Goal: Task Accomplishment & Management: Manage account settings

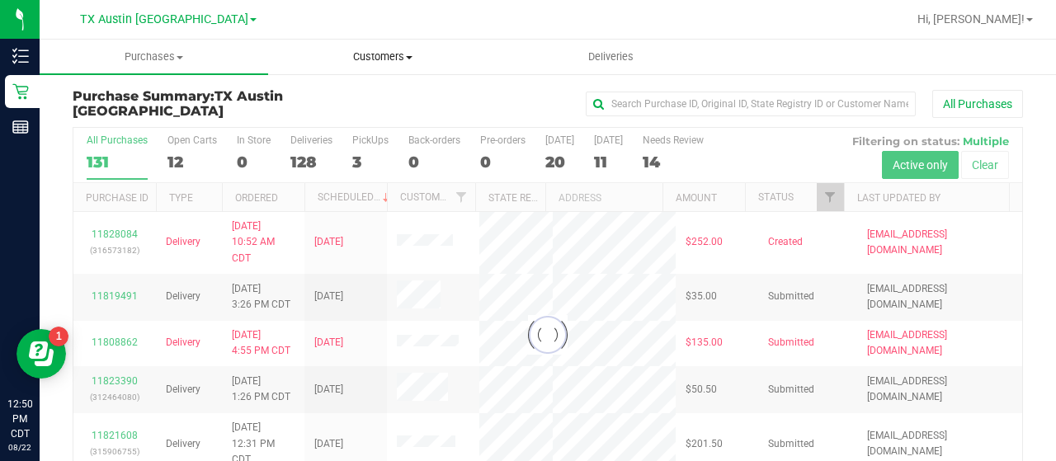
click at [370, 69] on uib-tab-heading "Customers All customers Add a new customer All physicians" at bounding box center [382, 56] width 227 height 33
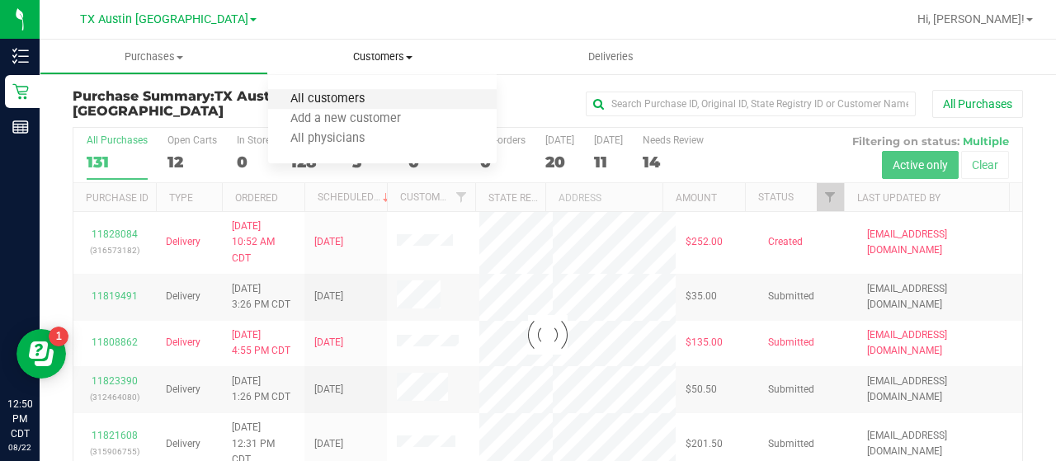
click at [355, 97] on span "All customers" at bounding box center [327, 99] width 119 height 14
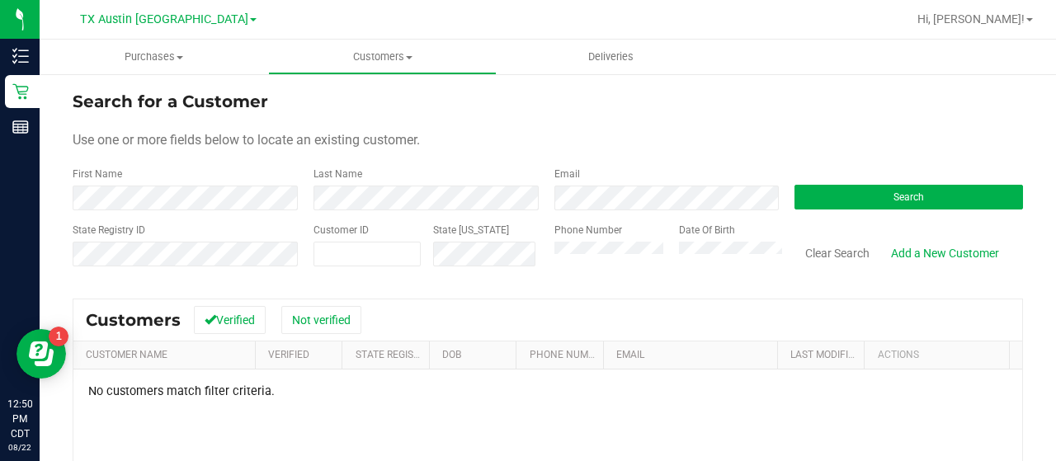
click at [453, 273] on div "State Registry ID Customer ID State [US_STATE] Phone Number Date Of Birth Clear…" at bounding box center [548, 252] width 950 height 59
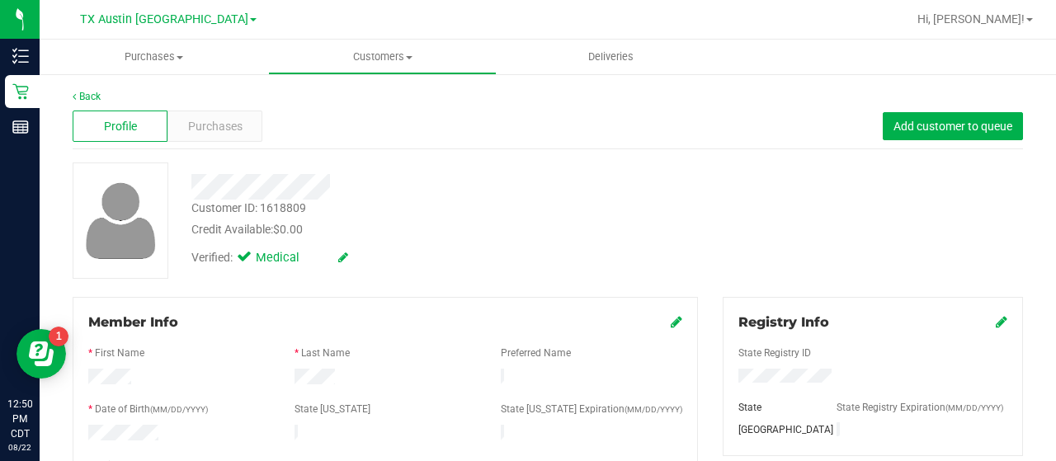
click at [257, 142] on div "Profile Purchases Add customer to queue" at bounding box center [548, 126] width 950 height 45
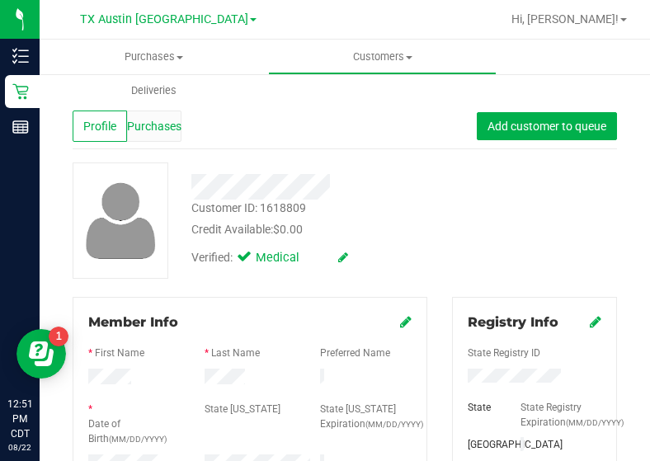
click at [162, 122] on span "Purchases" at bounding box center [154, 126] width 54 height 17
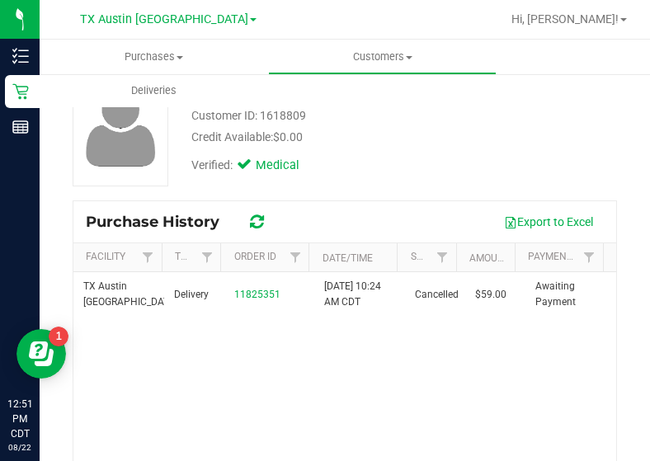
scroll to position [93, 0]
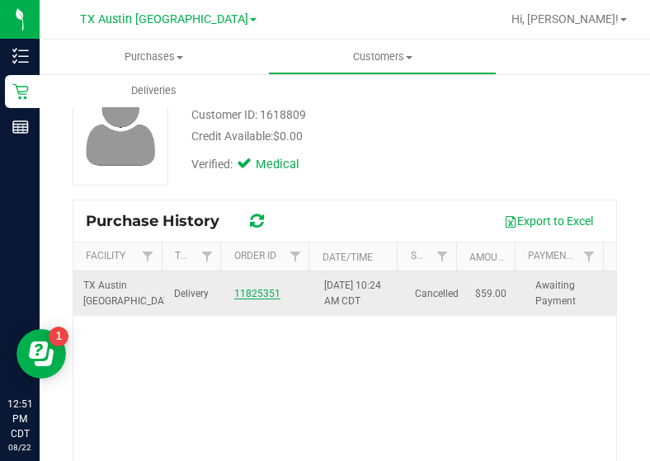
click at [255, 295] on link "11825351" at bounding box center [257, 294] width 46 height 12
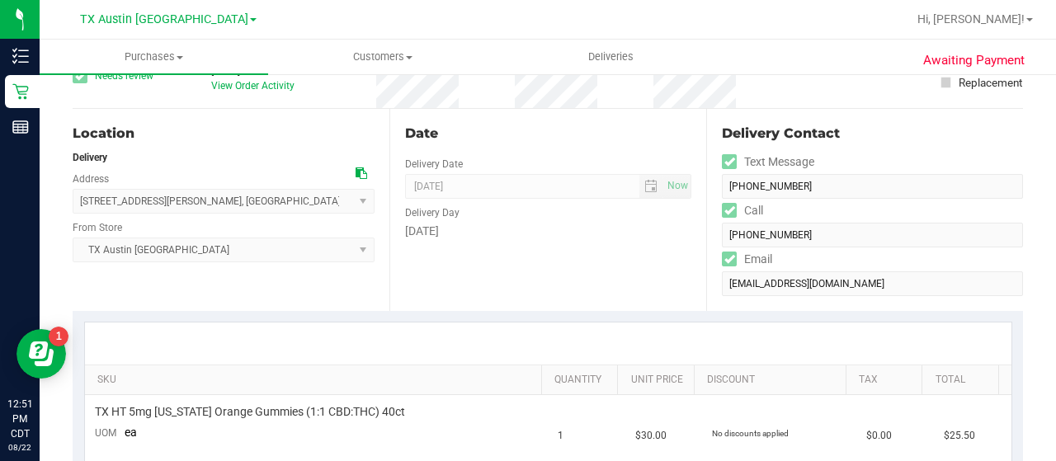
scroll to position [117, 0]
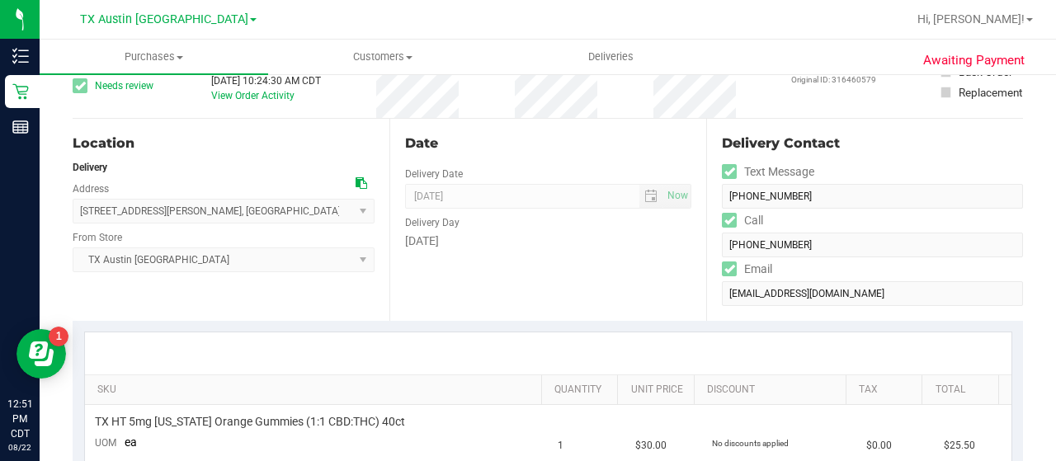
click at [363, 177] on div at bounding box center [365, 183] width 19 height 17
click at [361, 179] on icon at bounding box center [362, 183] width 12 height 12
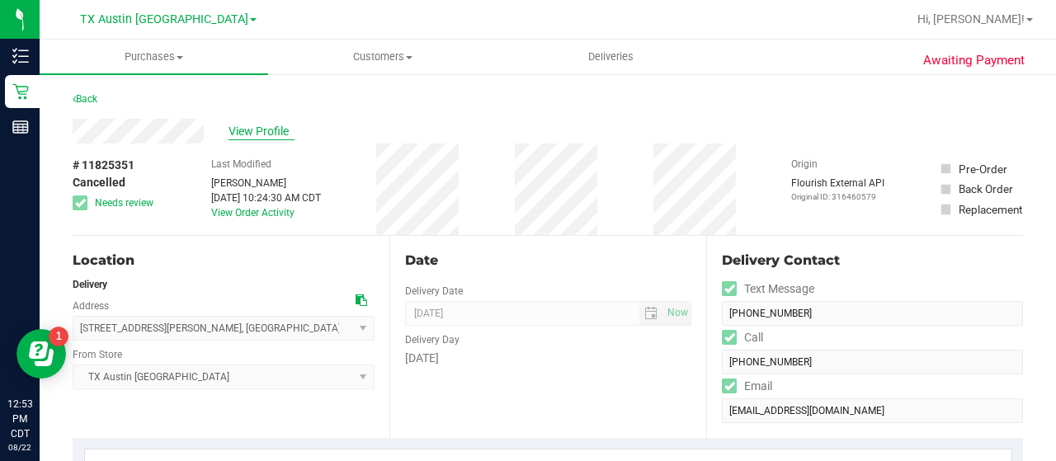
click at [239, 136] on span "View Profile" at bounding box center [262, 131] width 66 height 17
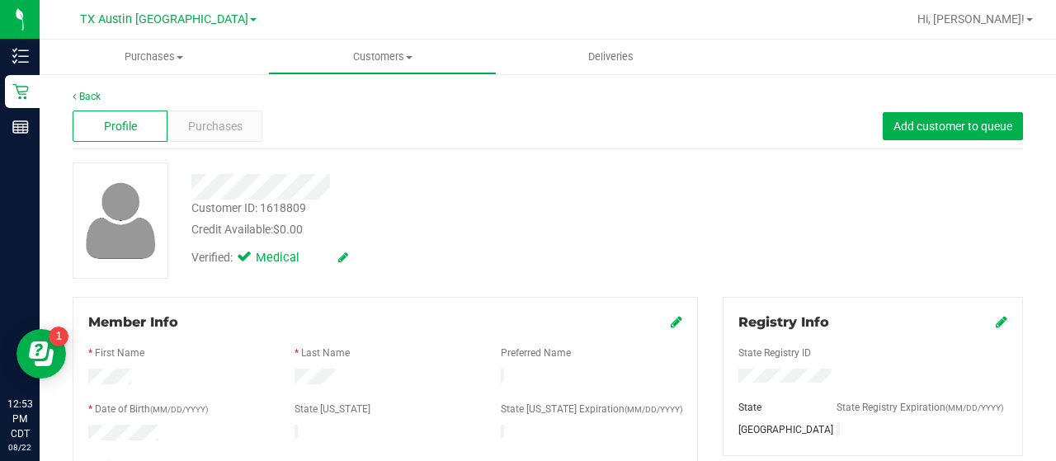
drag, startPoint x: 582, startPoint y: 136, endPoint x: 579, endPoint y: 125, distance: 12.0
click at [581, 132] on div "Profile Purchases Add customer to queue" at bounding box center [548, 126] width 950 height 45
drag, startPoint x: 1055, startPoint y: 65, endPoint x: 1054, endPoint y: 266, distance: 201.3
click at [1054, 266] on div "Purchases Summary of purchases Fulfillment All purchases Customers All customer…" at bounding box center [548, 251] width 1016 height 422
drag, startPoint x: 983, startPoint y: 276, endPoint x: 1051, endPoint y: 205, distance: 97.4
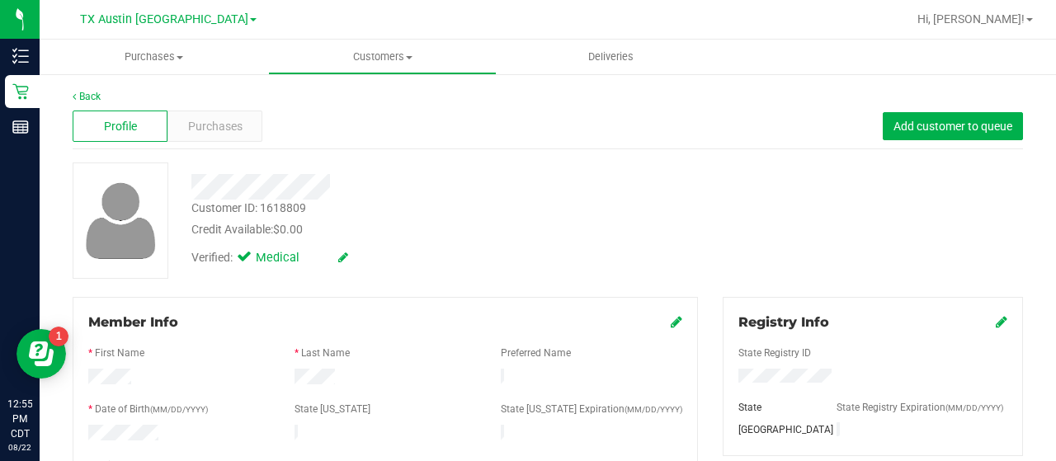
click at [993, 267] on div "Customer ID: 1618809 Credit Available: $0.00 Verified: Medical" at bounding box center [547, 221] width 975 height 116
click at [201, 128] on span "Purchases" at bounding box center [215, 126] width 54 height 17
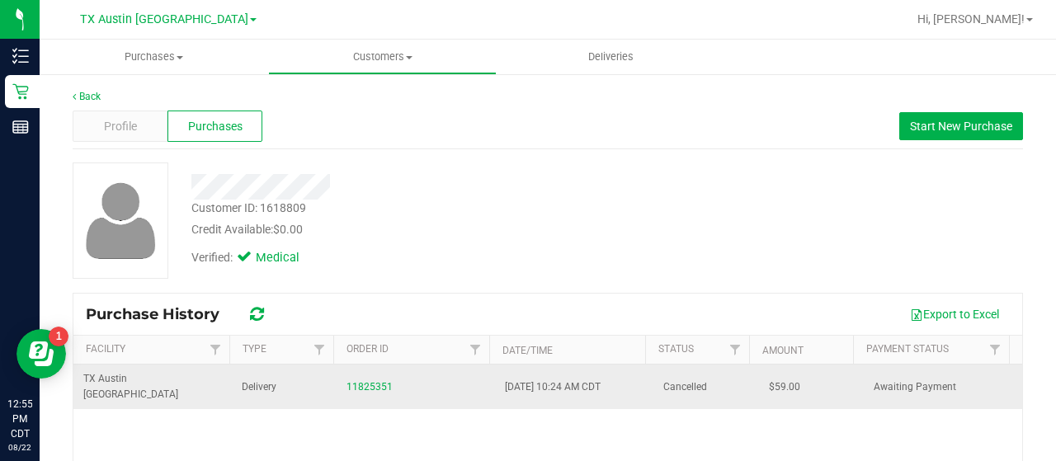
click at [361, 384] on div "11825351" at bounding box center [415, 387] width 139 height 16
click at [361, 381] on link "11825351" at bounding box center [369, 387] width 46 height 12
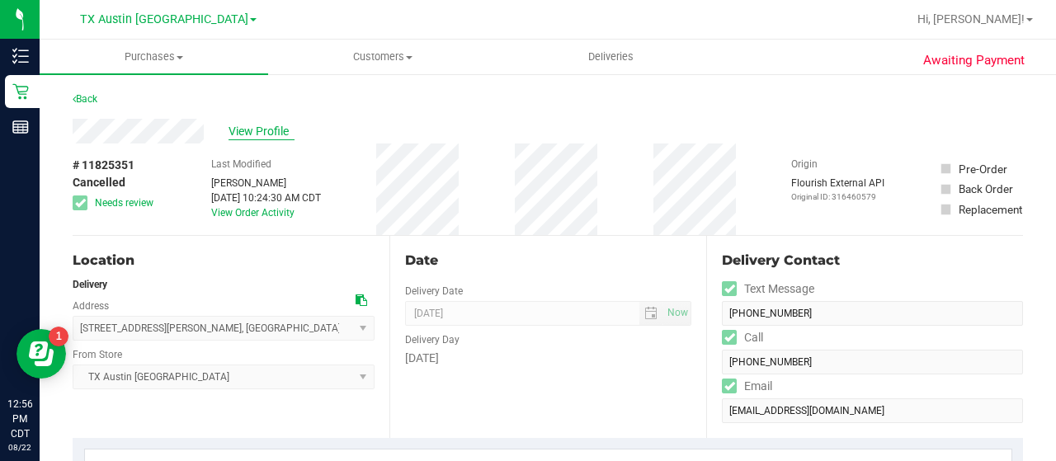
click at [238, 135] on span "View Profile" at bounding box center [262, 131] width 66 height 17
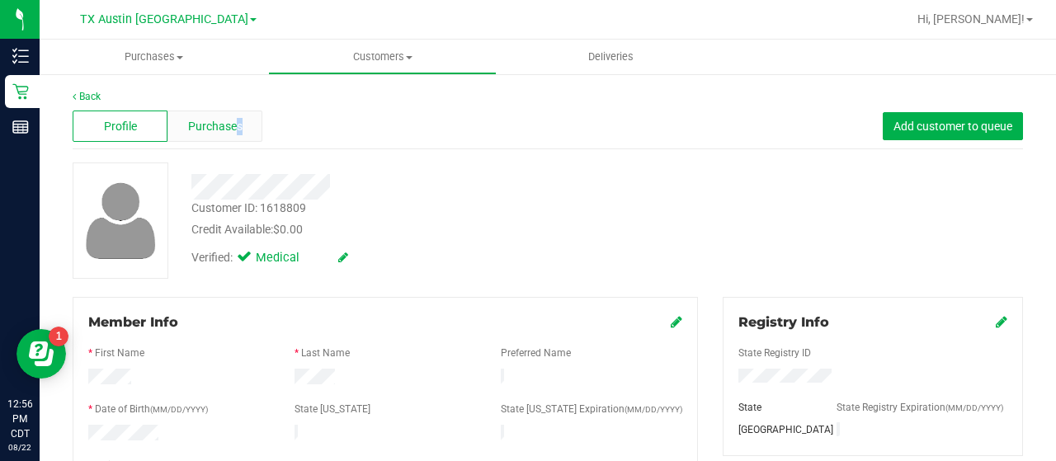
click at [236, 125] on span "Purchases" at bounding box center [215, 126] width 54 height 17
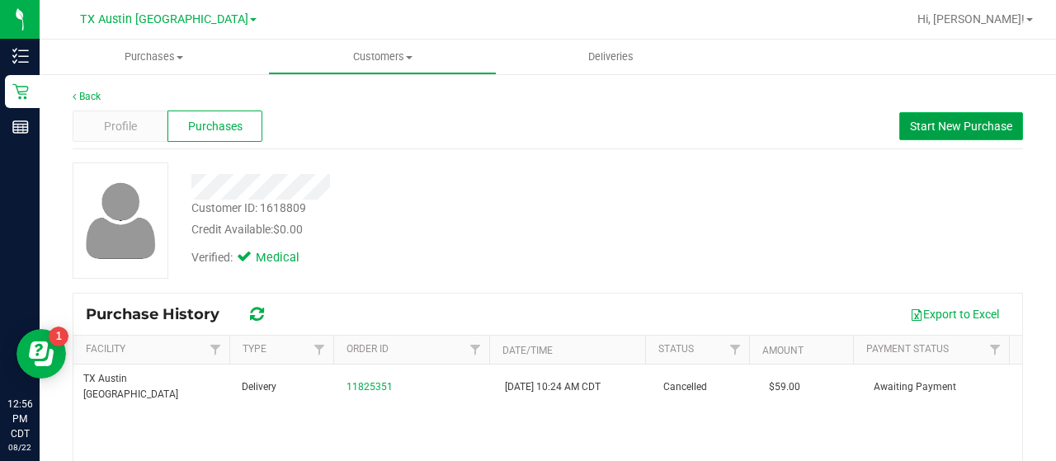
click at [950, 134] on button "Start New Purchase" at bounding box center [961, 126] width 124 height 28
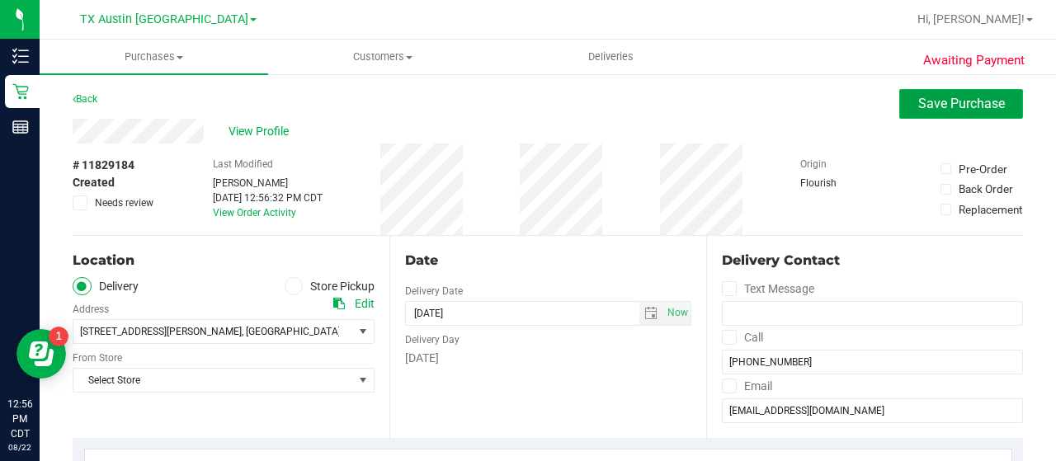
click at [918, 106] on span "Save Purchase" at bounding box center [961, 104] width 87 height 16
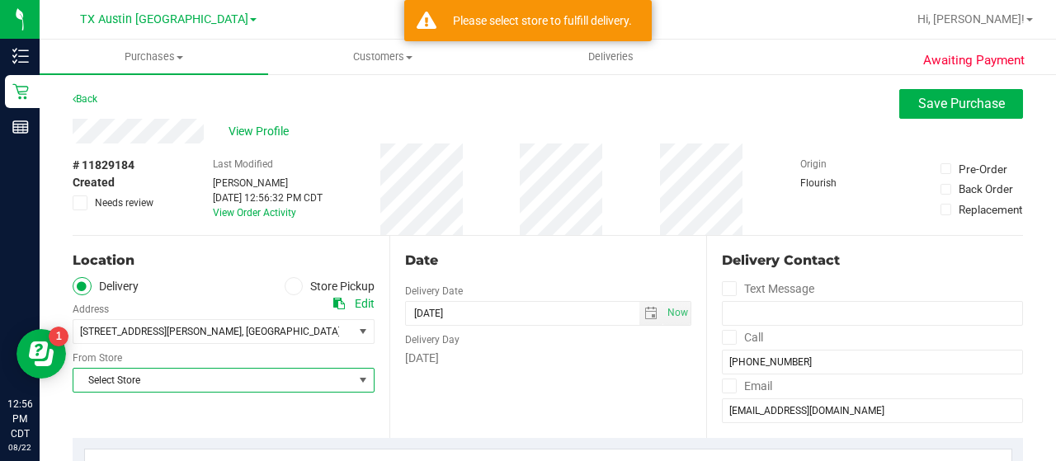
click at [257, 375] on span "Select Store" at bounding box center [213, 380] width 280 height 23
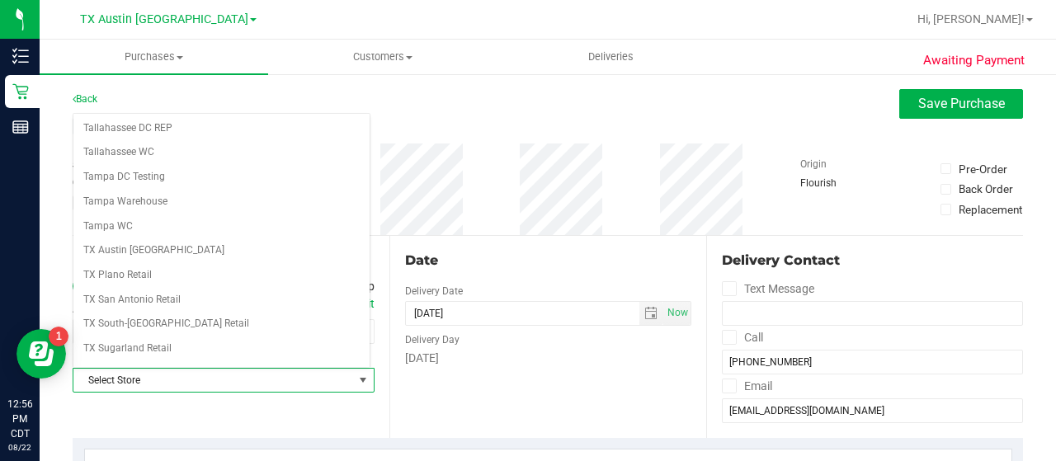
scroll to position [1167, 0]
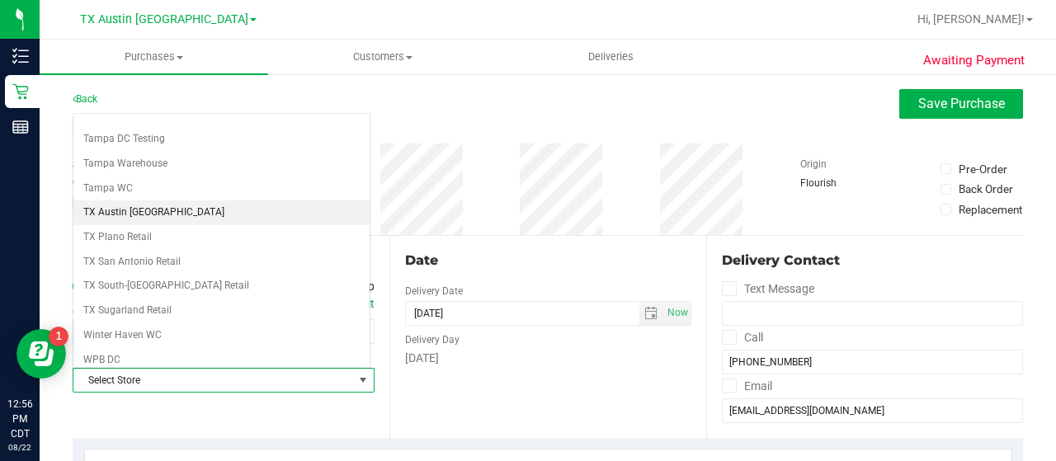
click at [129, 200] on li "TX Austin [GEOGRAPHIC_DATA]" at bounding box center [221, 212] width 296 height 25
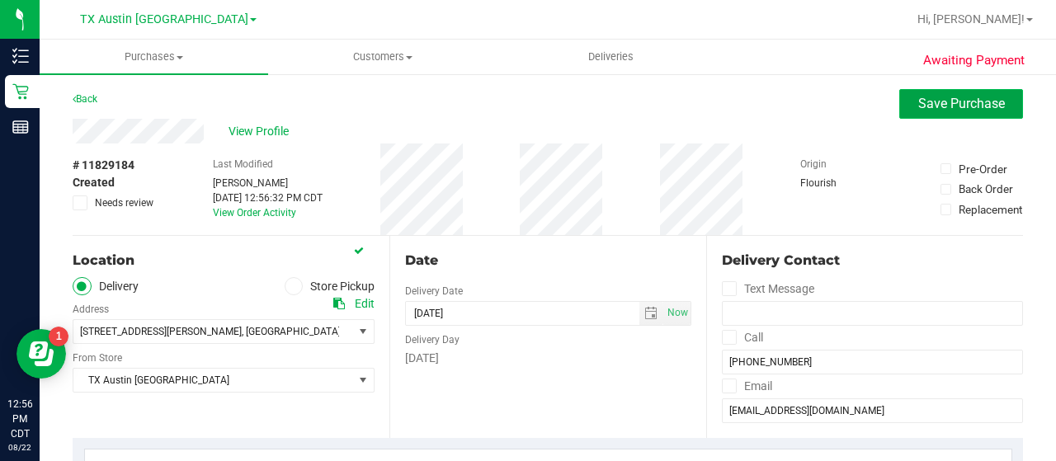
click at [934, 100] on span "Save Purchase" at bounding box center [961, 104] width 87 height 16
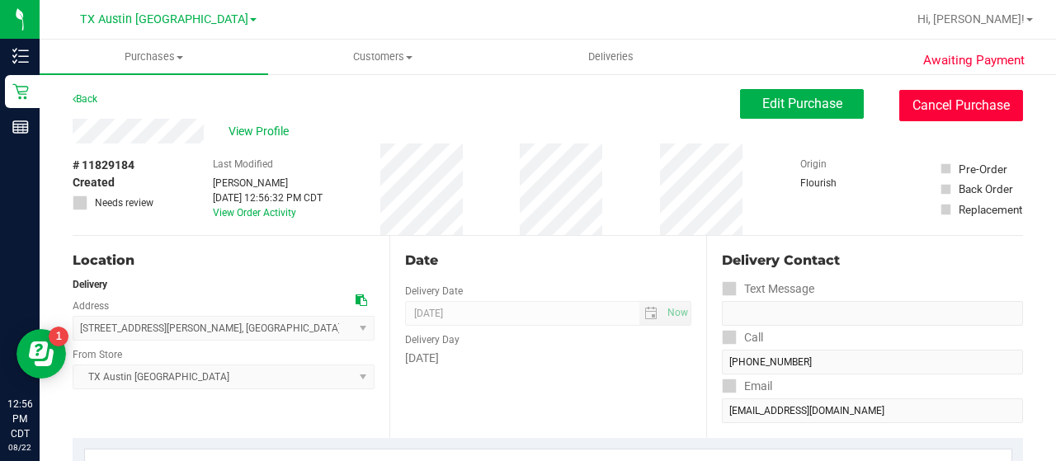
click at [954, 108] on button "Cancel Purchase" at bounding box center [961, 105] width 124 height 31
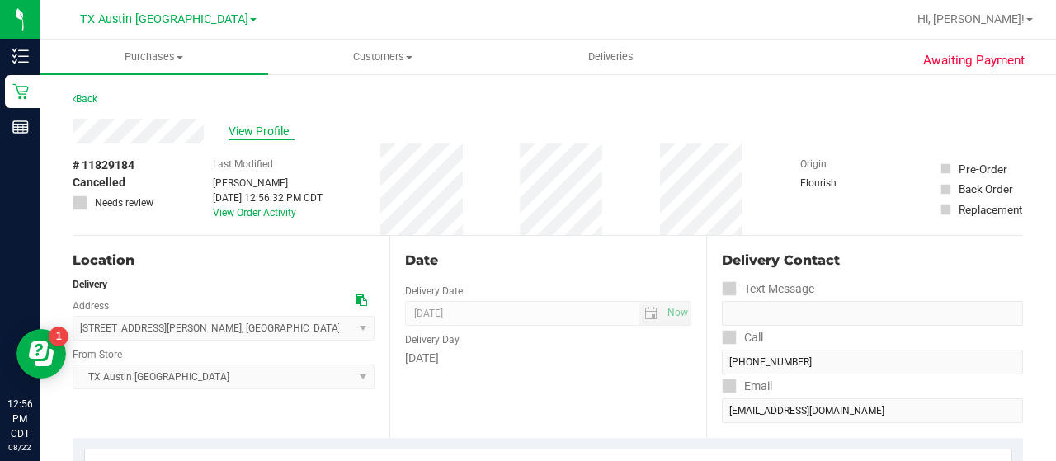
click at [262, 128] on span "View Profile" at bounding box center [262, 131] width 66 height 17
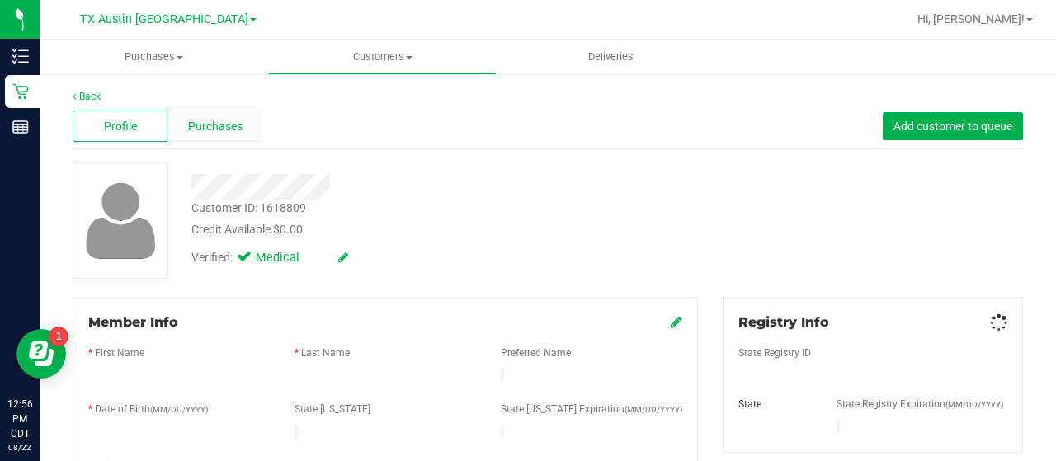
click at [239, 123] on span "Purchases" at bounding box center [215, 126] width 54 height 17
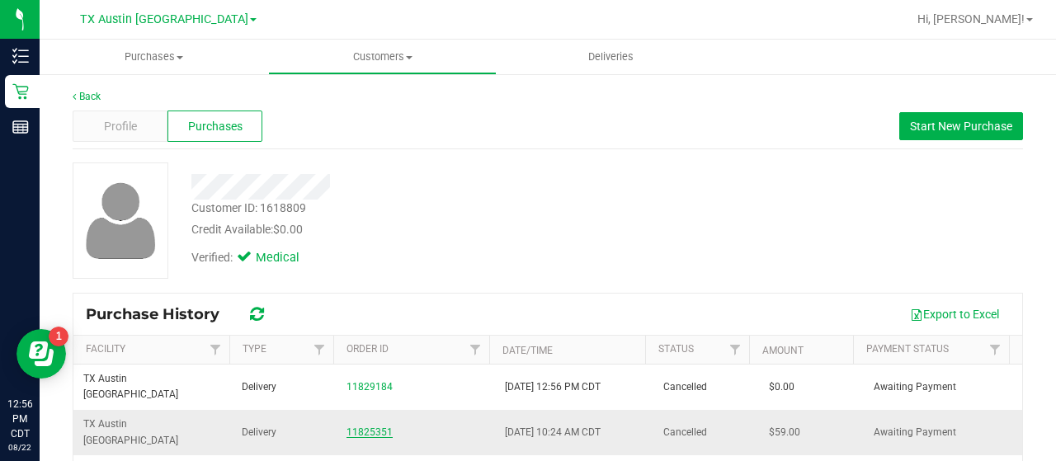
click at [356, 427] on link "11825351" at bounding box center [369, 433] width 46 height 12
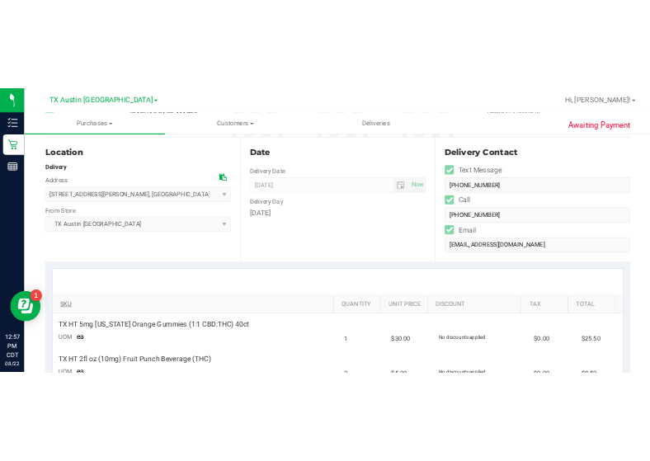
scroll to position [153, 0]
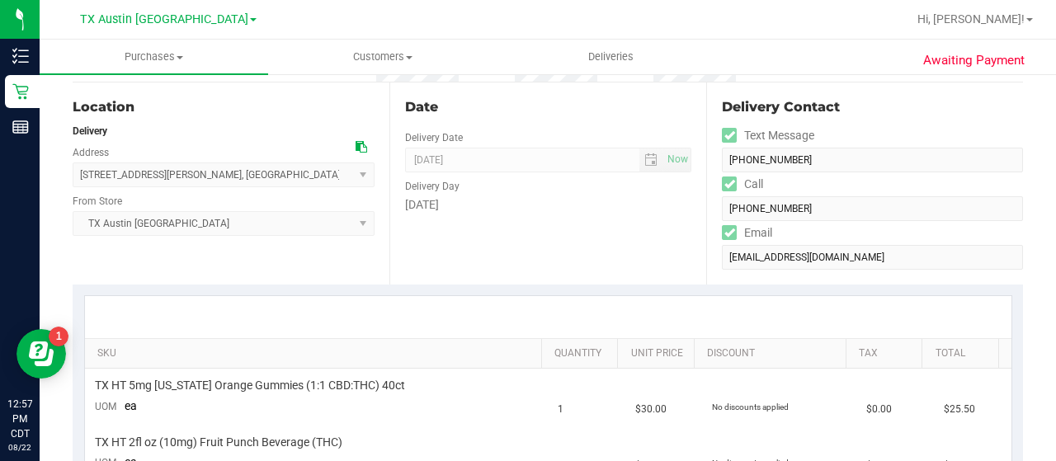
click at [356, 150] on icon at bounding box center [362, 147] width 12 height 12
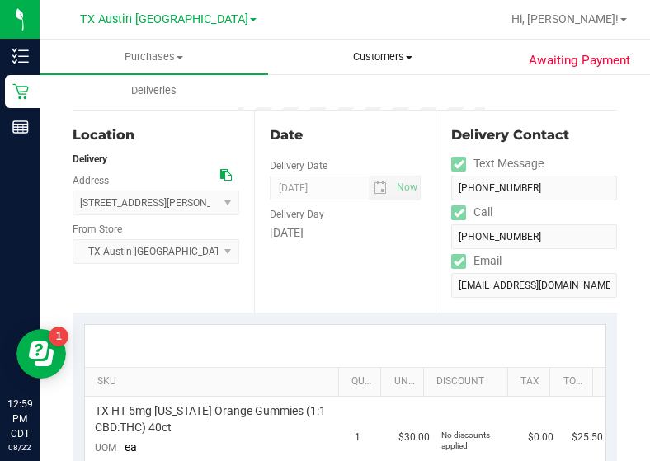
scroll to position [0, 0]
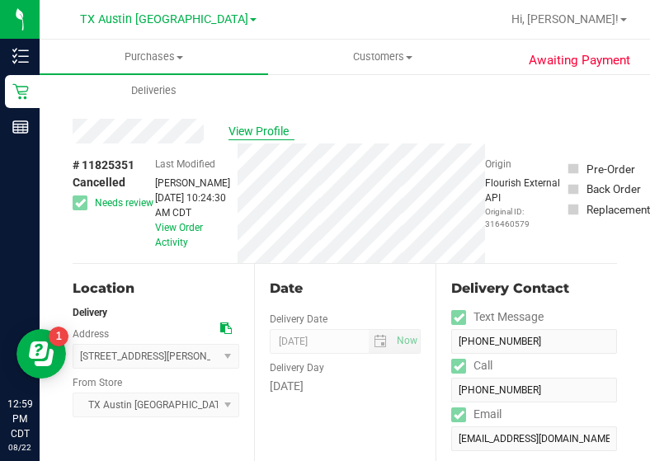
click at [262, 136] on span "View Profile" at bounding box center [262, 131] width 66 height 17
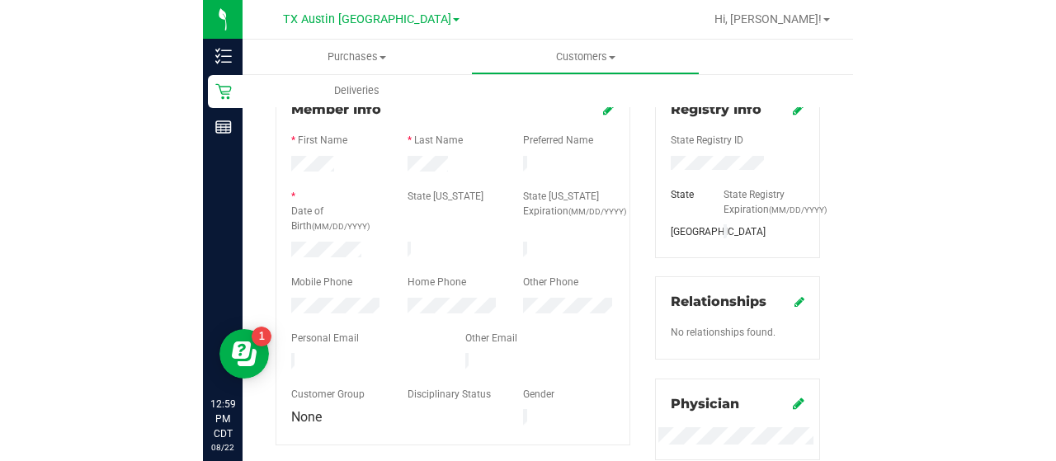
scroll to position [214, 0]
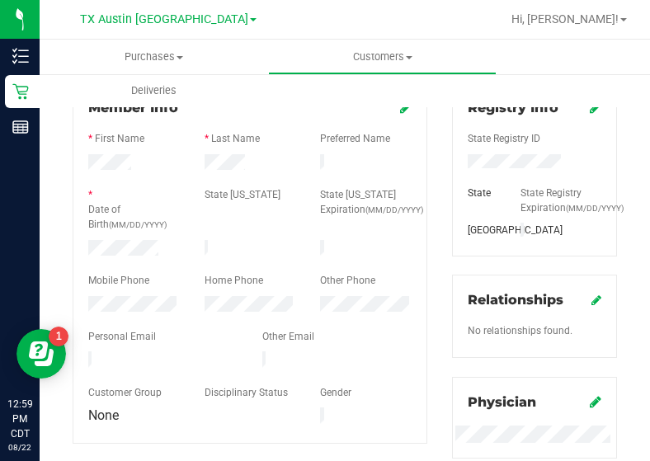
click at [122, 292] on div at bounding box center [249, 294] width 323 height 4
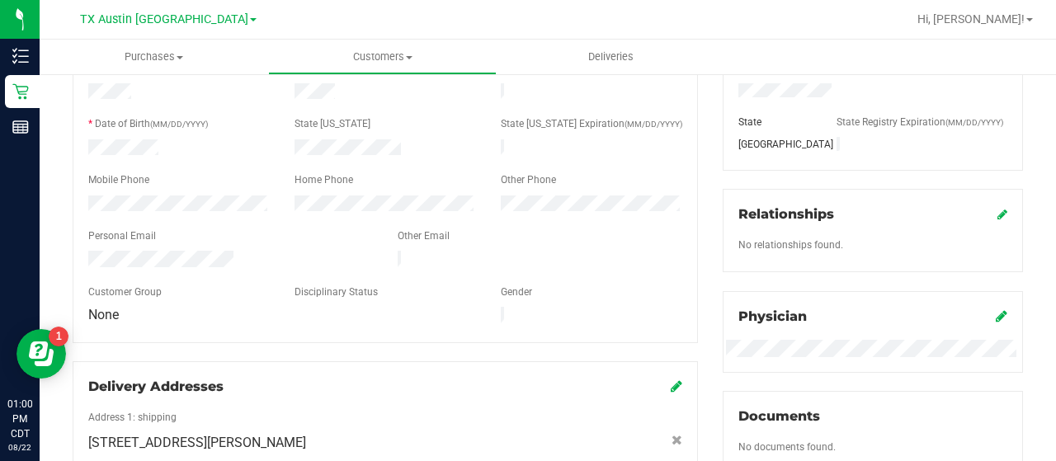
scroll to position [0, 0]
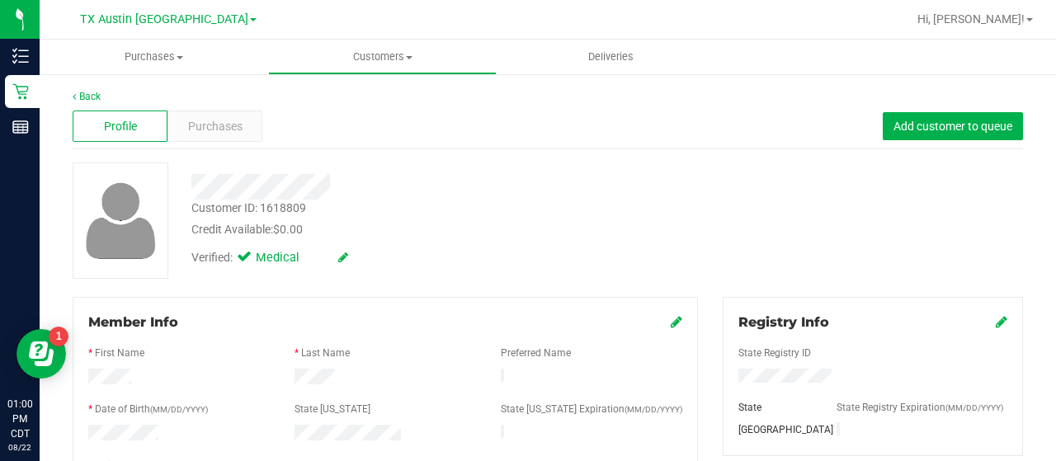
click at [114, 128] on span "Profile" at bounding box center [120, 126] width 33 height 17
click at [217, 125] on span "Purchases" at bounding box center [215, 126] width 54 height 17
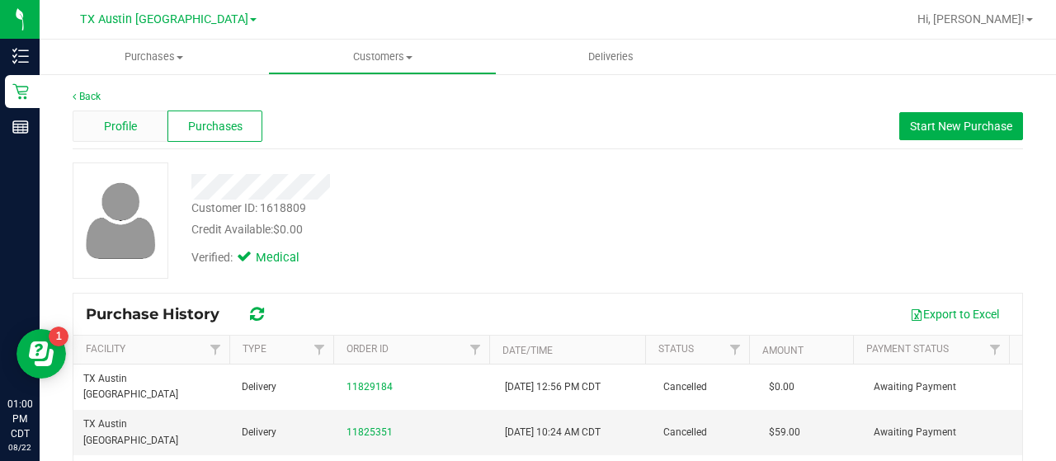
click at [118, 128] on span "Profile" at bounding box center [120, 126] width 33 height 17
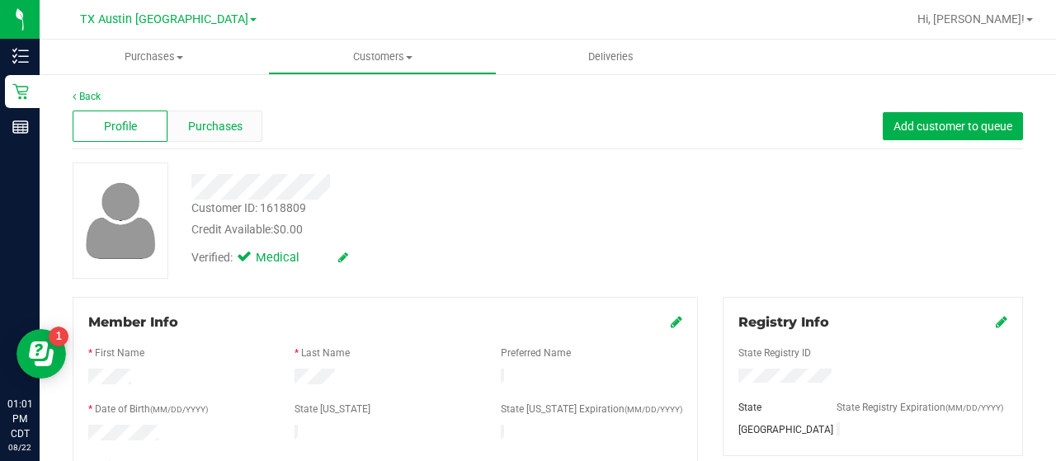
click at [259, 127] on div "Purchases" at bounding box center [214, 126] width 95 height 31
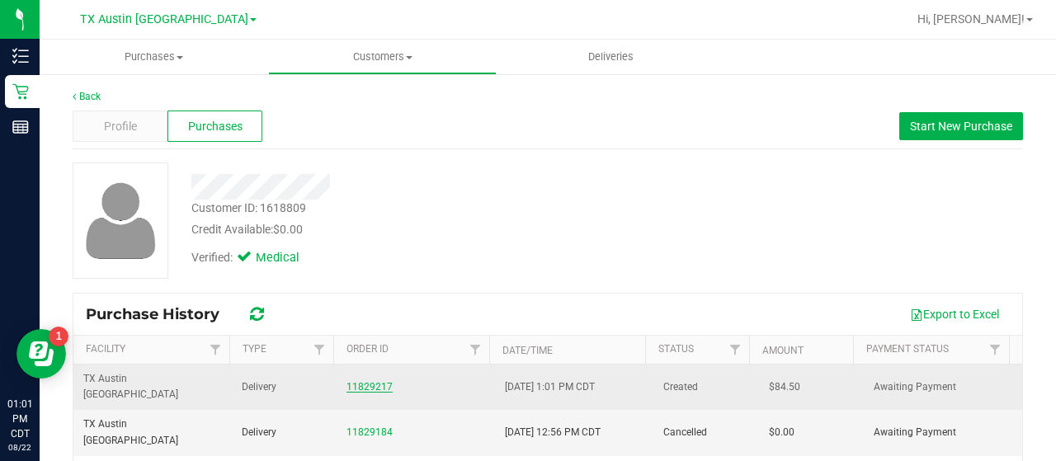
click at [356, 381] on link "11829217" at bounding box center [369, 387] width 46 height 12
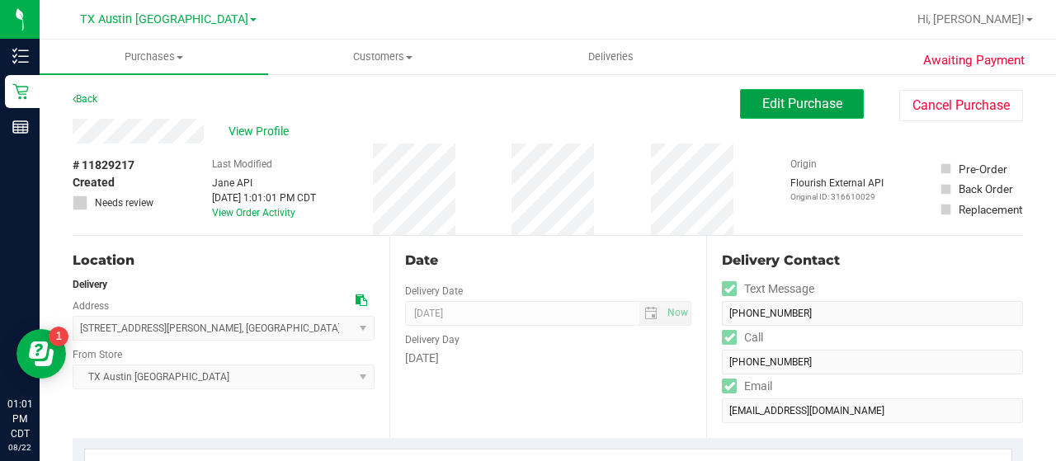
click at [797, 112] on button "Edit Purchase" at bounding box center [802, 104] width 124 height 30
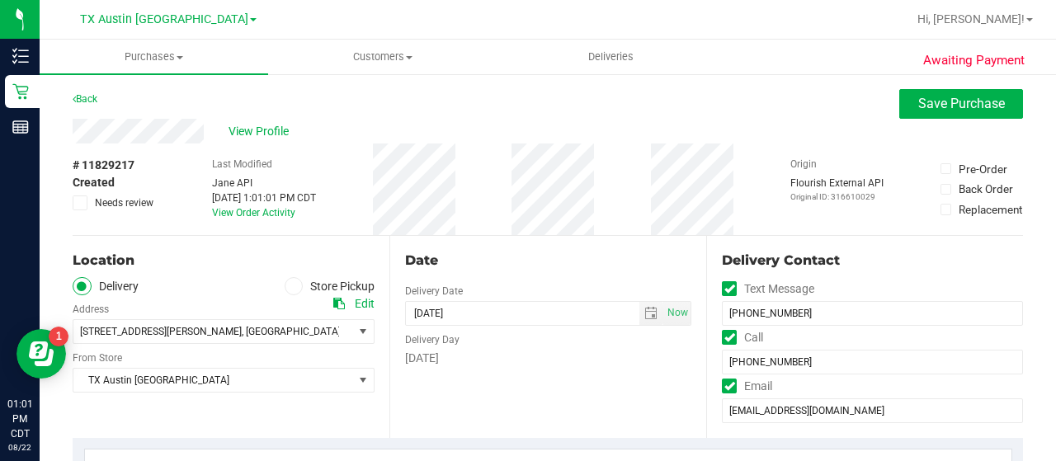
drag, startPoint x: 1055, startPoint y: 120, endPoint x: 1046, endPoint y: 173, distance: 53.6
click at [998, 132] on div "View Profile" at bounding box center [548, 131] width 950 height 25
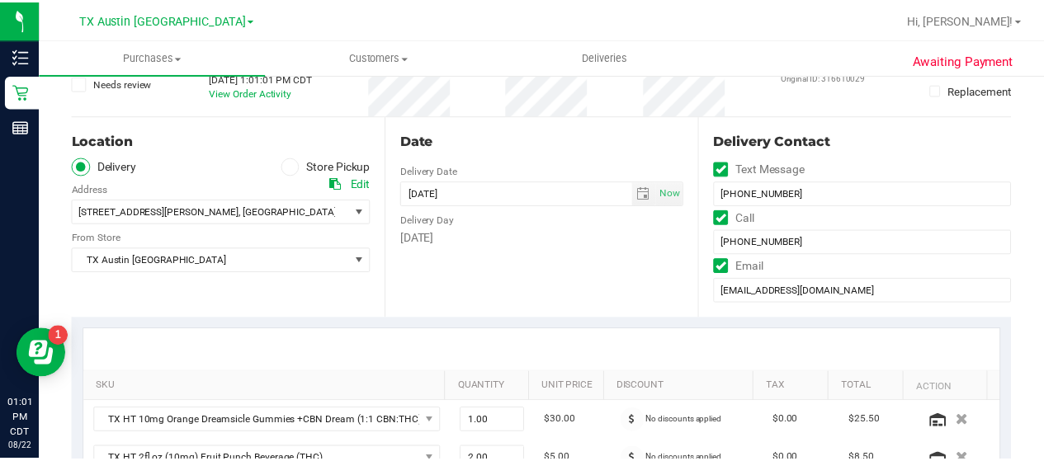
scroll to position [134, 0]
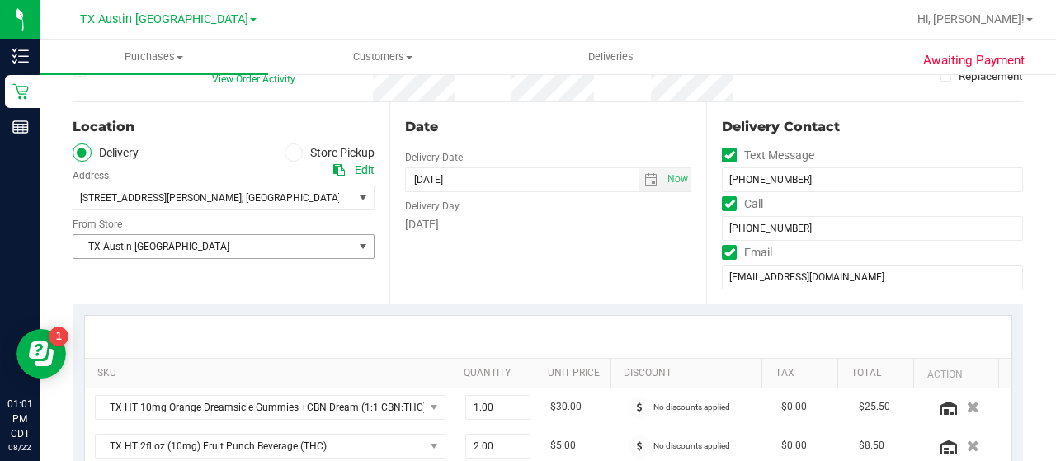
click at [246, 249] on span "TX Austin [GEOGRAPHIC_DATA]" at bounding box center [213, 246] width 280 height 23
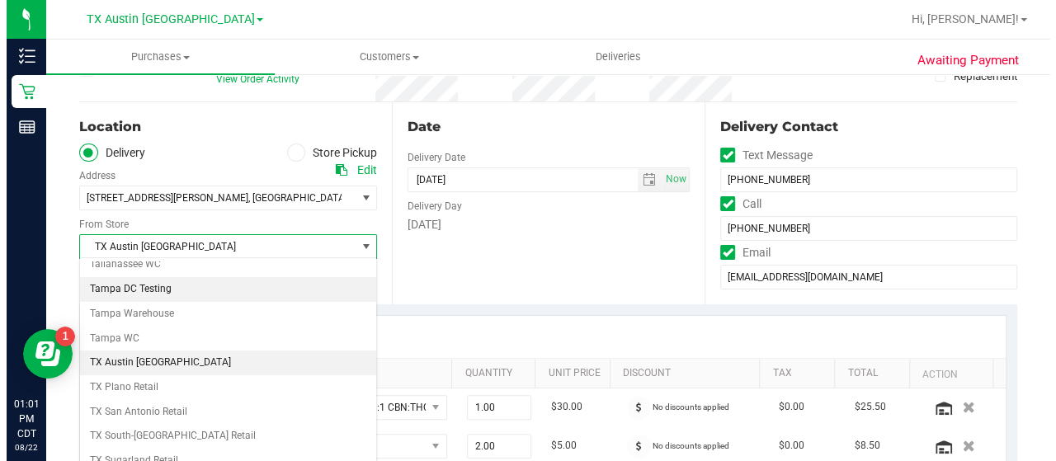
scroll to position [1167, 0]
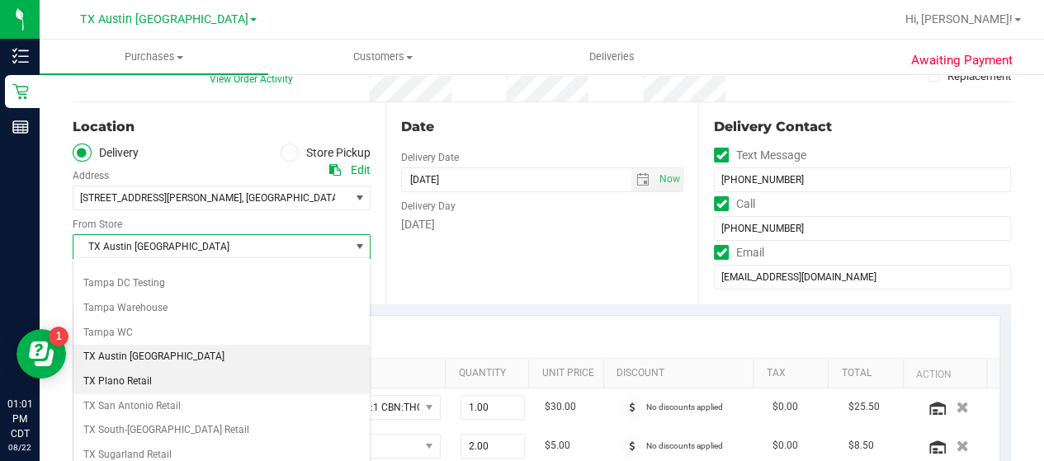
click at [108, 370] on li "TX Plano Retail" at bounding box center [221, 382] width 296 height 25
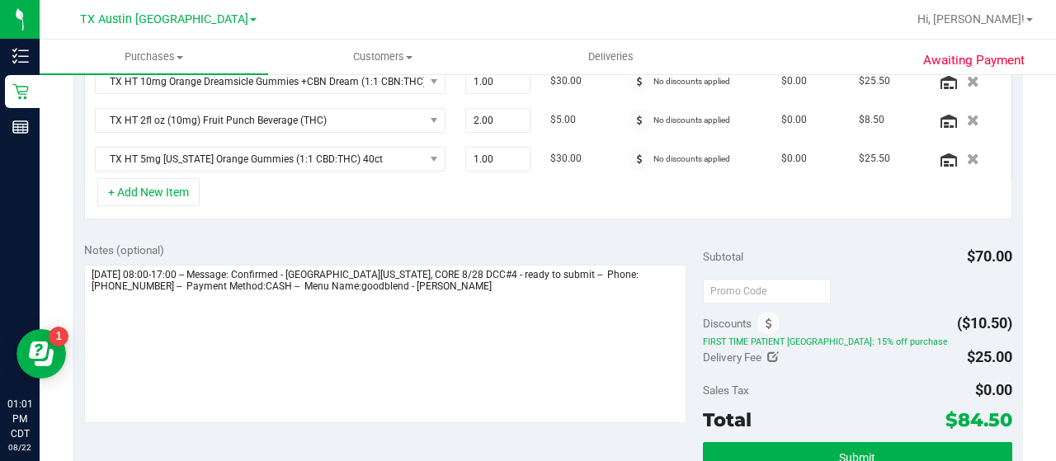
scroll to position [462, 0]
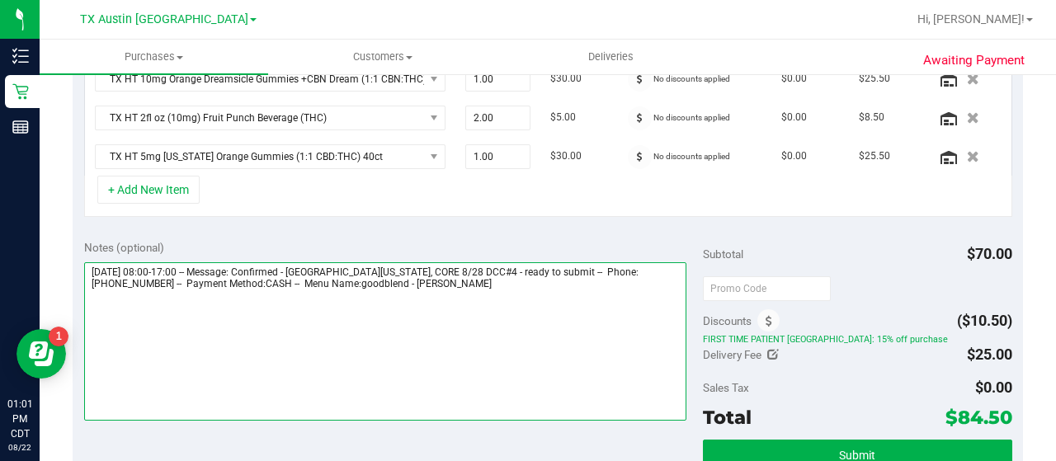
drag, startPoint x: 352, startPoint y: 262, endPoint x: 526, endPoint y: 264, distance: 173.3
click at [526, 264] on textarea at bounding box center [385, 341] width 602 height 158
click at [516, 280] on textarea at bounding box center [385, 341] width 602 height 158
paste textarea "PLANO, EAST TEXAS, CORE 8/28 DCC#4"
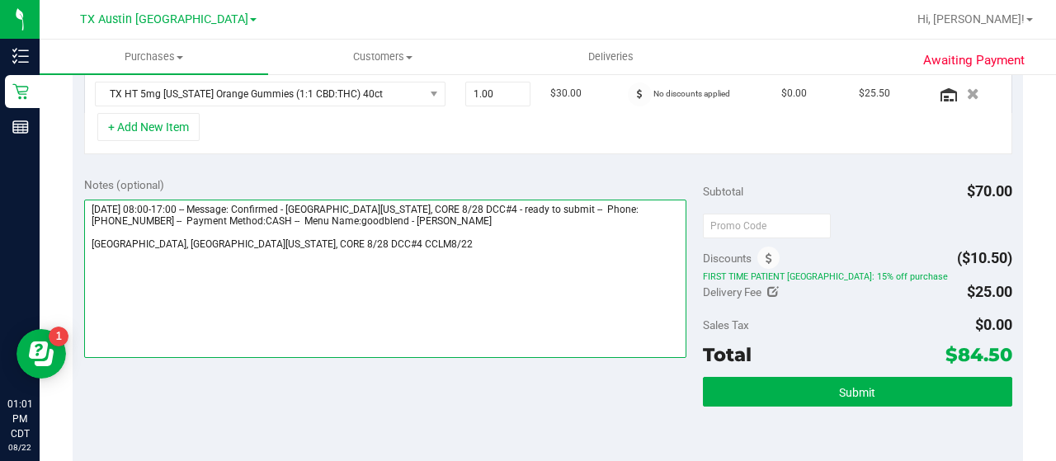
scroll to position [530, 0]
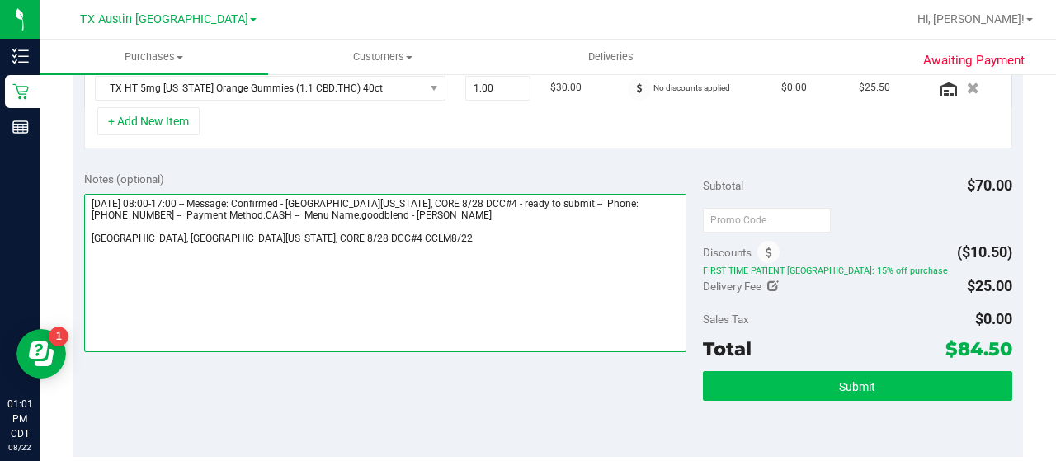
type textarea "Thursday 08/28/2025 08:00-17:00 -- Message: Confirmed - PLANO, EAST TEXAS, CORE…"
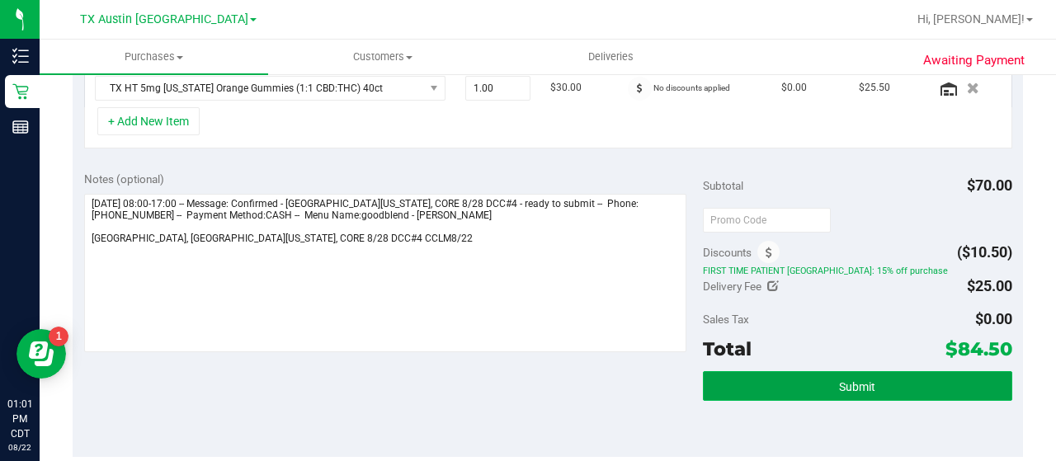
click at [782, 389] on button "Submit" at bounding box center [857, 386] width 309 height 30
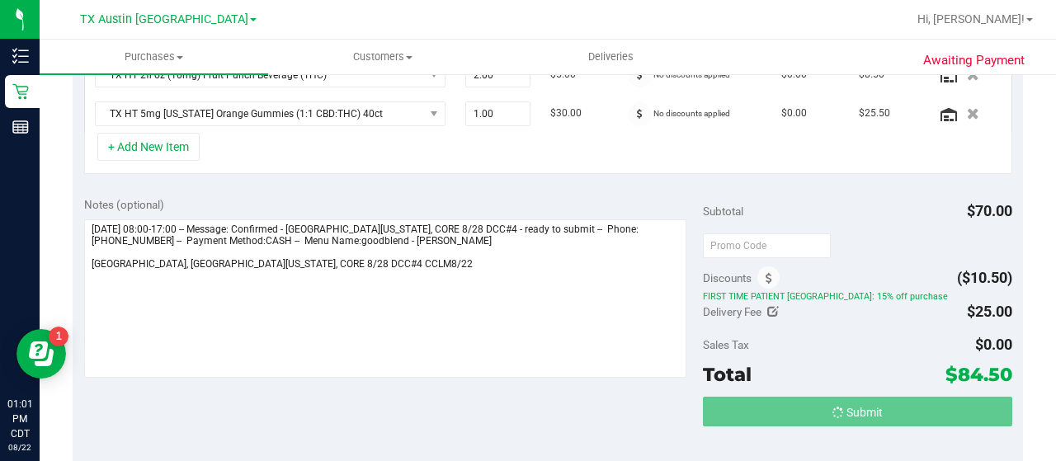
scroll to position [478, 0]
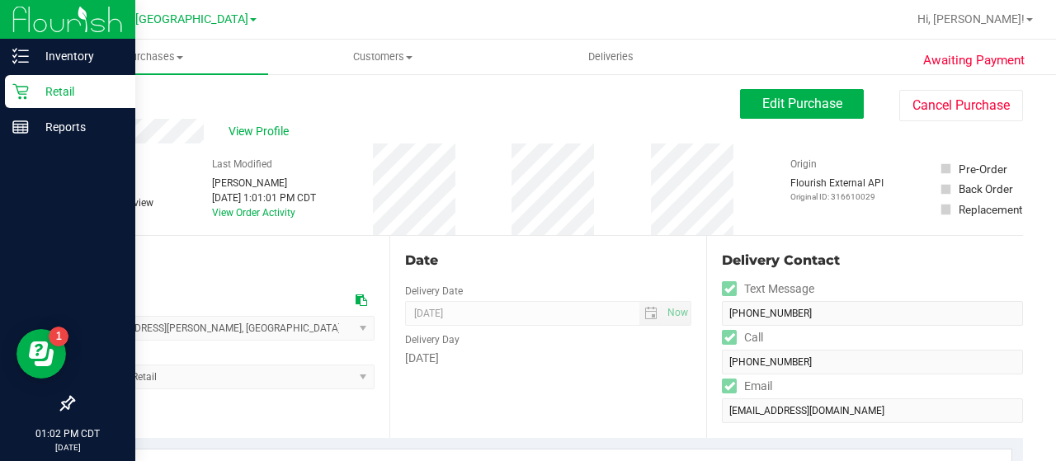
click at [0, 80] on link "Retail" at bounding box center [67, 92] width 135 height 35
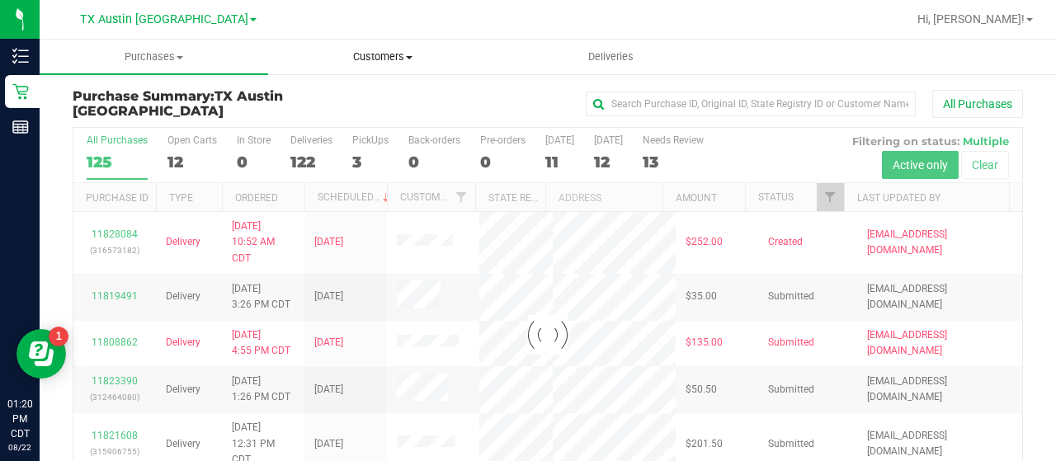
click at [379, 51] on span "Customers" at bounding box center [382, 56] width 227 height 15
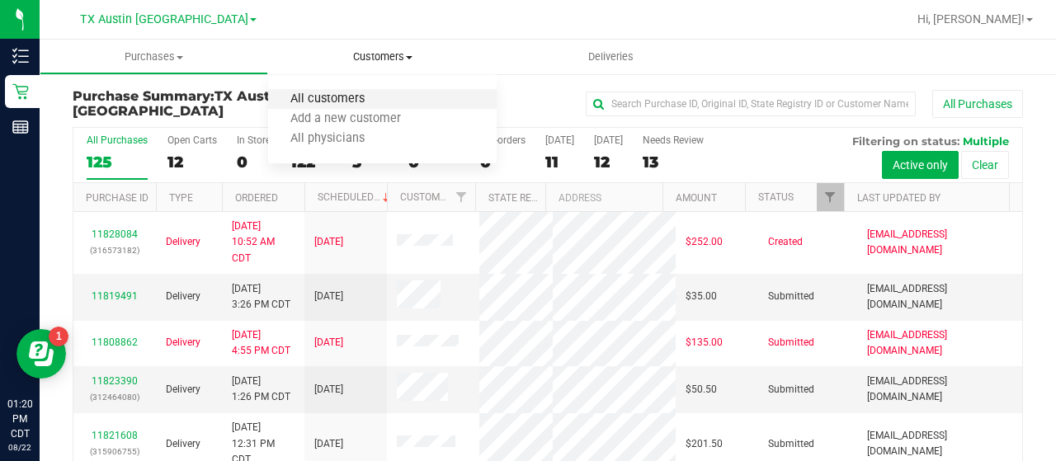
click at [343, 93] on span "All customers" at bounding box center [327, 99] width 119 height 14
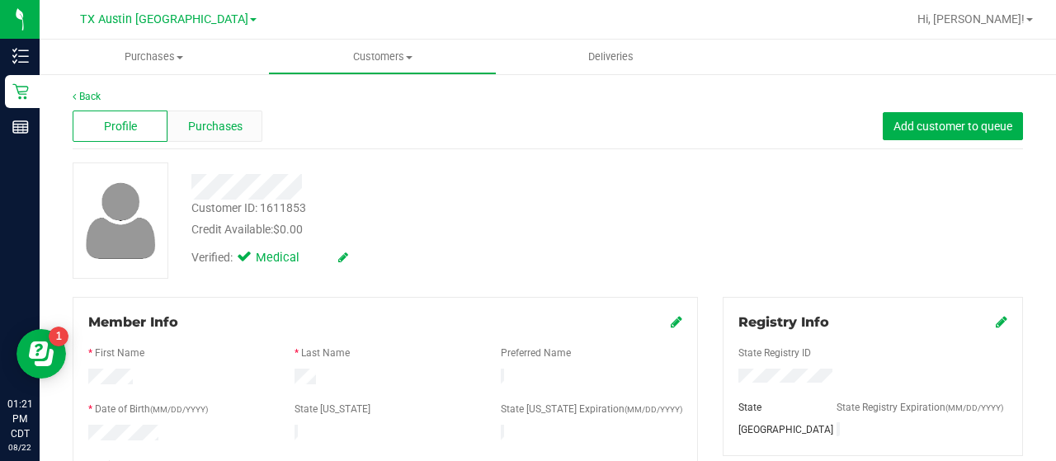
click at [229, 130] on span "Purchases" at bounding box center [215, 126] width 54 height 17
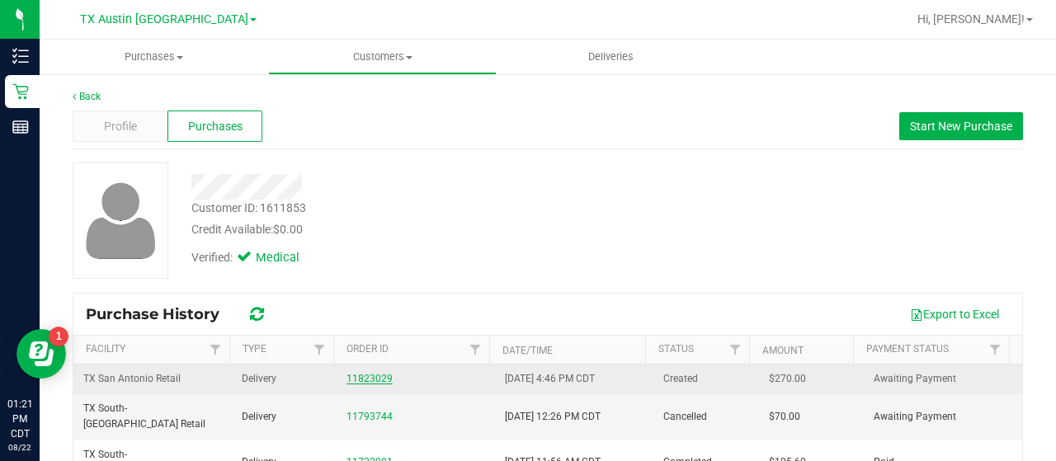
click at [375, 378] on link "11823029" at bounding box center [369, 379] width 46 height 12
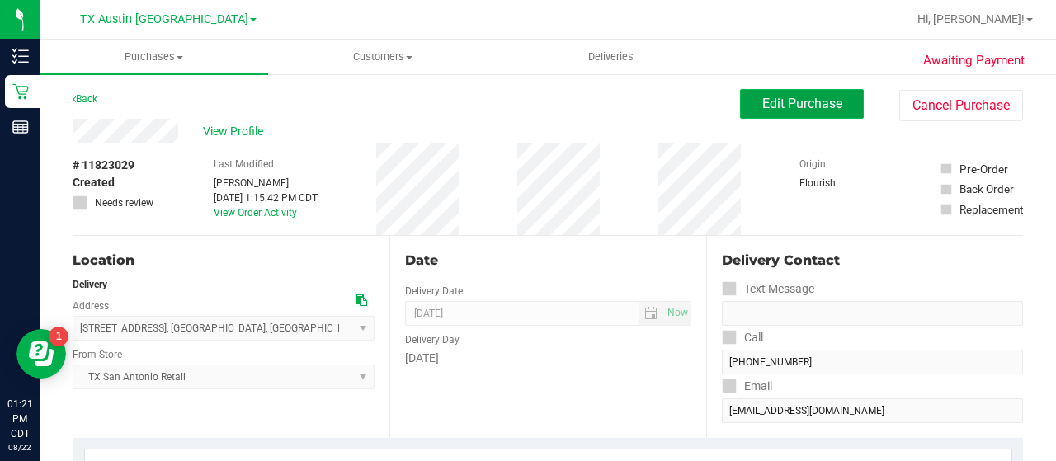
click at [818, 106] on span "Edit Purchase" at bounding box center [802, 104] width 80 height 16
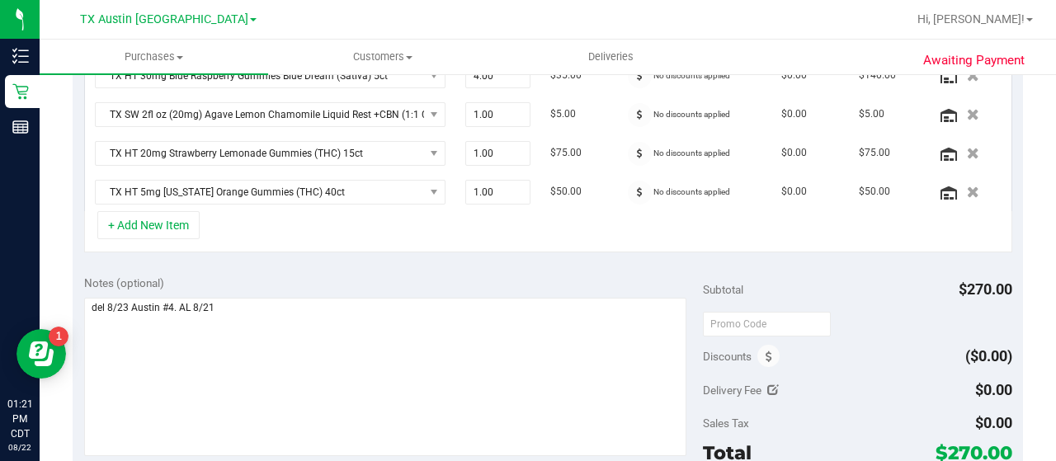
scroll to position [477, 0]
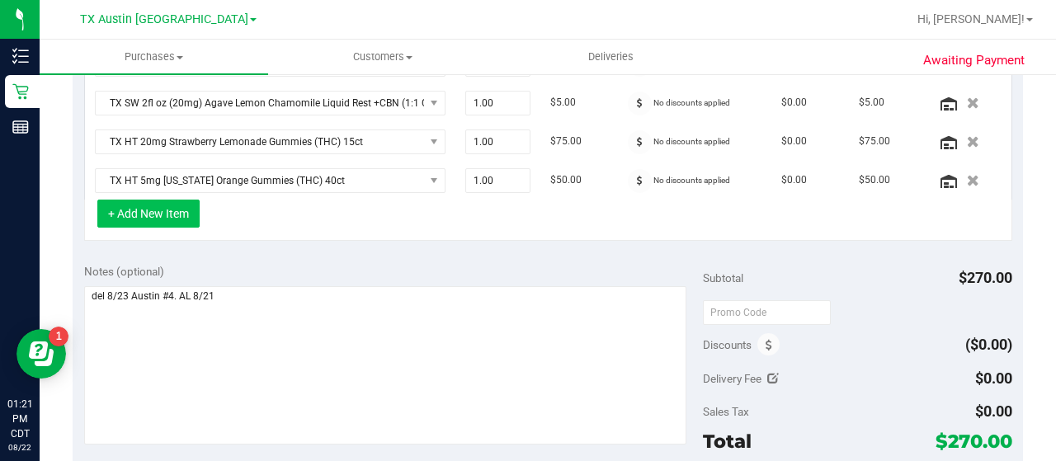
click at [185, 202] on button "+ Add New Item" at bounding box center [148, 214] width 102 height 28
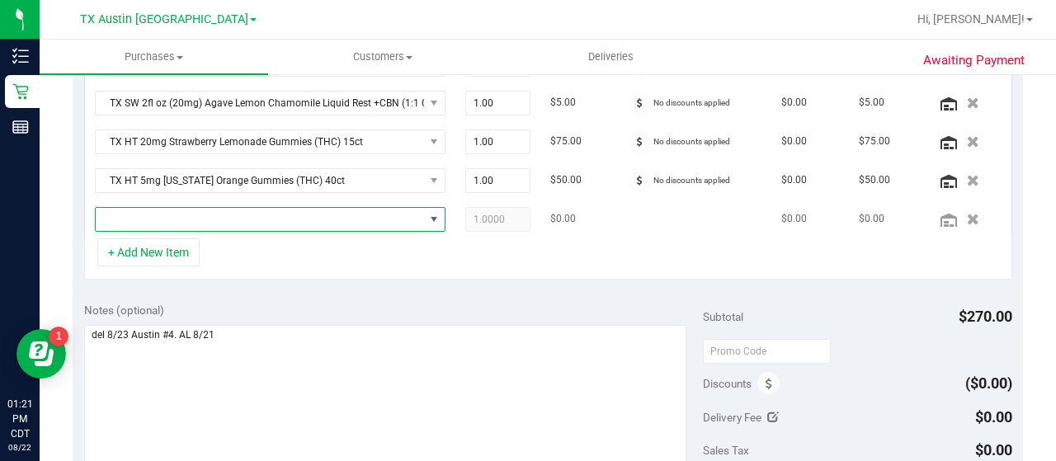
click at [246, 208] on span "NO DATA FOUND" at bounding box center [260, 219] width 328 height 23
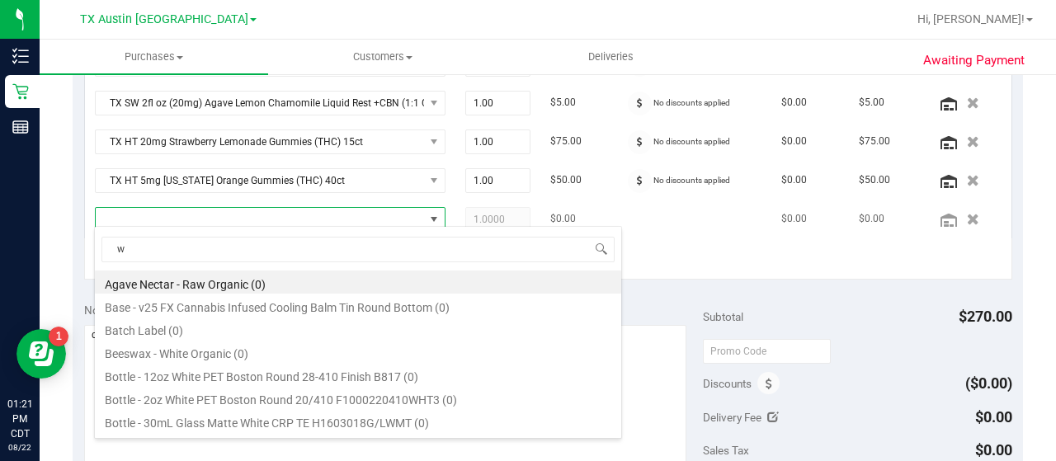
scroll to position [24, 332]
type input "wat"
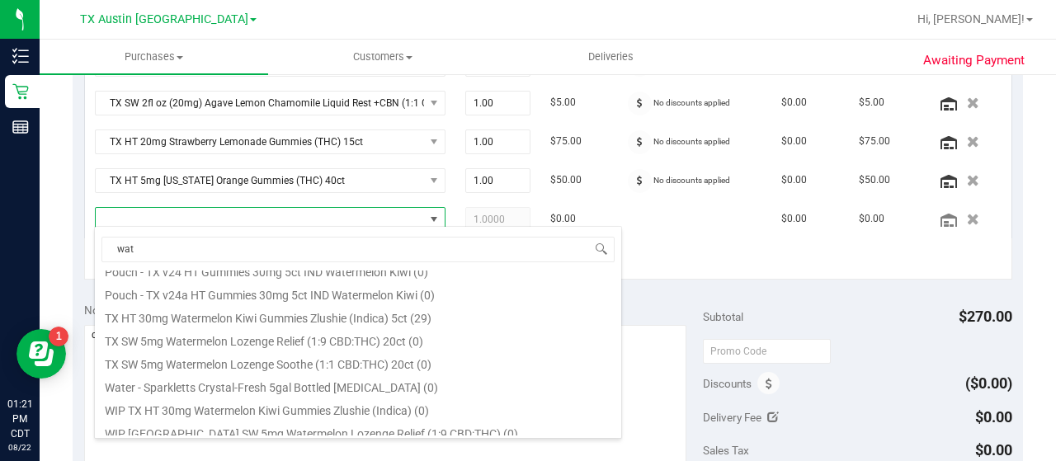
scroll to position [317, 0]
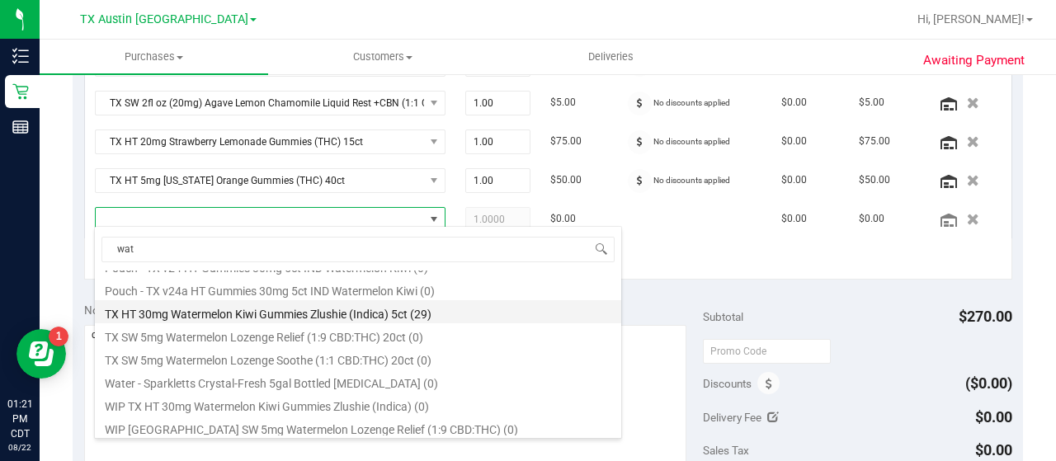
click at [384, 313] on li "TX HT 30mg Watermelon Kiwi Gummies Zlushie (Indica) 5ct (29)" at bounding box center [358, 311] width 526 height 23
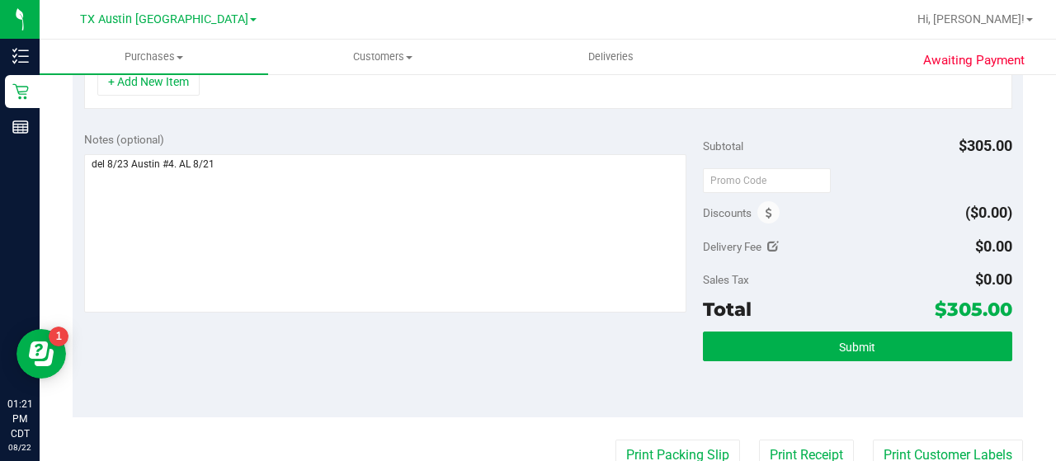
scroll to position [623, 0]
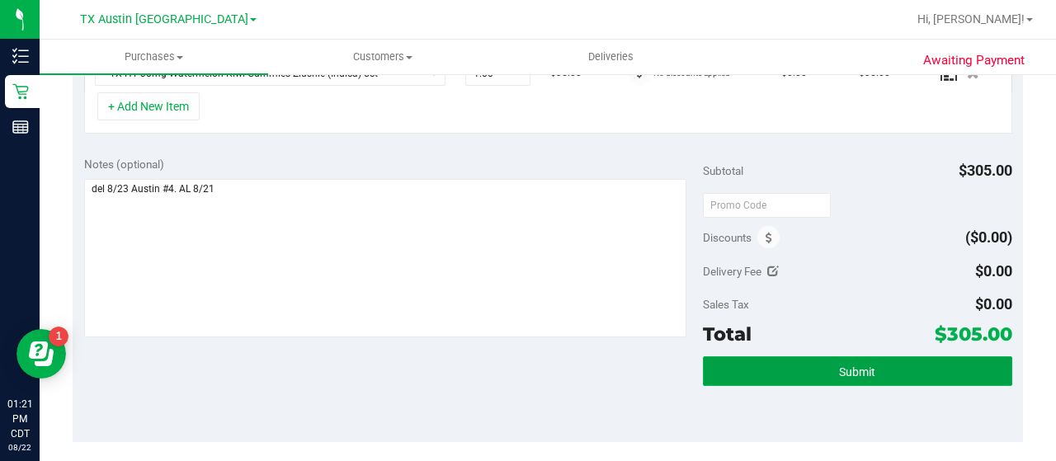
click at [855, 365] on span "Submit" at bounding box center [857, 371] width 36 height 13
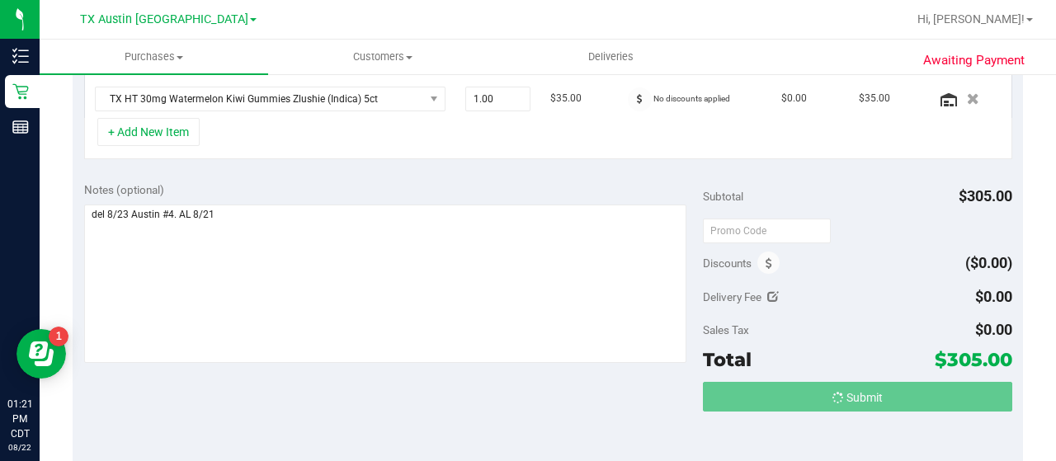
scroll to position [571, 0]
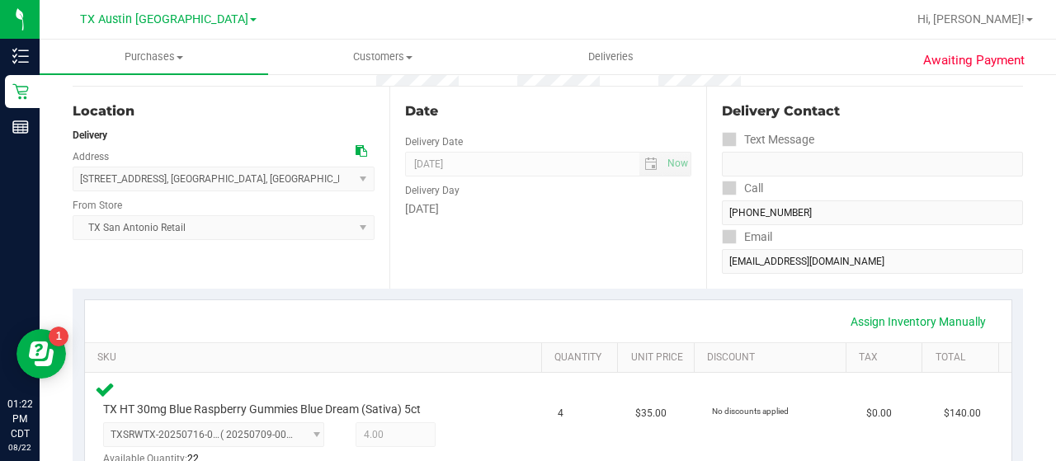
scroll to position [518, 0]
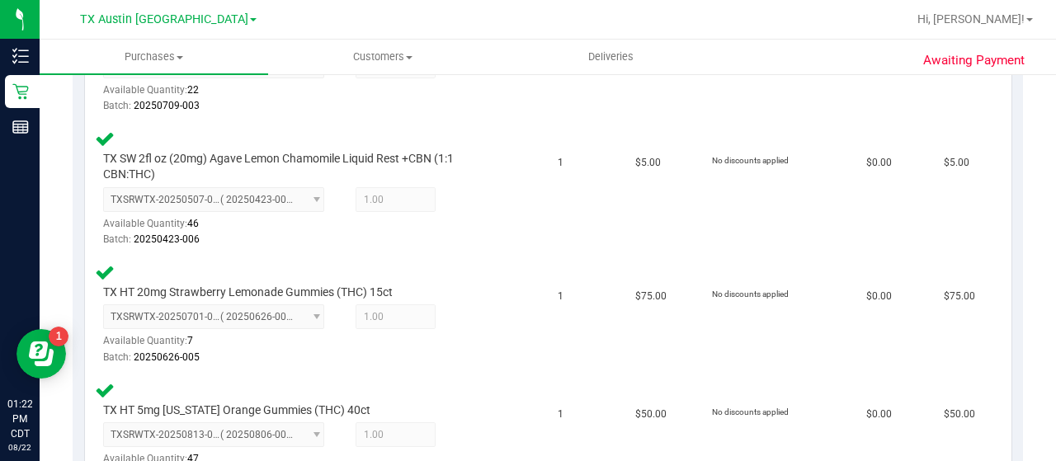
drag, startPoint x: 1044, startPoint y: 205, endPoint x: 1055, endPoint y: 196, distance: 13.5
click at [1055, 196] on div "Purchases Summary of purchases Fulfillment All purchases Customers All customer…" at bounding box center [548, 251] width 1016 height 422
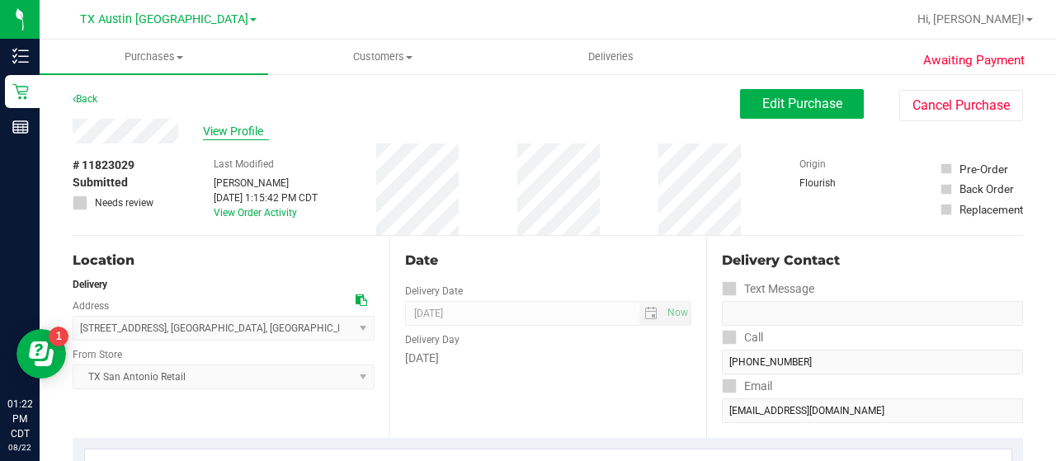
click at [229, 131] on span "View Profile" at bounding box center [236, 131] width 66 height 17
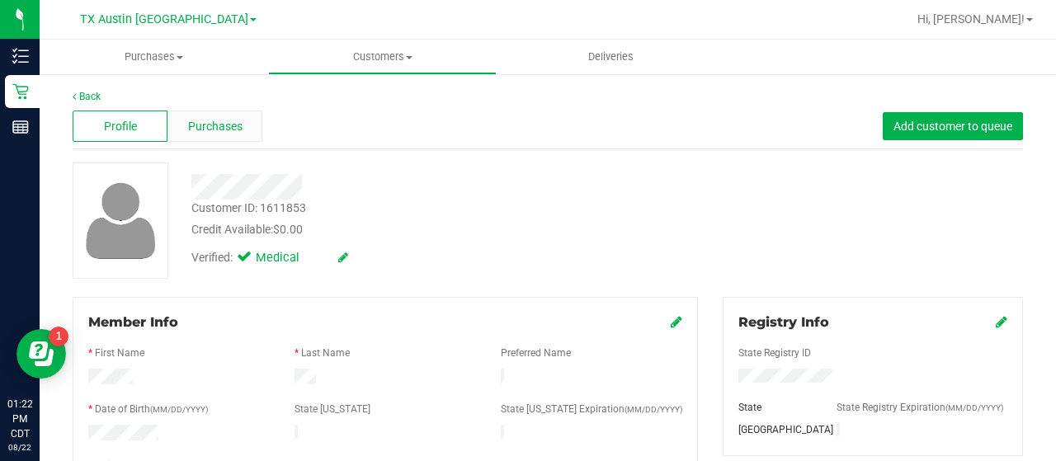
click at [195, 131] on span "Purchases" at bounding box center [215, 126] width 54 height 17
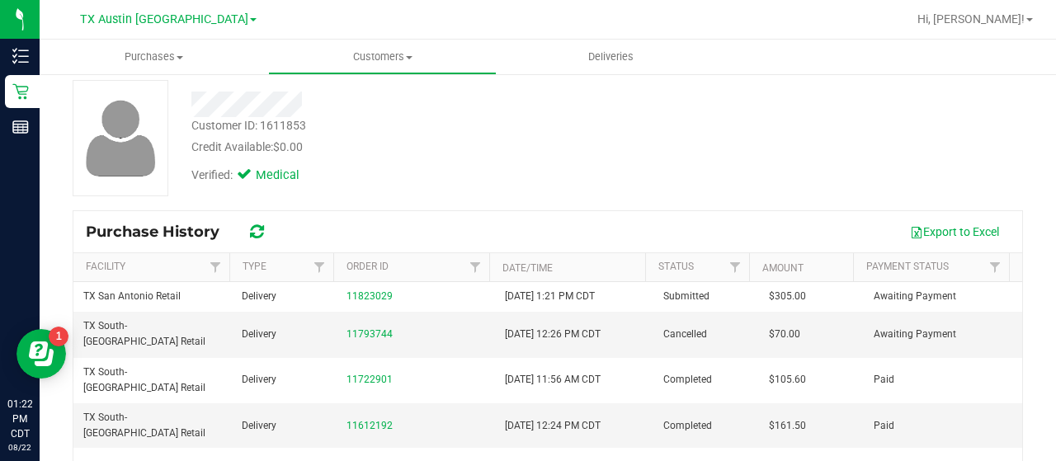
scroll to position [104, 0]
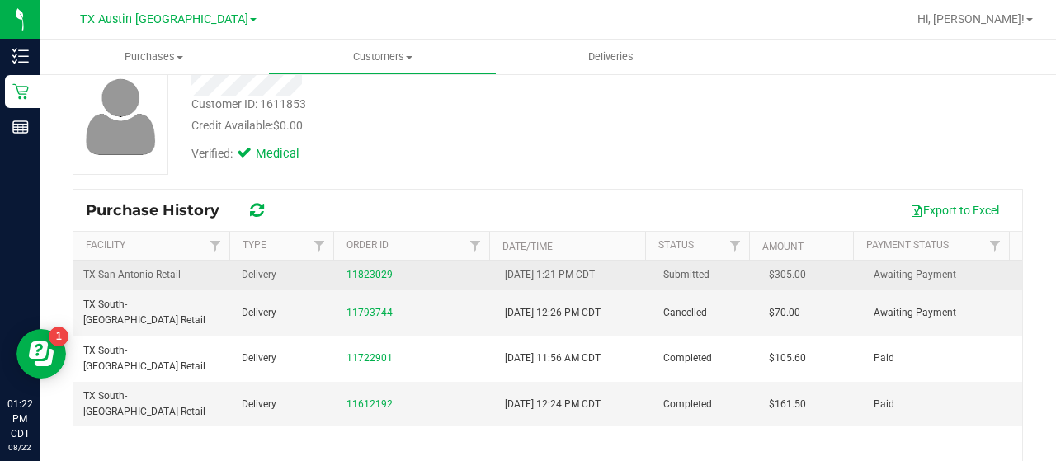
click at [358, 273] on link "11823029" at bounding box center [369, 275] width 46 height 12
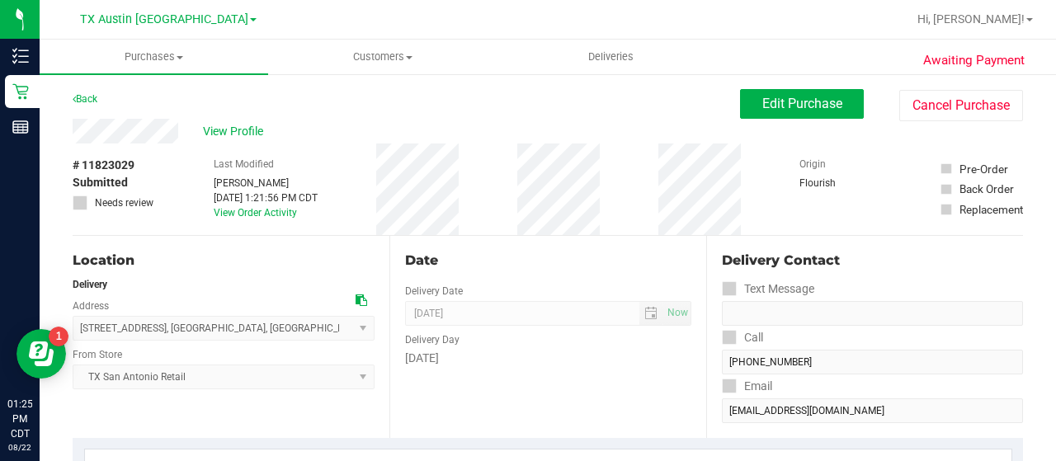
scroll to position [397, 0]
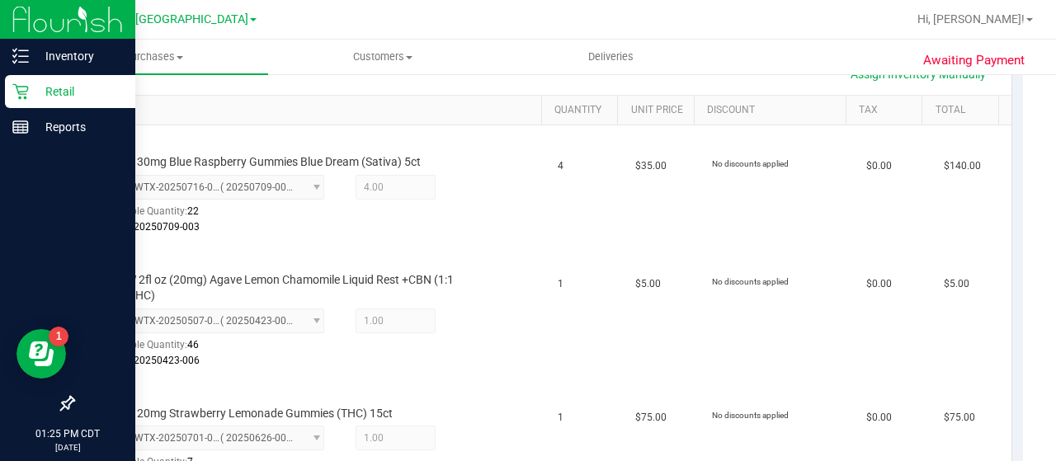
click at [26, 101] on div "Retail" at bounding box center [70, 91] width 130 height 33
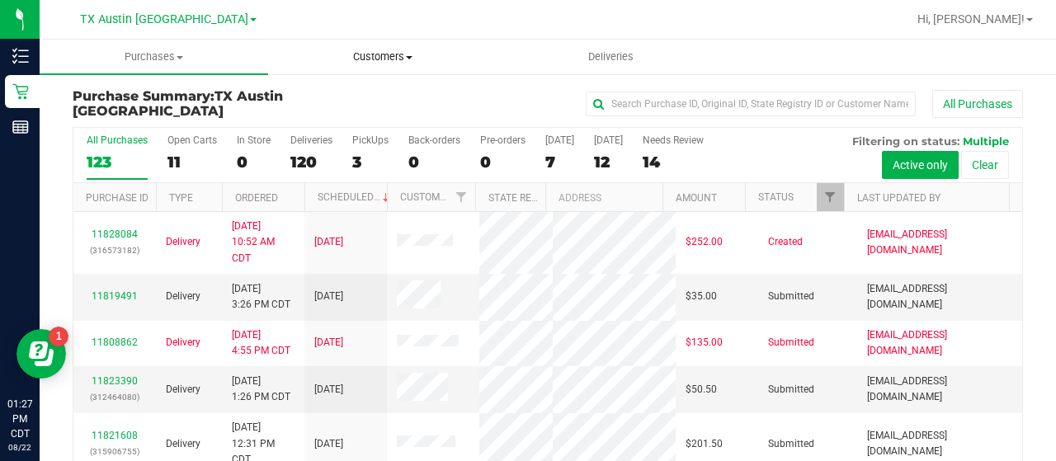
click at [378, 52] on span "Customers" at bounding box center [382, 56] width 227 height 15
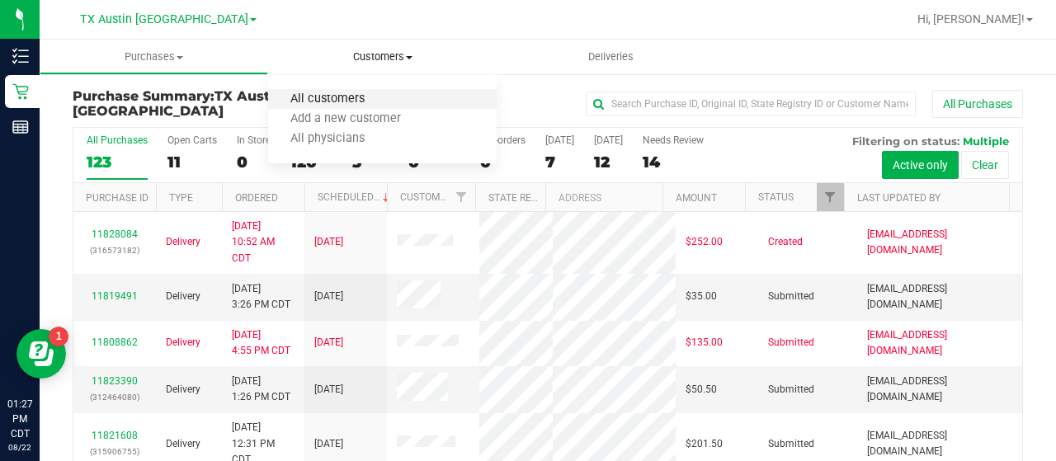
click at [365, 95] on span "All customers" at bounding box center [327, 99] width 119 height 14
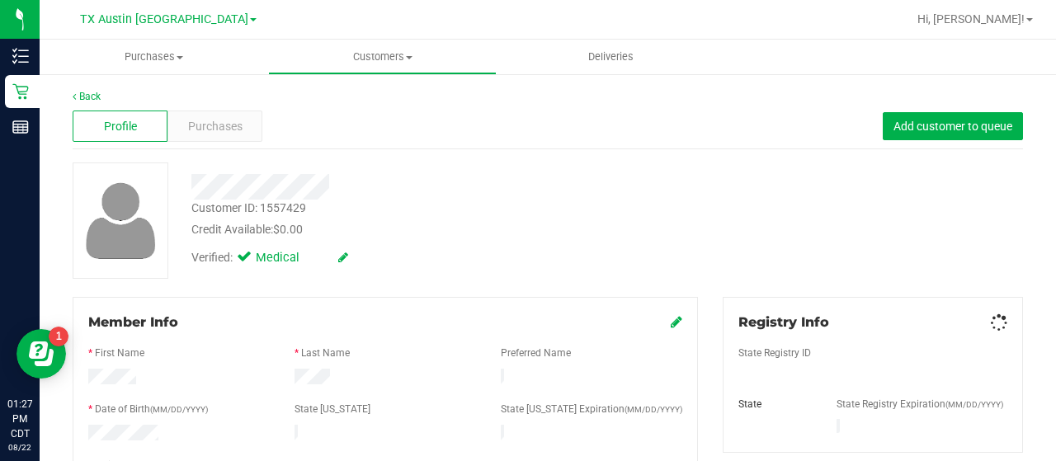
click at [219, 118] on span "Purchases" at bounding box center [215, 126] width 54 height 17
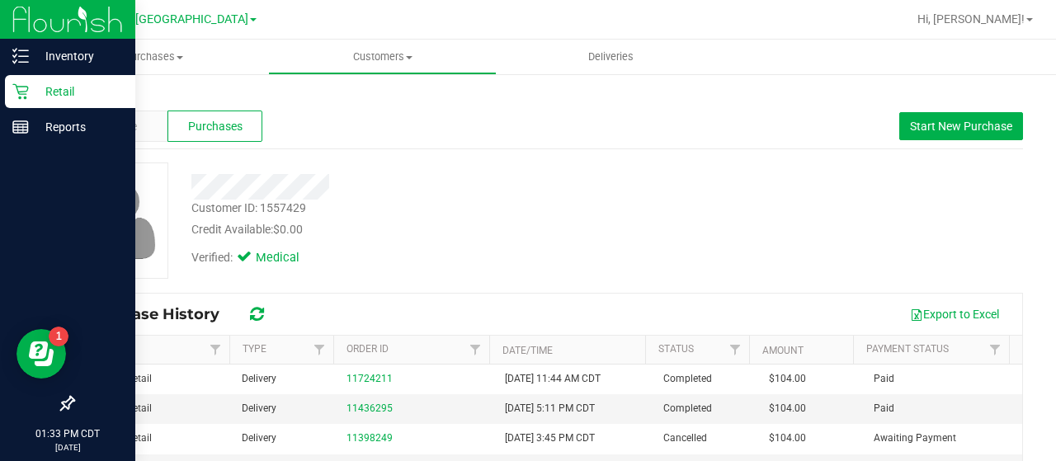
click at [31, 80] on div "Retail" at bounding box center [70, 91] width 130 height 33
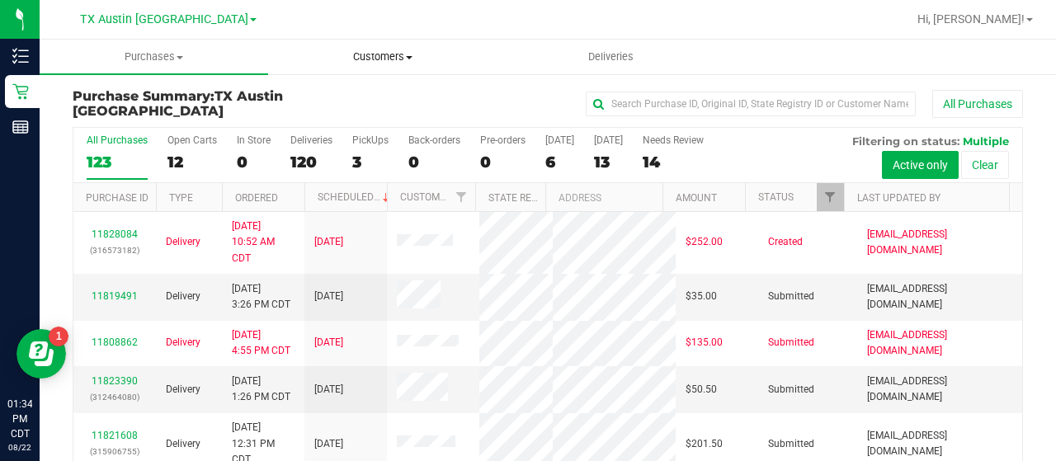
click at [398, 55] on span "Customers" at bounding box center [382, 56] width 227 height 15
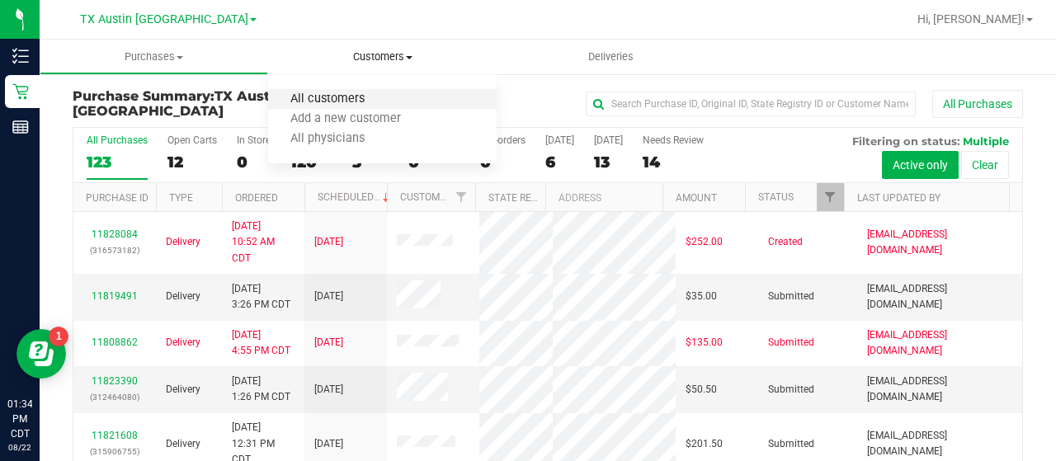
click at [334, 100] on span "All customers" at bounding box center [327, 99] width 119 height 14
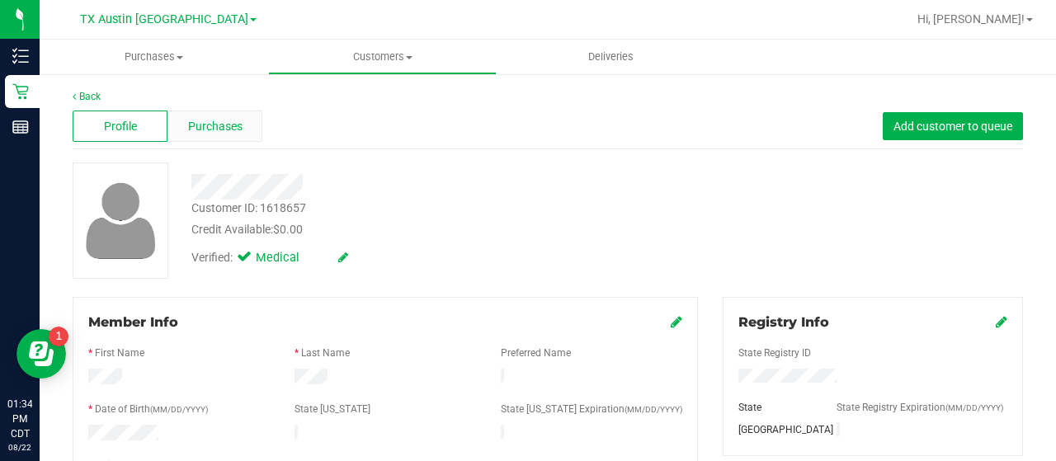
click at [221, 129] on span "Purchases" at bounding box center [215, 126] width 54 height 17
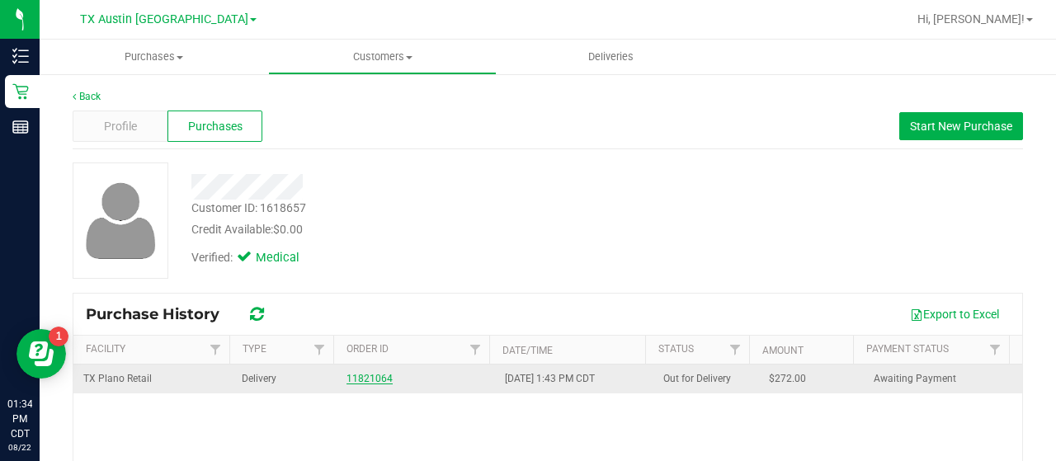
click at [363, 382] on link "11821064" at bounding box center [369, 379] width 46 height 12
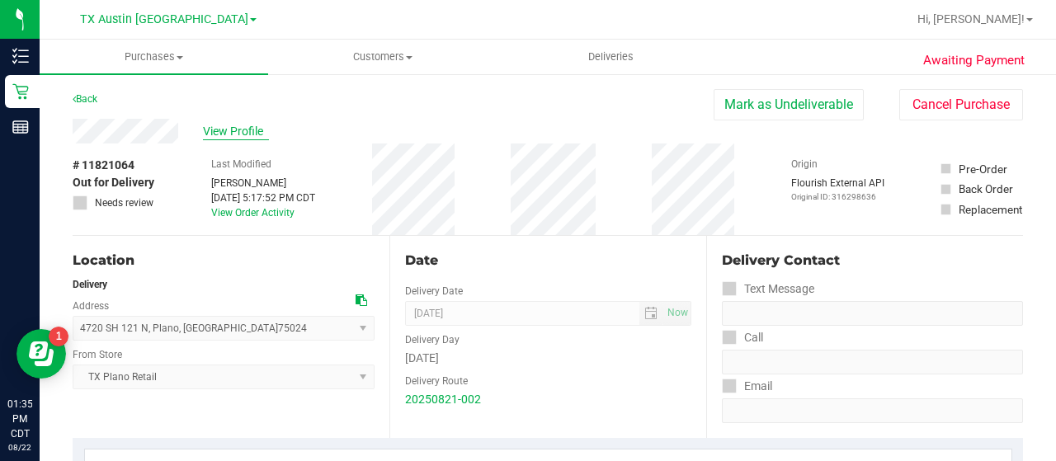
click at [239, 139] on div "View Profile" at bounding box center [393, 131] width 641 height 25
click at [239, 139] on span "View Profile" at bounding box center [236, 131] width 66 height 17
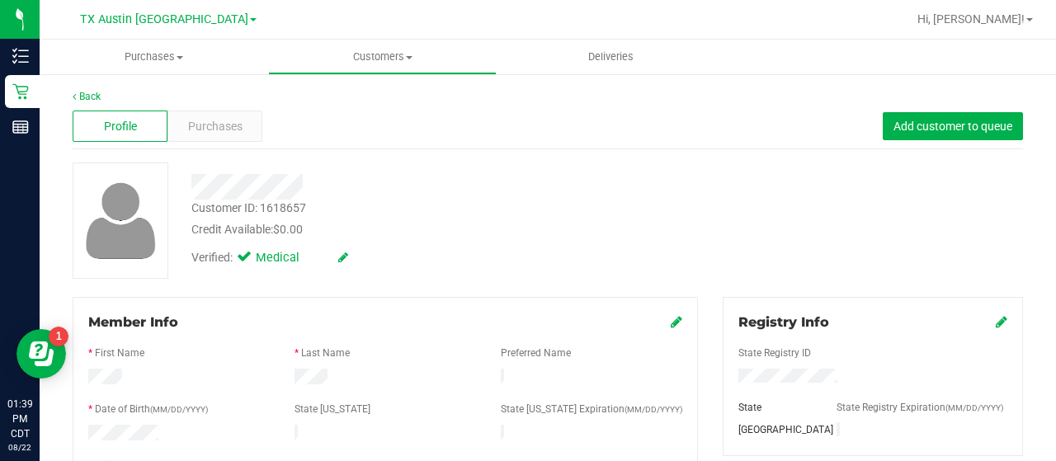
drag, startPoint x: 263, startPoint y: 164, endPoint x: 305, endPoint y: 205, distance: 58.9
click at [305, 205] on div "Customer ID: 1618657" at bounding box center [248, 208] width 115 height 17
click at [214, 130] on span "Purchases" at bounding box center [215, 126] width 54 height 17
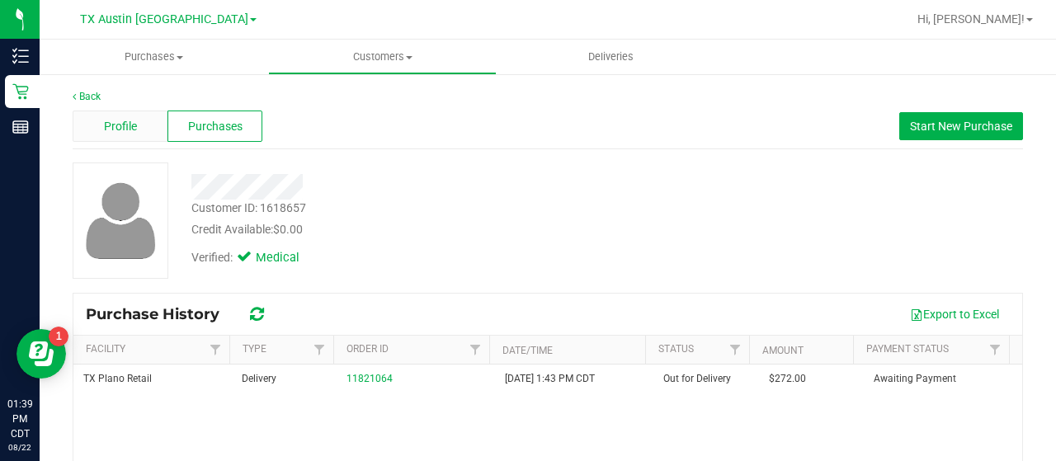
click at [139, 132] on div "Profile" at bounding box center [120, 126] width 95 height 31
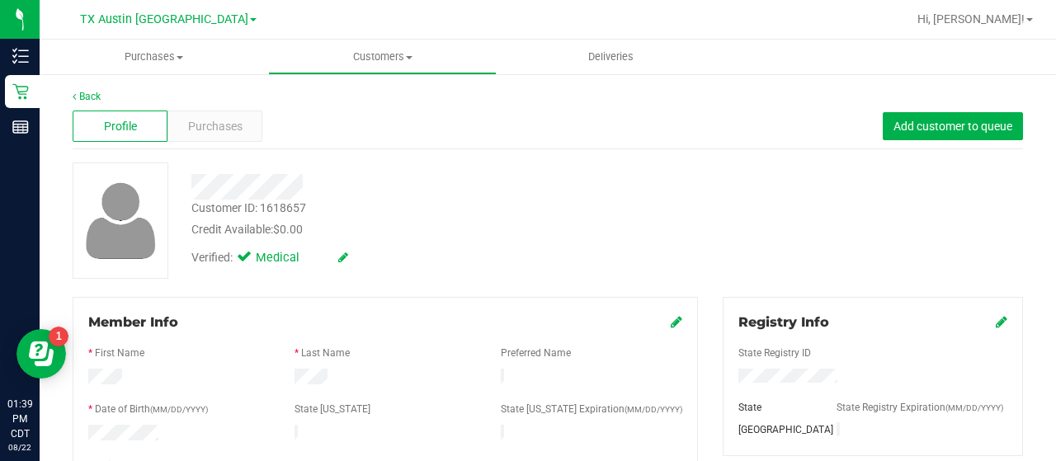
click at [672, 318] on icon at bounding box center [677, 321] width 12 height 13
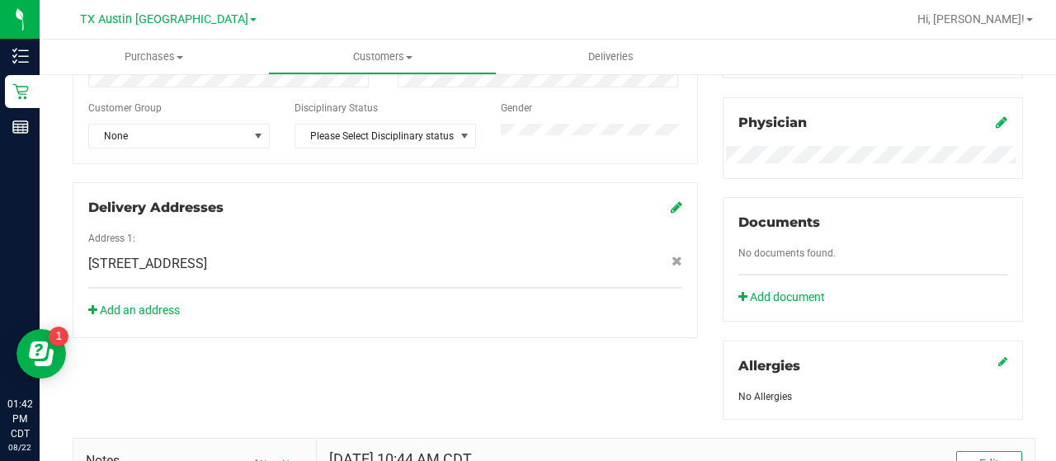
scroll to position [421, 0]
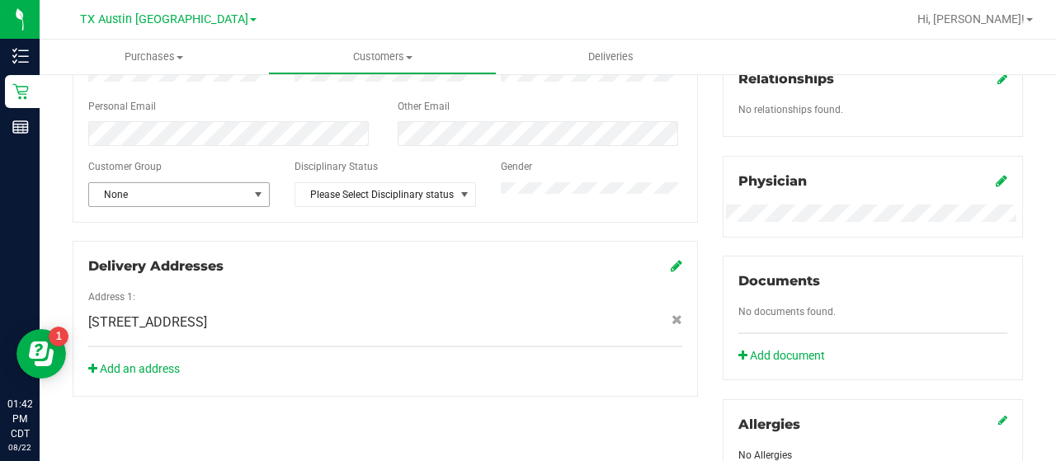
click at [206, 178] on div "Customer Group" at bounding box center [179, 168] width 206 height 19
click at [206, 199] on span "None" at bounding box center [168, 194] width 159 height 23
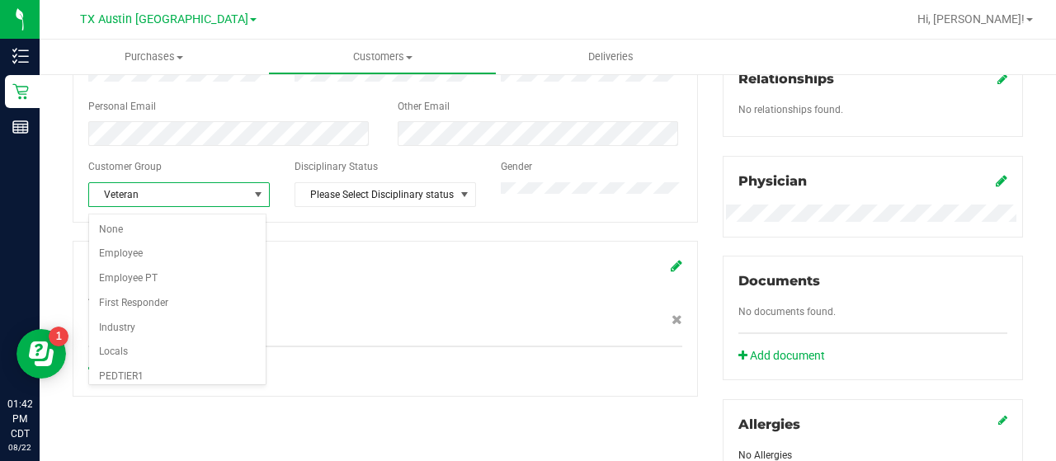
scroll to position [195, 0]
click at [186, 369] on li "Veteran" at bounding box center [177, 378] width 177 height 25
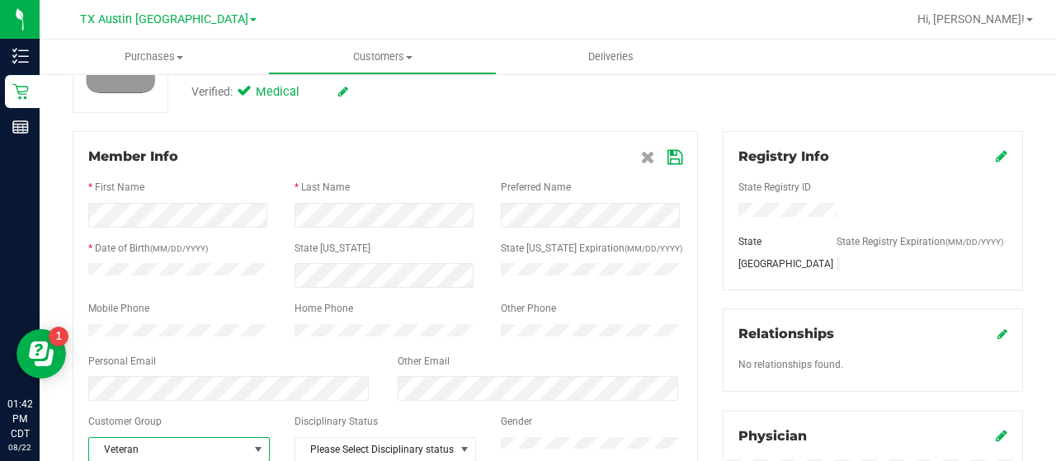
scroll to position [153, 0]
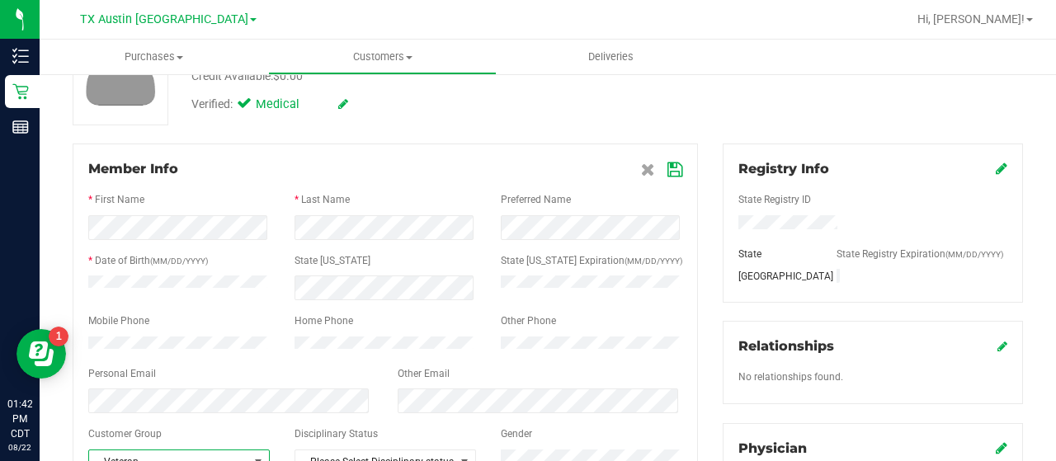
click at [671, 173] on icon at bounding box center [674, 169] width 15 height 13
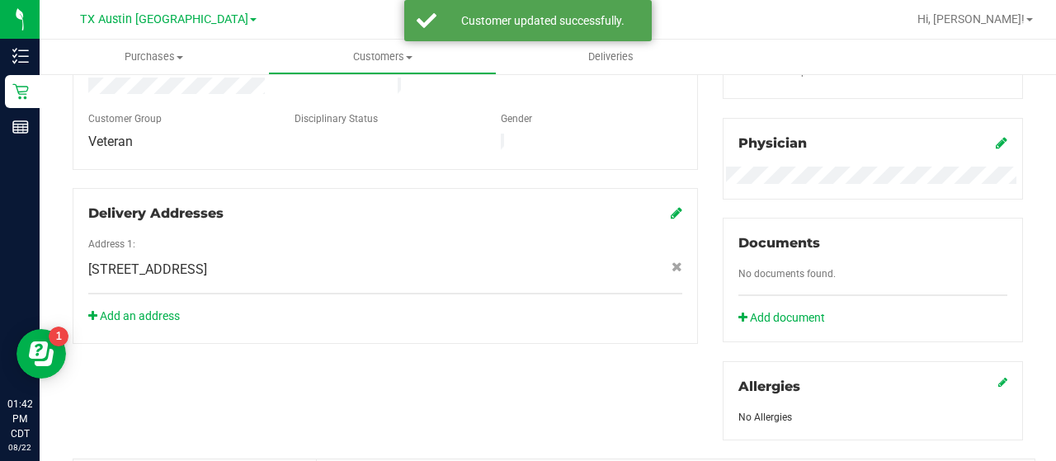
scroll to position [466, 0]
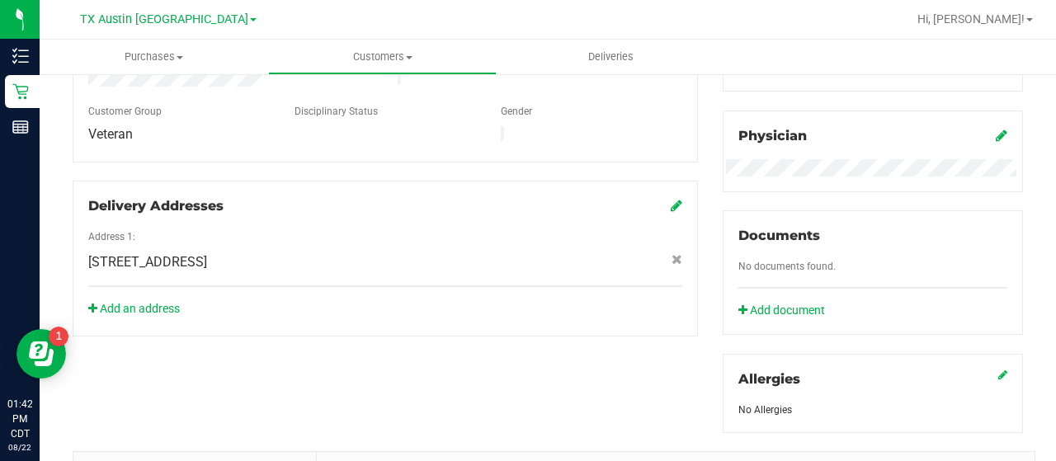
click at [767, 297] on div "Documents No documents found. Add document" at bounding box center [873, 272] width 300 height 125
click at [767, 318] on div "Documents No documents found. Add document" at bounding box center [873, 272] width 300 height 125
click at [769, 311] on link "Add document" at bounding box center [785, 310] width 95 height 17
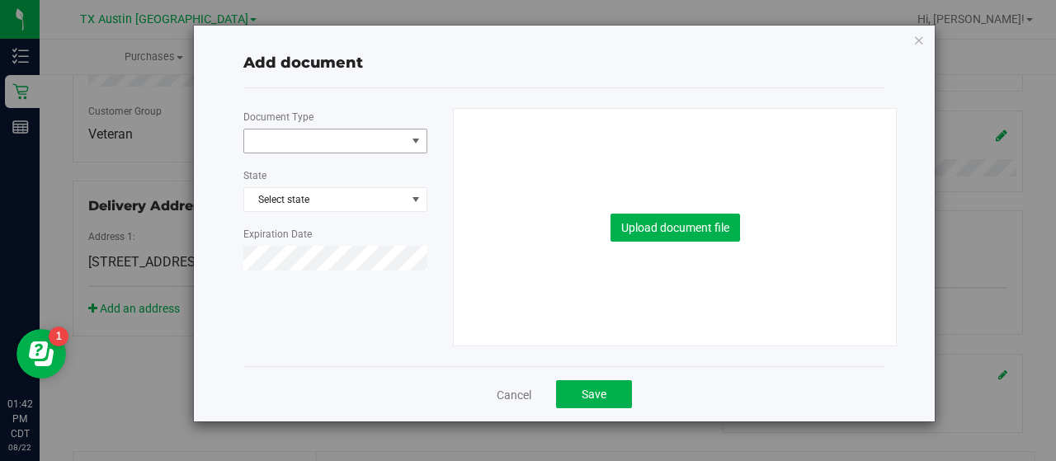
click at [276, 143] on span at bounding box center [325, 141] width 162 height 23
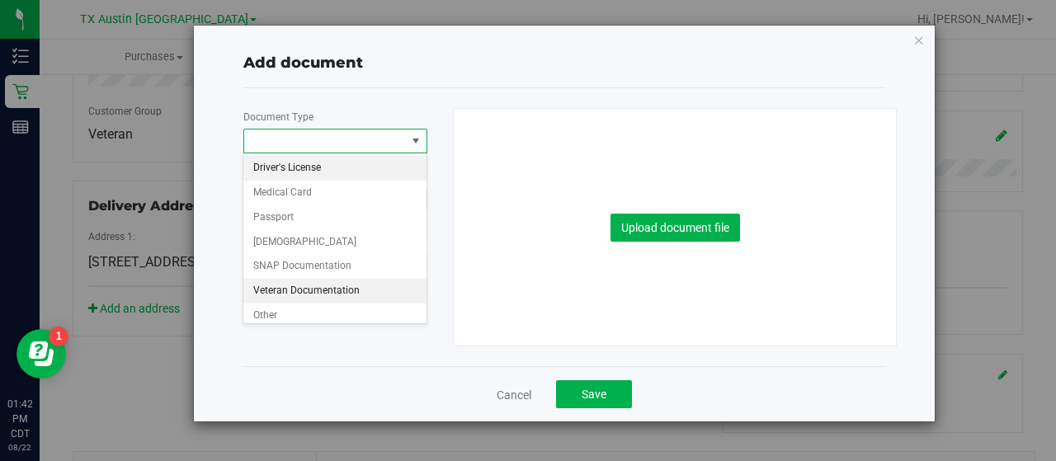
click at [312, 294] on li "Veteran Documentation" at bounding box center [334, 291] width 183 height 25
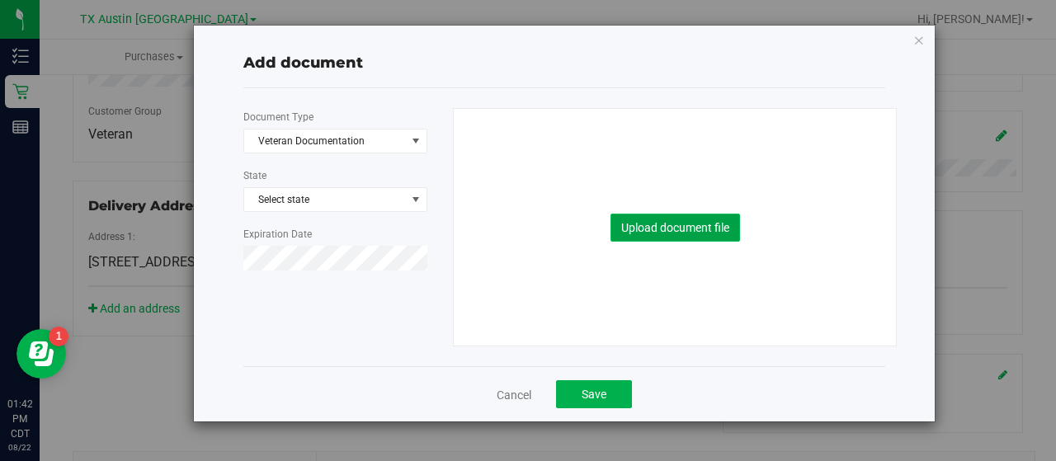
click at [676, 235] on button "Upload document file" at bounding box center [675, 228] width 130 height 28
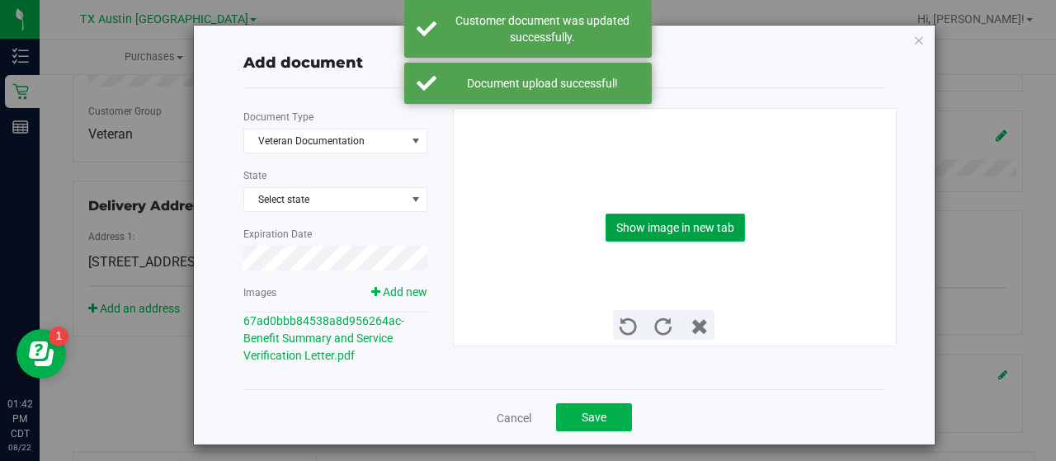
click at [716, 217] on button "Show image in new tab" at bounding box center [675, 228] width 139 height 28
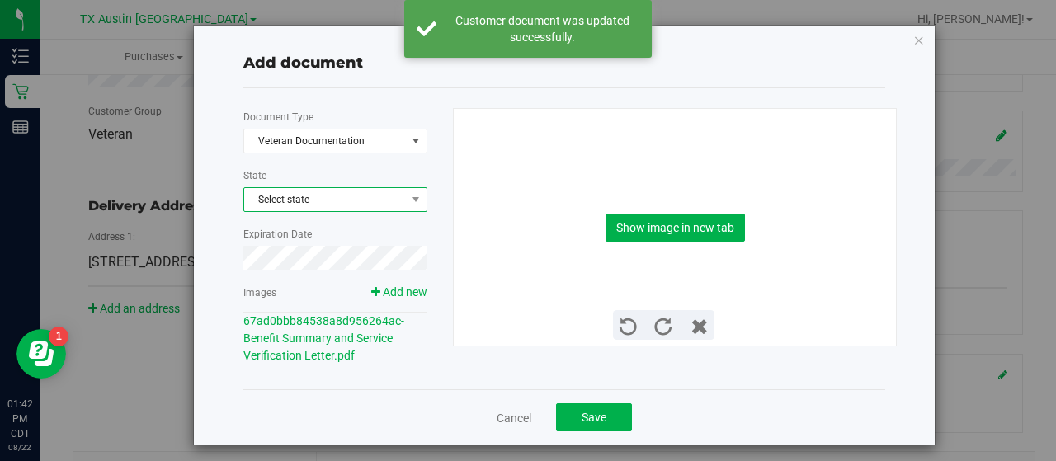
click at [313, 200] on span "Select state" at bounding box center [335, 199] width 182 height 23
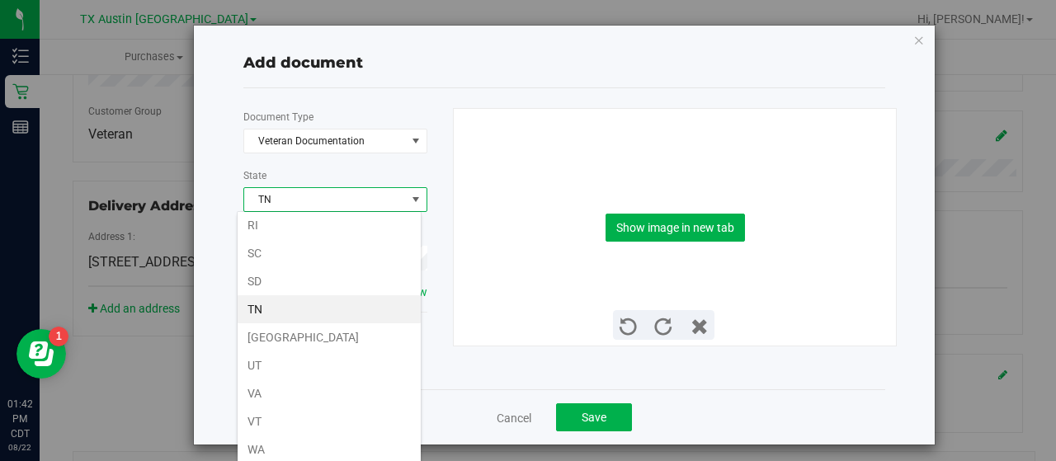
scroll to position [1140, 0]
click at [266, 309] on li "[GEOGRAPHIC_DATA]" at bounding box center [329, 323] width 183 height 28
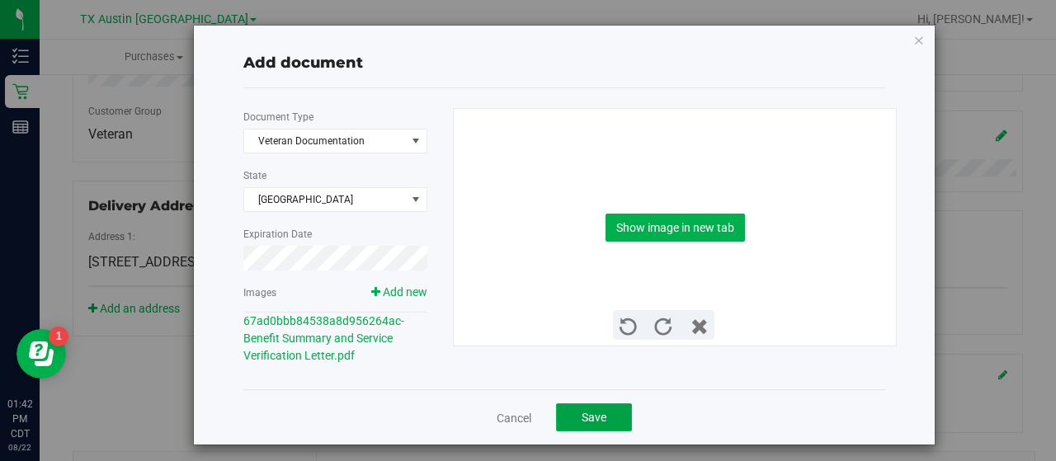
click at [582, 417] on span "Save" at bounding box center [594, 417] width 25 height 13
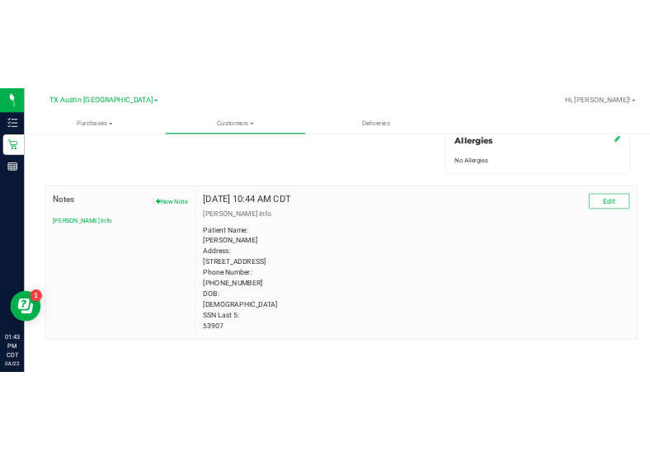
scroll to position [0, 0]
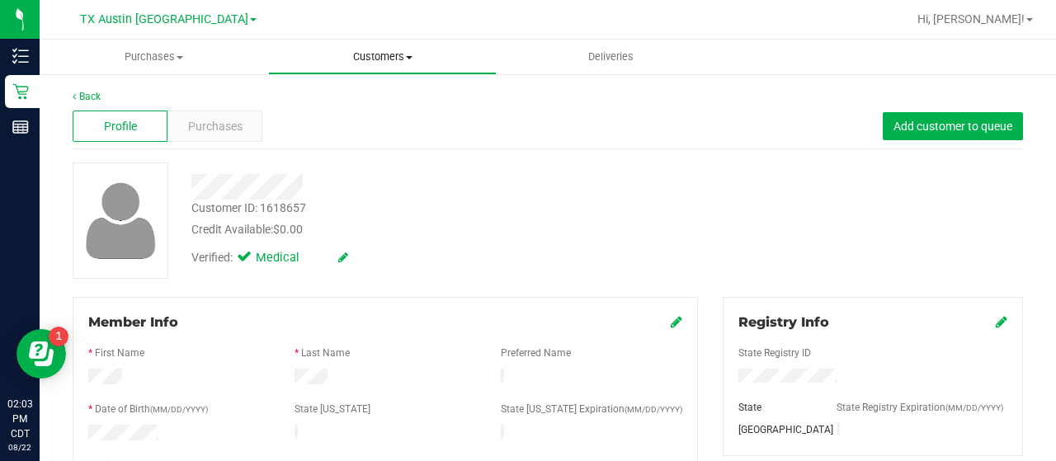
click at [371, 61] on span "Customers" at bounding box center [382, 56] width 227 height 15
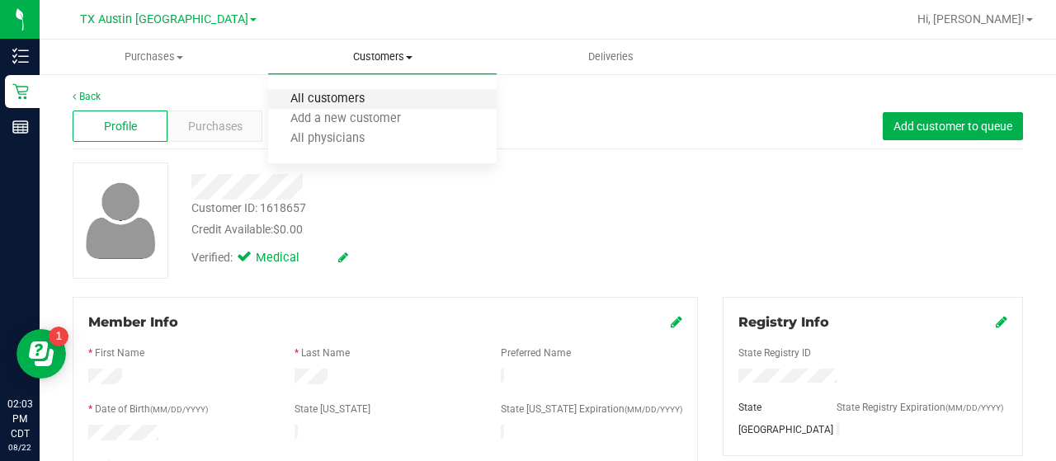
click at [340, 97] on span "All customers" at bounding box center [327, 99] width 119 height 14
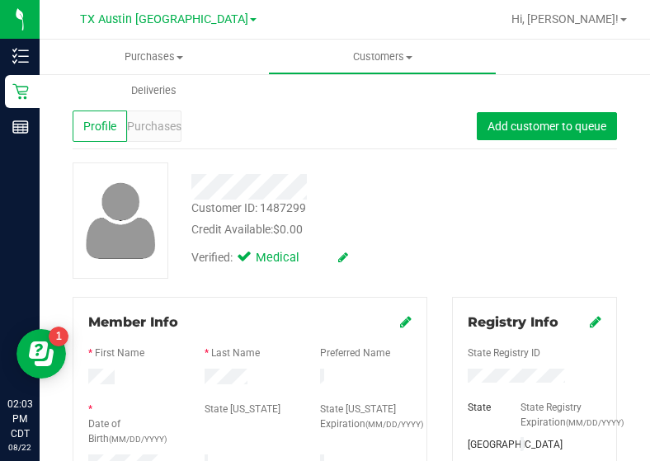
click at [403, 250] on div "Verified: Medical" at bounding box center [321, 256] width 285 height 36
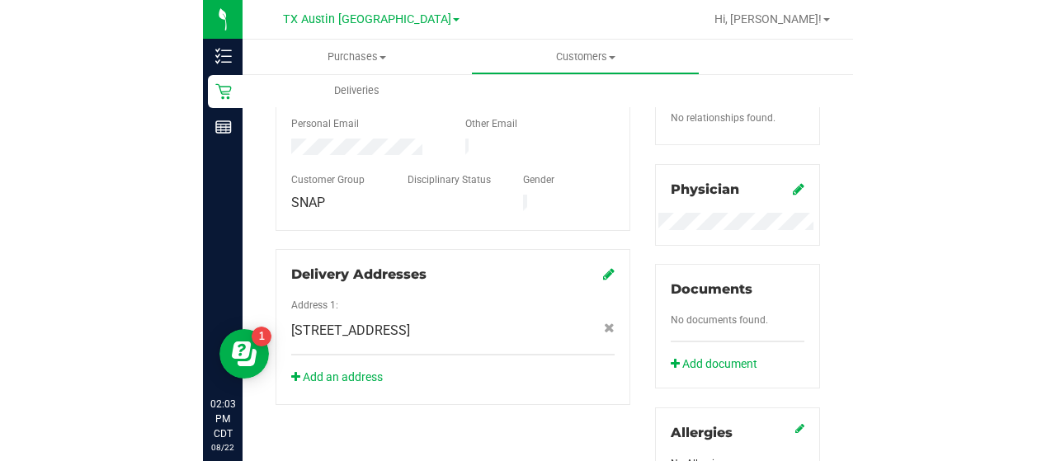
scroll to position [801, 0]
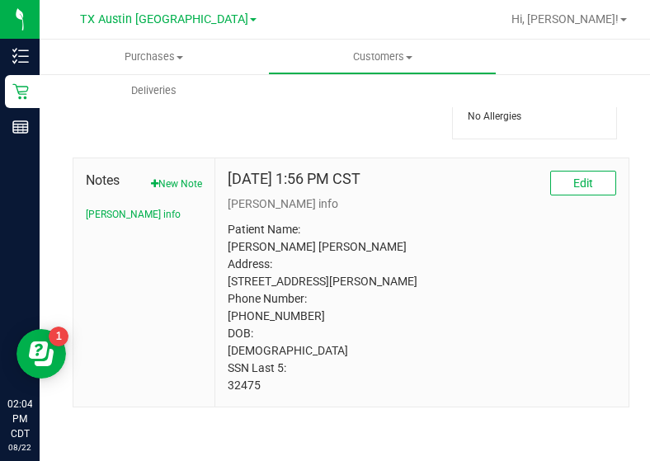
click at [459, 334] on p "Patient Name: Amy Lee Kloesel Address: 519 County Road 265 Moulton , TX, 77975 …" at bounding box center [422, 307] width 389 height 173
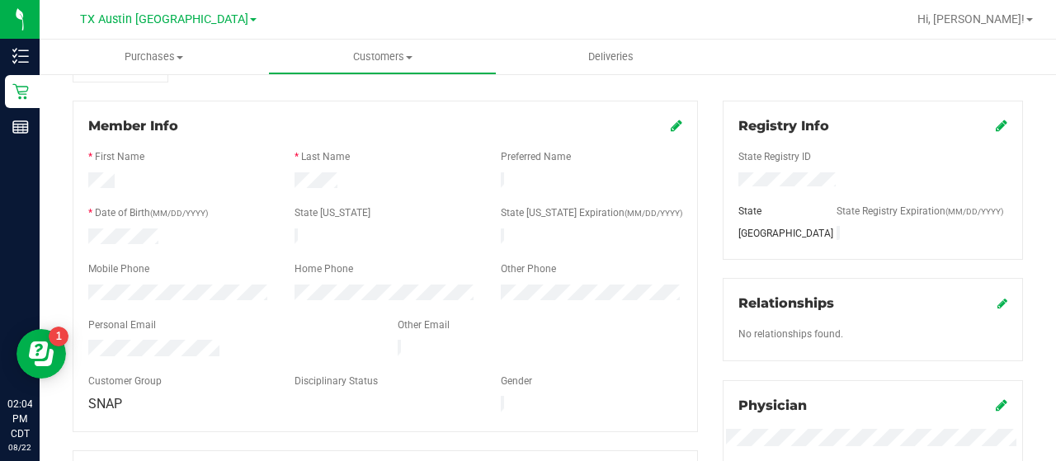
scroll to position [120, 0]
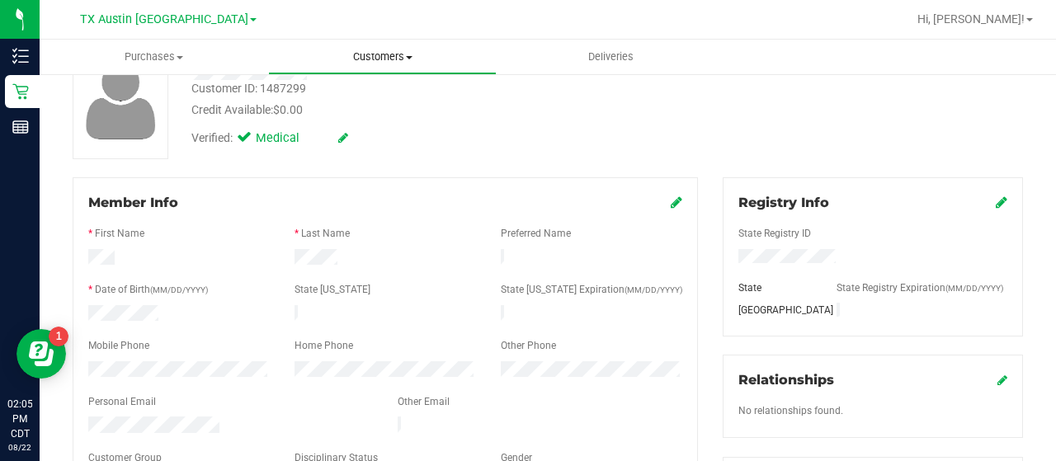
click at [378, 56] on span "Customers" at bounding box center [382, 56] width 227 height 15
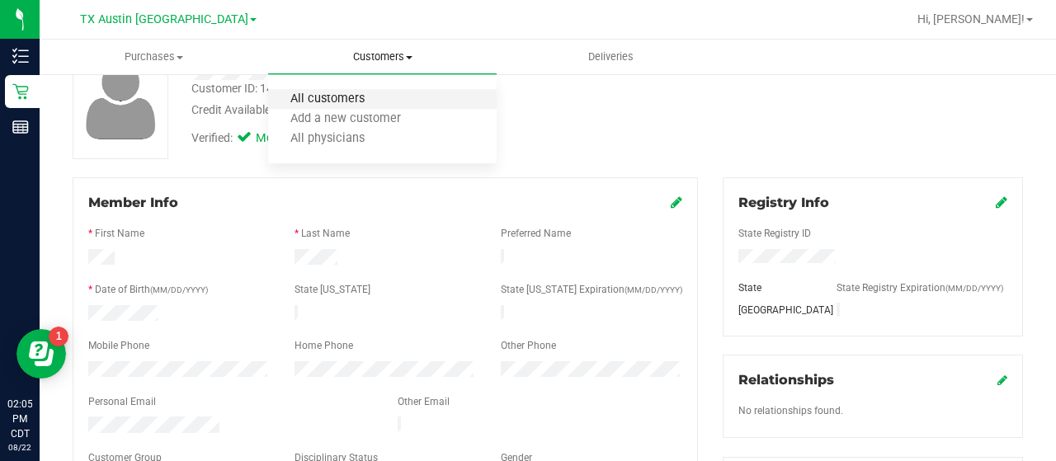
click at [373, 92] on span "All customers" at bounding box center [327, 99] width 119 height 14
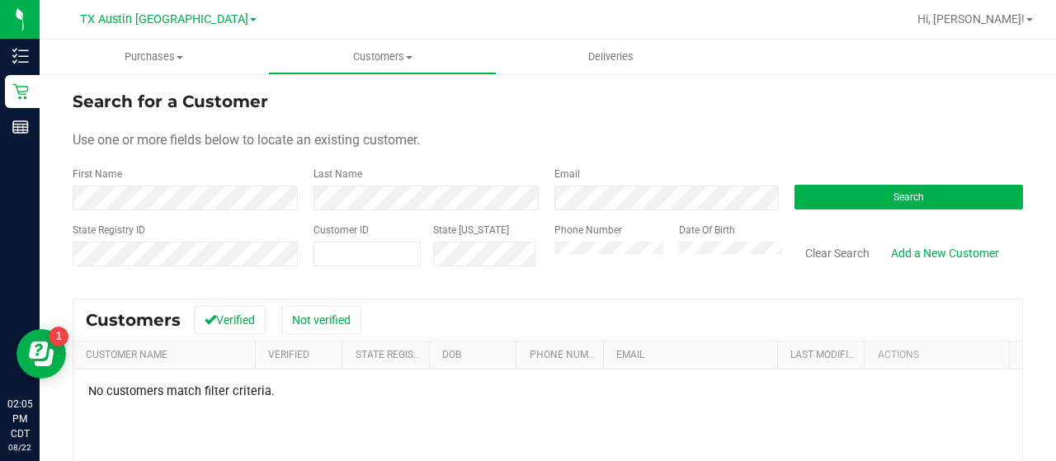
click at [448, 255] on div "State Registry ID Customer ID State [US_STATE] Phone Number Date Of Birth Clear…" at bounding box center [548, 252] width 950 height 59
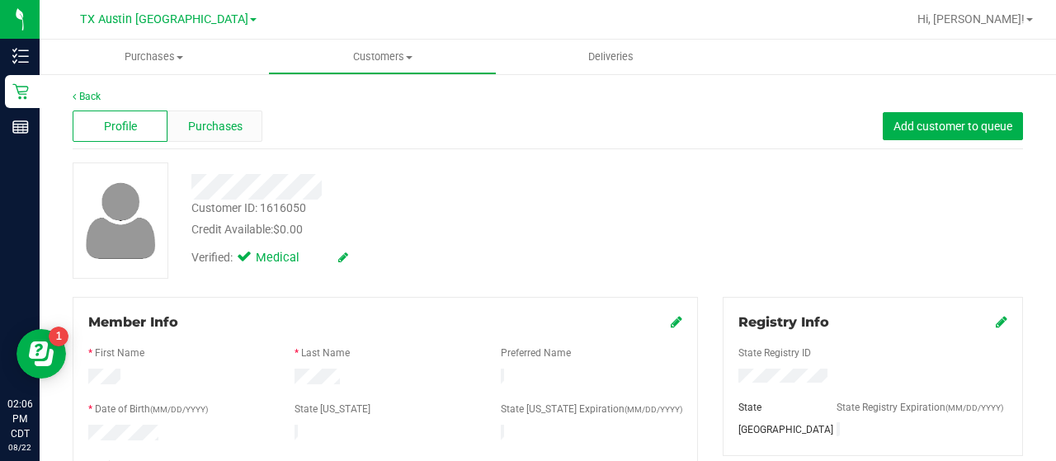
click at [229, 131] on span "Purchases" at bounding box center [215, 126] width 54 height 17
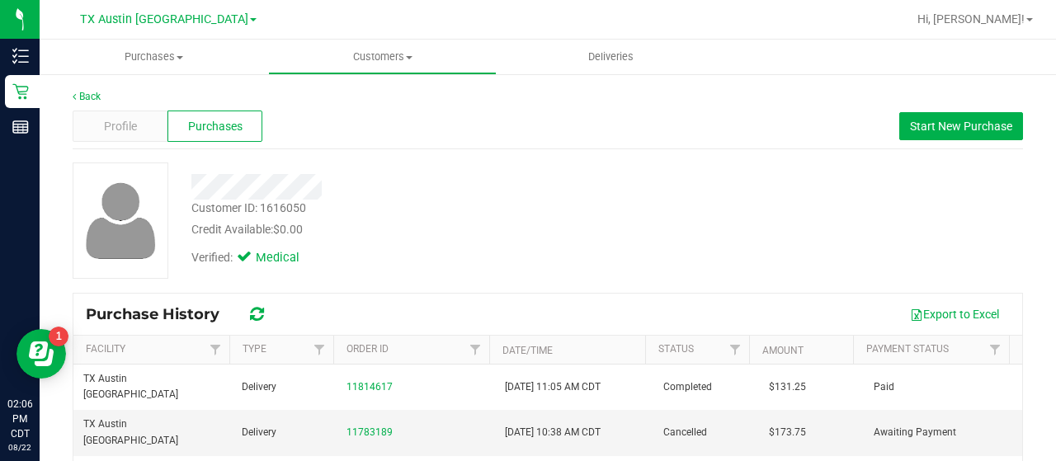
scroll to position [36, 0]
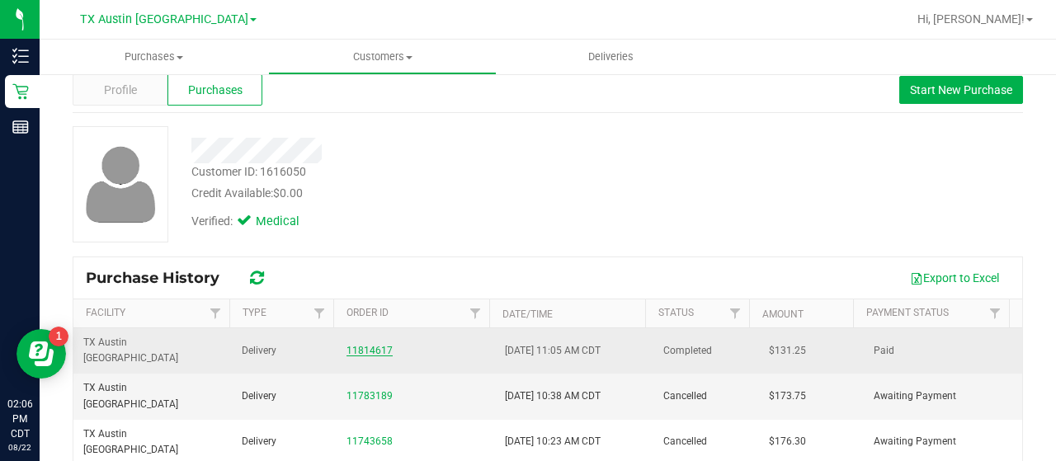
click at [370, 345] on link "11814617" at bounding box center [369, 351] width 46 height 12
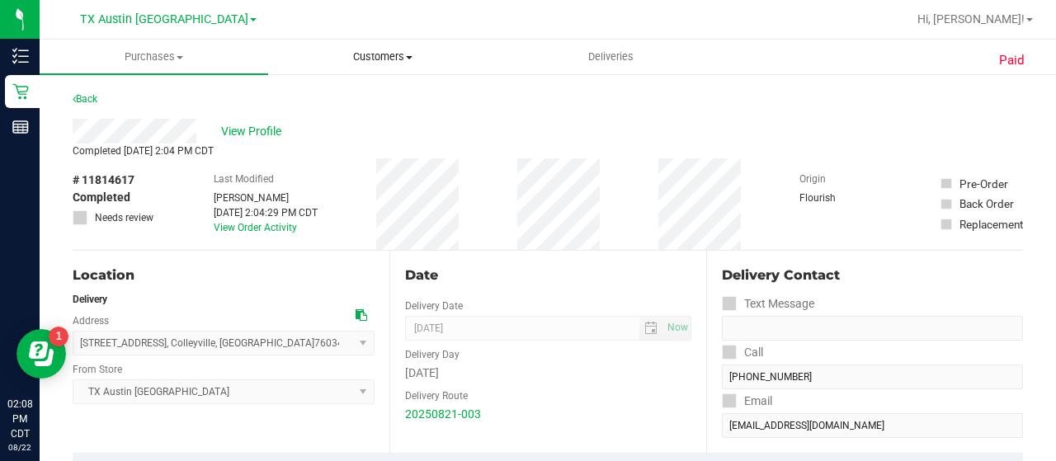
click at [378, 45] on uib-tab-heading "Customers All customers Add a new customer All physicians" at bounding box center [382, 56] width 227 height 33
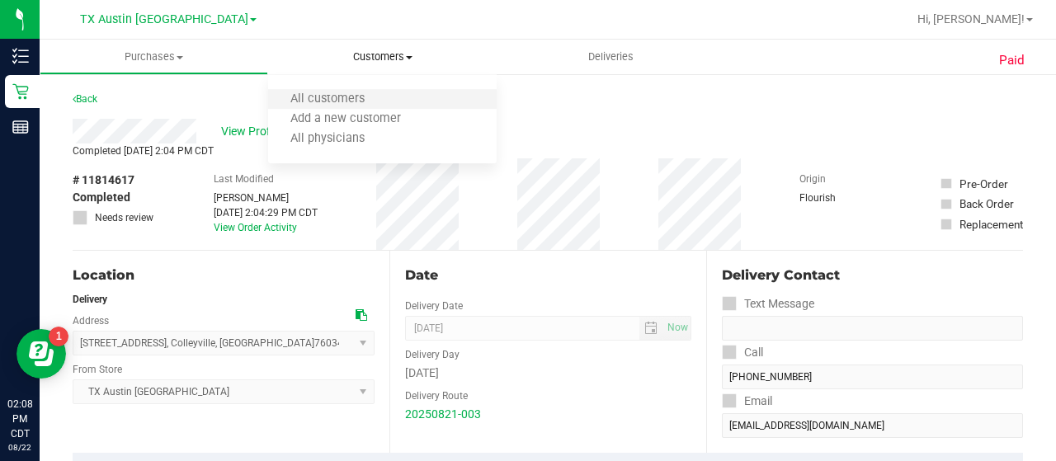
click at [370, 90] on li "All customers" at bounding box center [382, 100] width 229 height 20
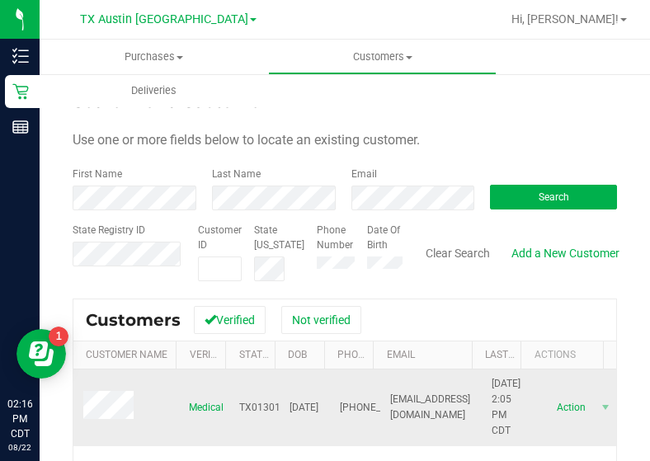
click at [104, 398] on span at bounding box center [110, 407] width 55 height 33
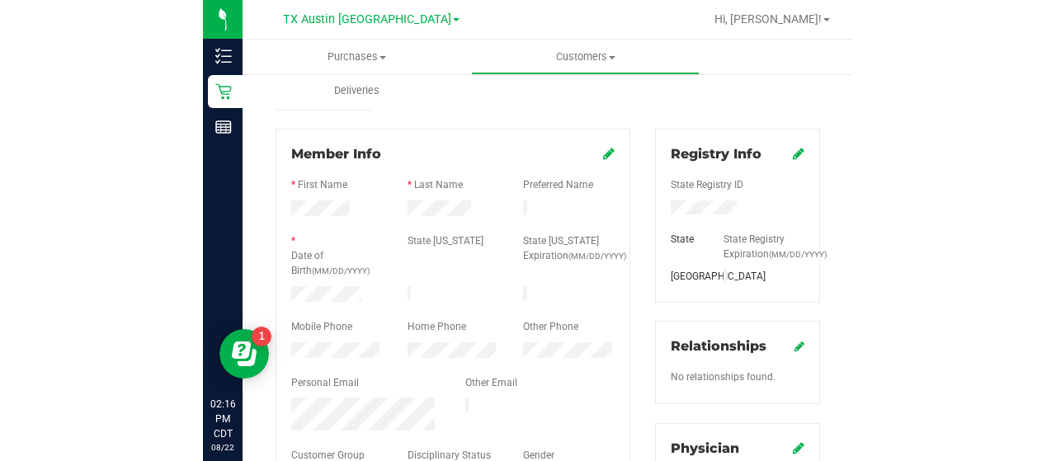
scroll to position [190, 0]
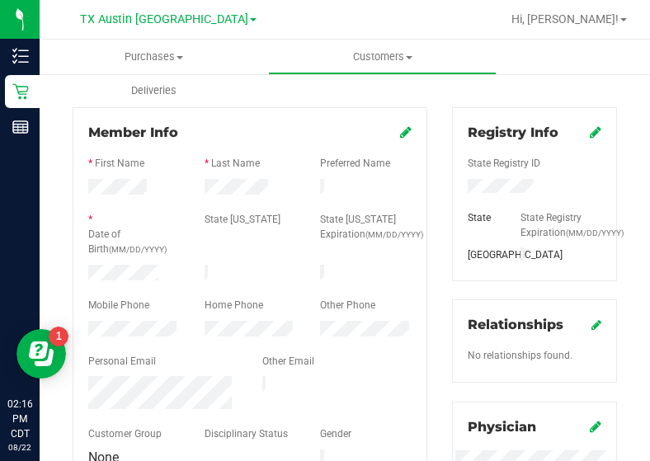
click at [256, 177] on div at bounding box center [249, 177] width 323 height 4
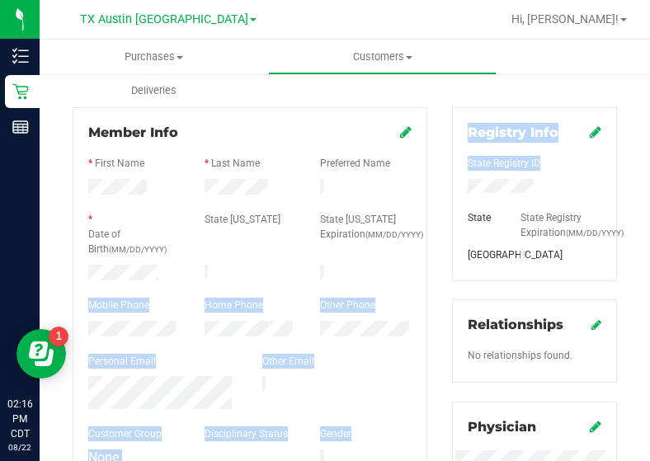
click at [650, 202] on html "Inventory Retail Reports 02:16 PM CDT 08/22/2025 08/22 TX Austin DC Hi, Lauren!…" at bounding box center [325, 230] width 650 height 461
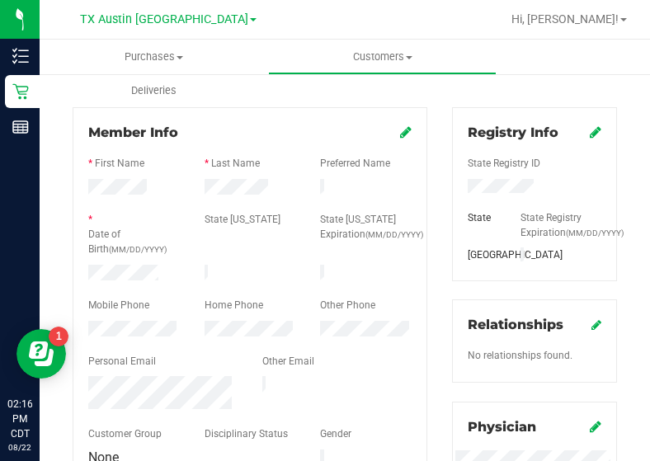
click at [264, 245] on div "* Date of Birth (MM/DD/YYYY) State ID State ID Expiration (MM/DD/YYYY)" at bounding box center [250, 236] width 348 height 49
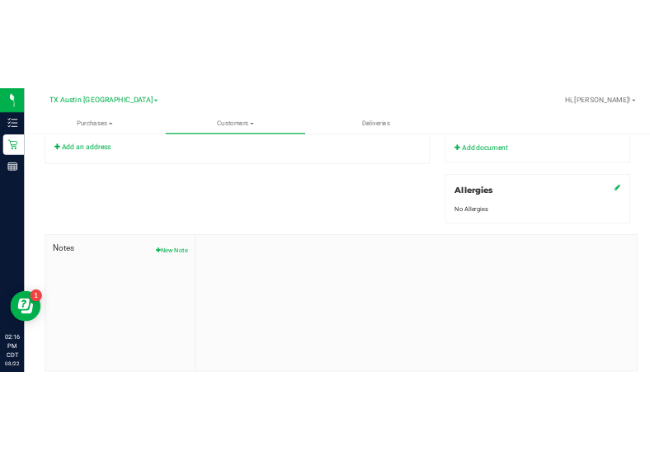
scroll to position [728, 0]
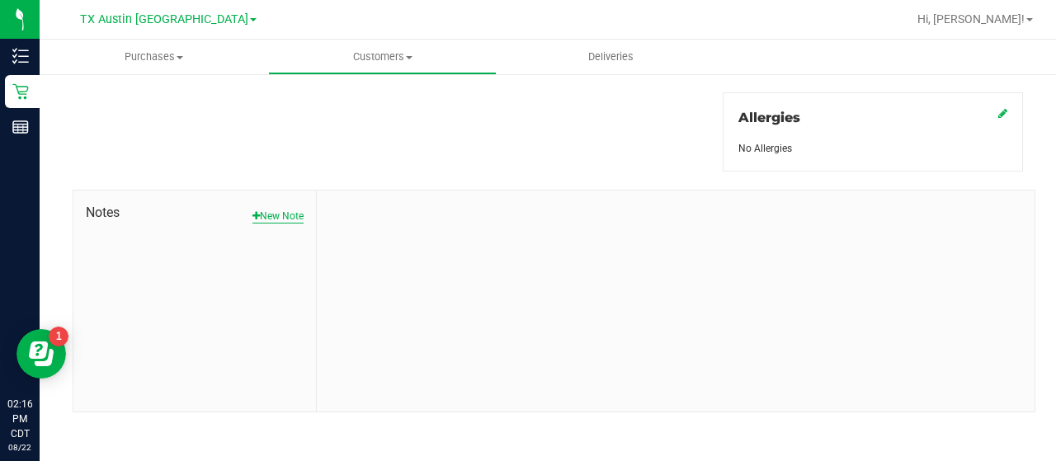
click at [276, 214] on button "New Note" at bounding box center [277, 216] width 51 height 15
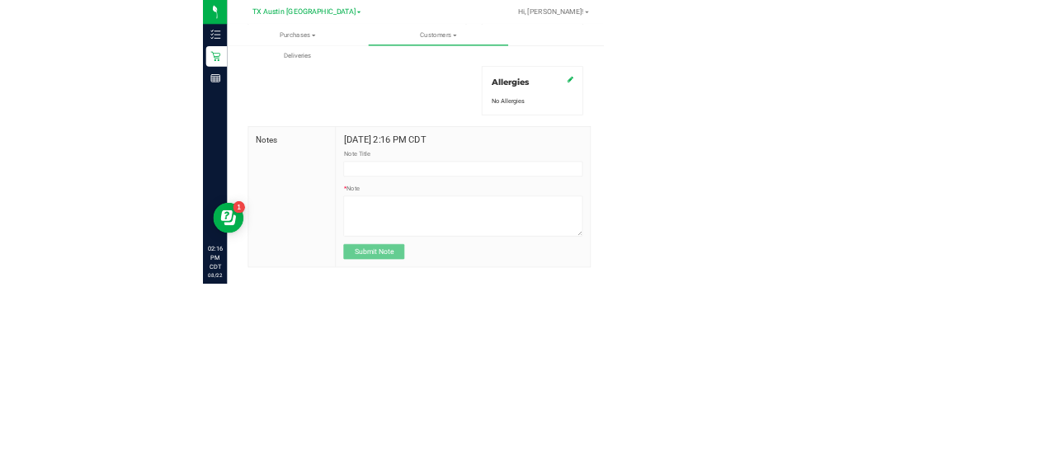
scroll to position [783, 0]
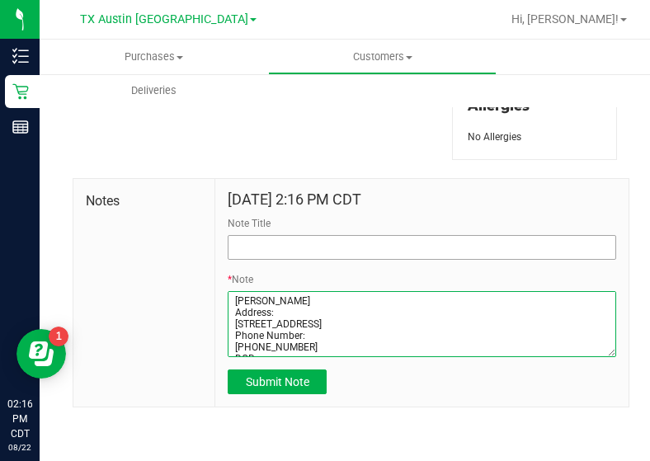
type textarea "RODOLFO MARTINEZ Address: 67 sw 37TH STREET SAN ANTONIO, TX, 78237 Phone Number…"
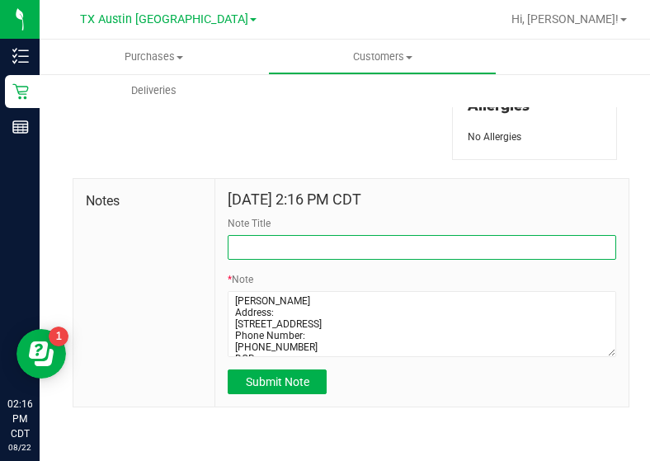
click at [436, 249] on input "Note Title" at bounding box center [422, 247] width 389 height 25
type input "CURT."
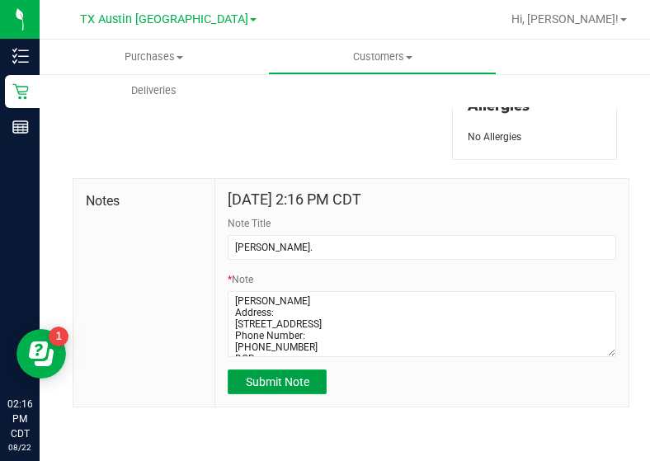
click at [270, 380] on span "Submit Note" at bounding box center [278, 381] width 64 height 13
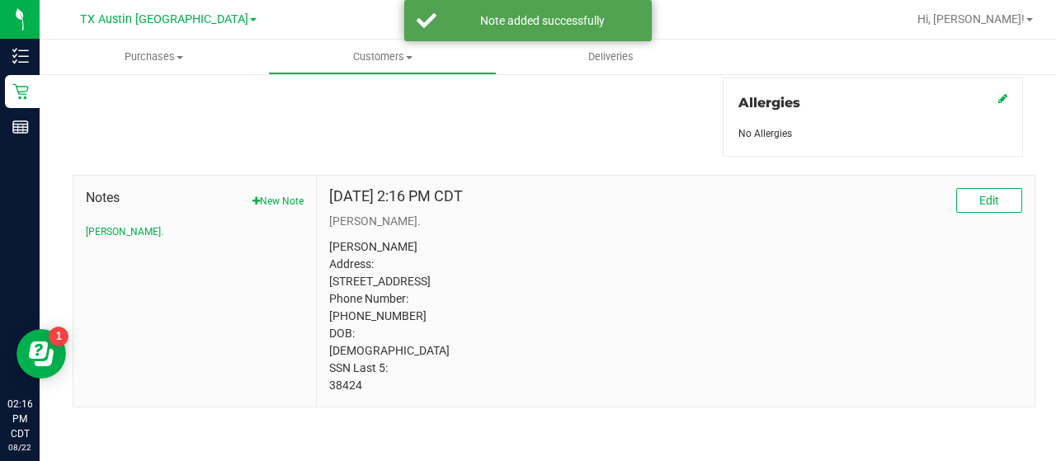
scroll to position [716, 0]
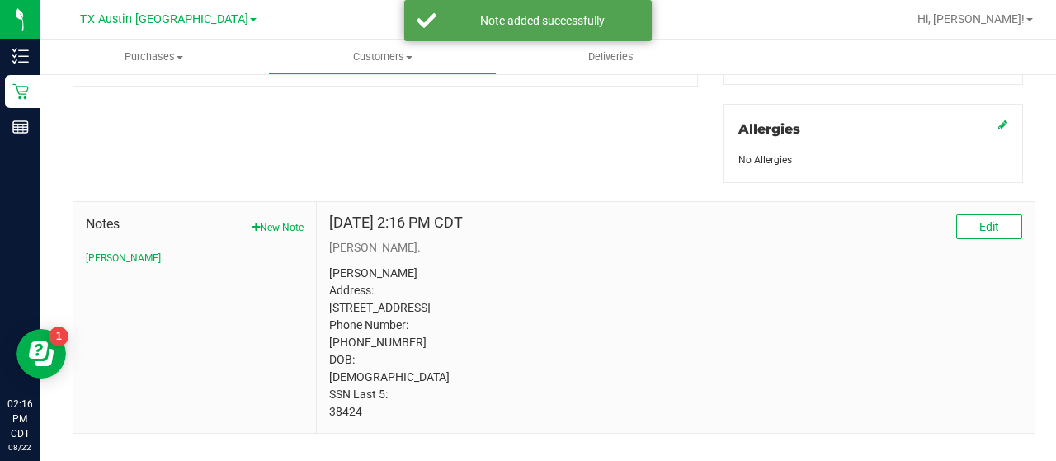
click at [585, 161] on div "Member Info * First Name * Last Name Preferred Name * Date of Birth (MM/DD/YYYY…" at bounding box center [547, 7] width 975 height 853
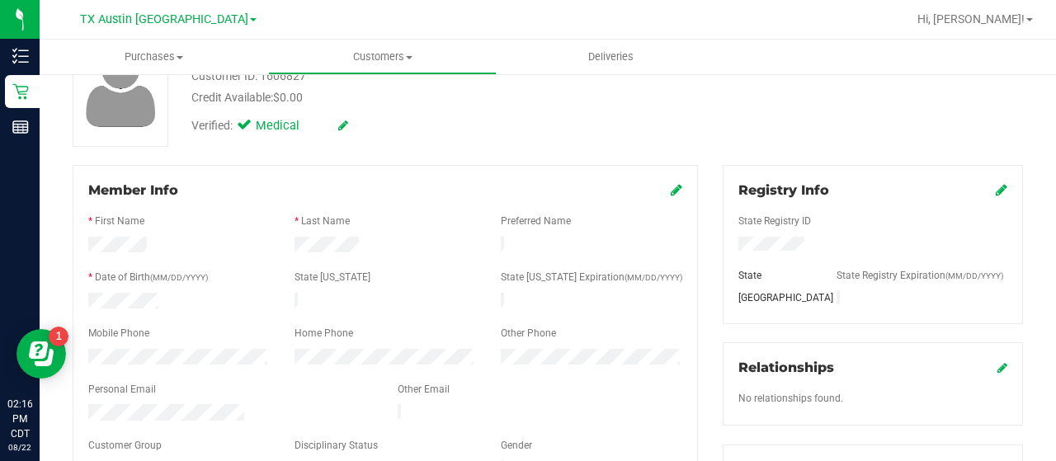
scroll to position [0, 0]
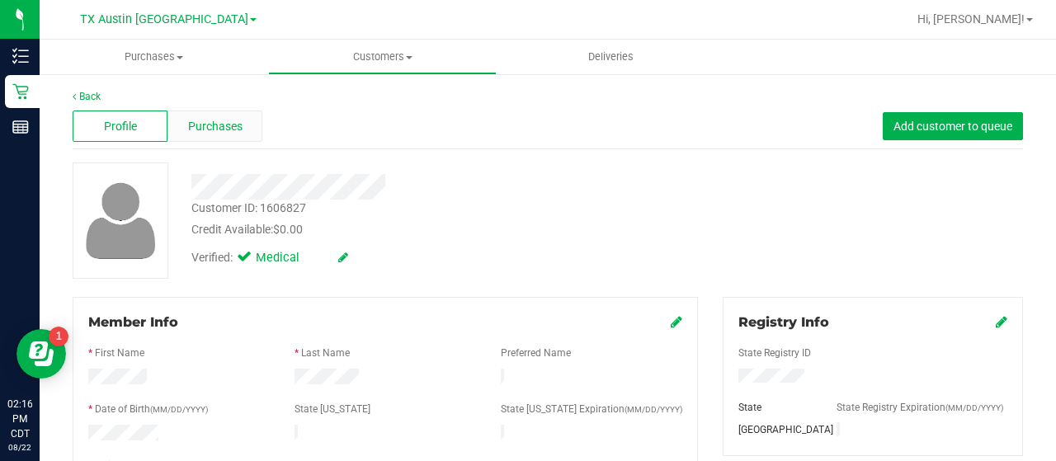
click at [222, 122] on span "Purchases" at bounding box center [215, 126] width 54 height 17
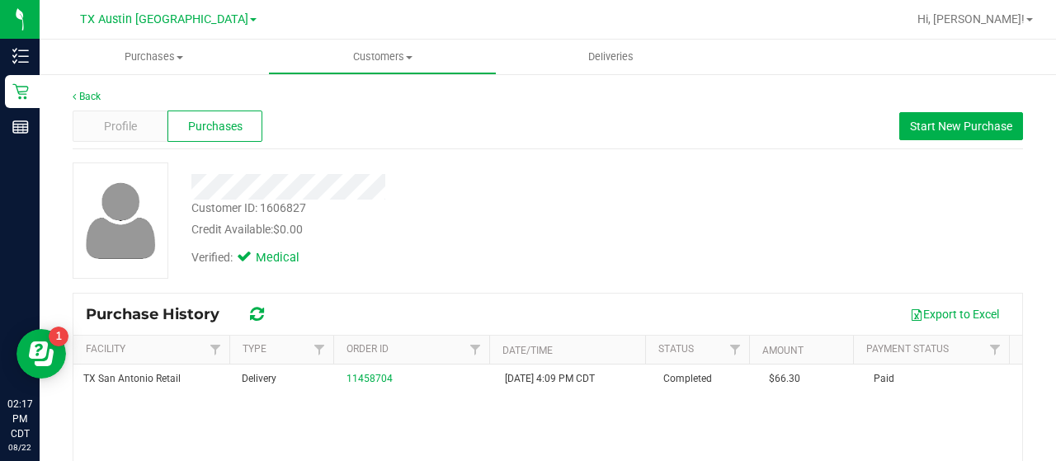
click at [119, 106] on div "Profile Purchases Start New Purchase" at bounding box center [548, 126] width 950 height 45
click at [132, 120] on span "Profile" at bounding box center [120, 126] width 33 height 17
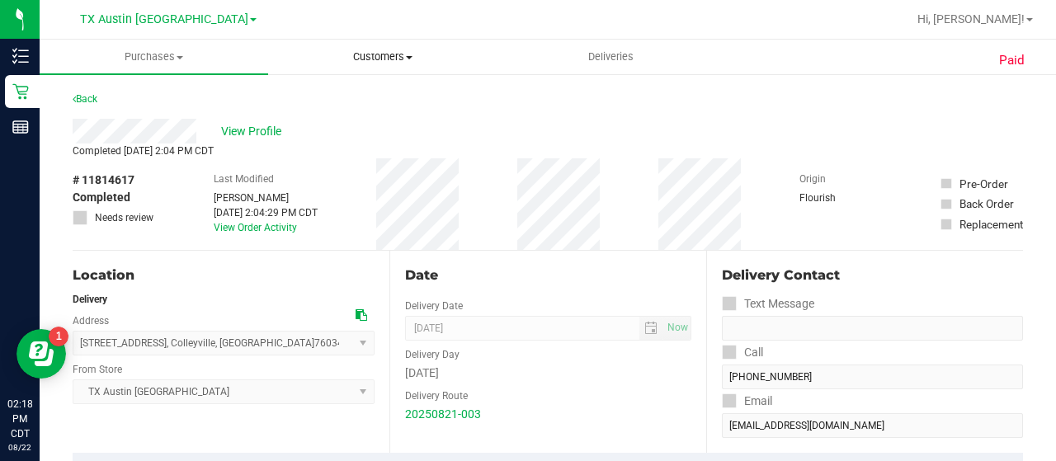
click at [356, 57] on span "Customers" at bounding box center [382, 56] width 227 height 15
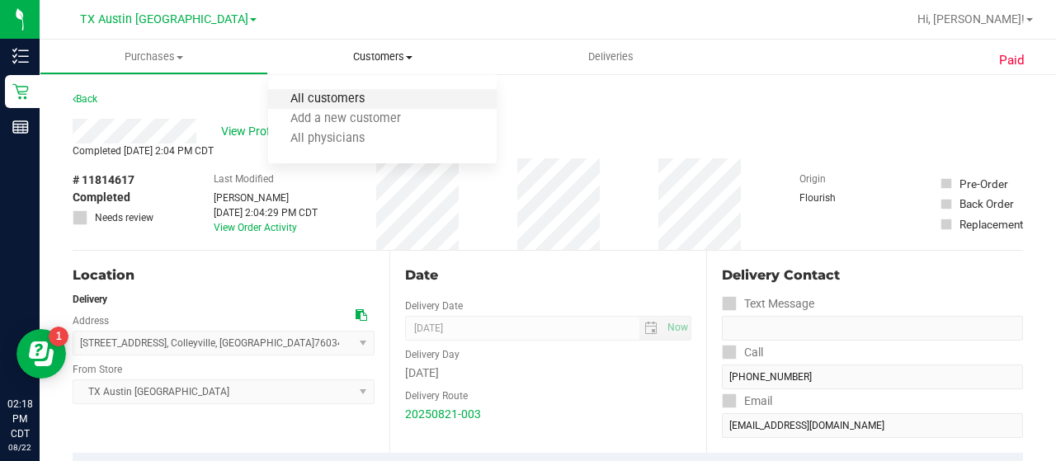
click at [335, 97] on span "All customers" at bounding box center [327, 99] width 119 height 14
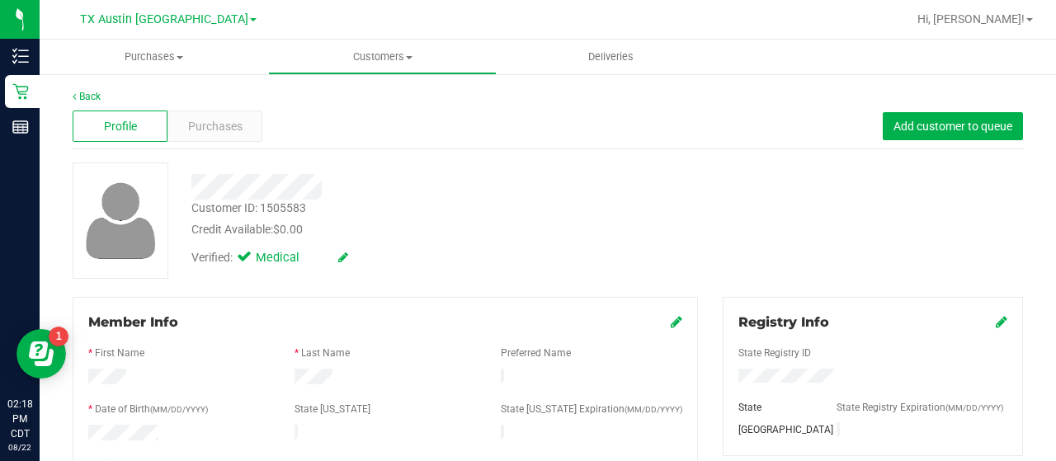
click at [241, 95] on div "Back" at bounding box center [548, 96] width 950 height 15
click at [222, 111] on div "Purchases" at bounding box center [214, 126] width 95 height 31
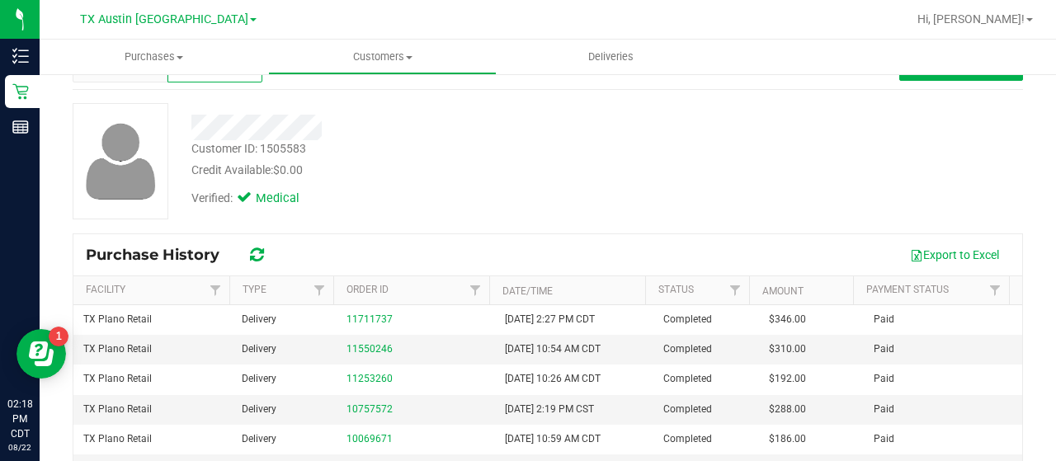
scroll to position [60, 0]
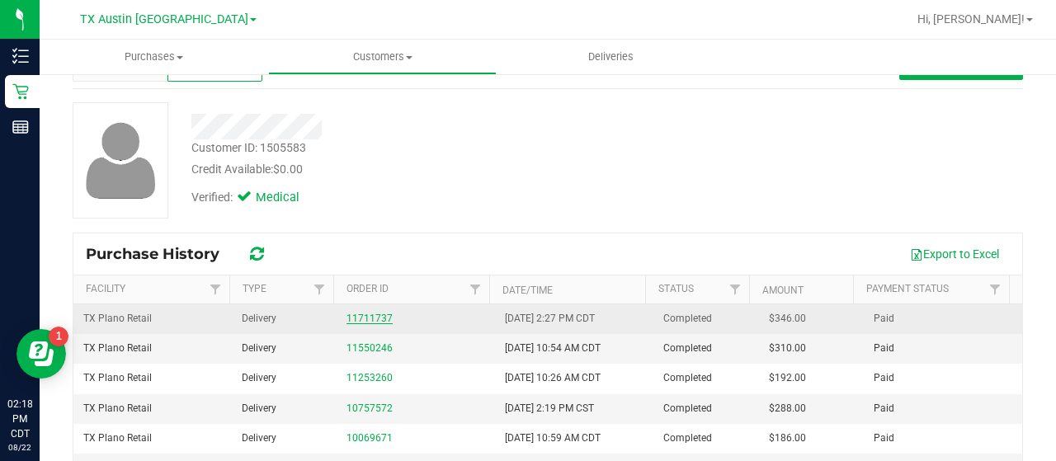
click at [352, 320] on link "11711737" at bounding box center [369, 319] width 46 height 12
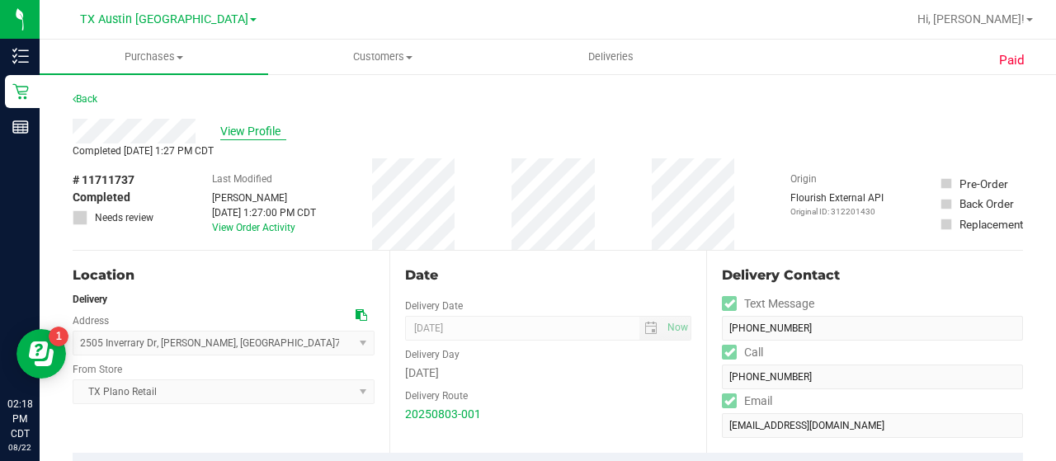
click at [264, 125] on span "View Profile" at bounding box center [253, 131] width 66 height 17
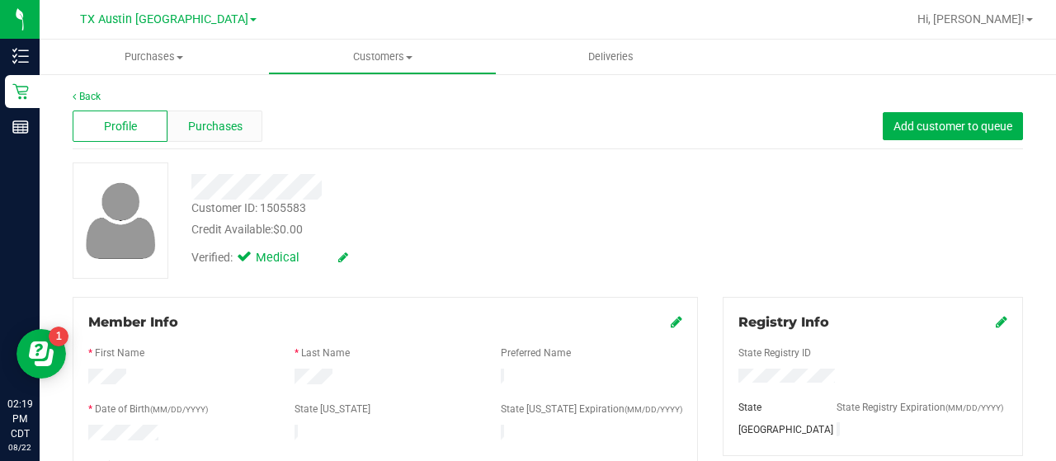
click at [236, 122] on span "Purchases" at bounding box center [215, 126] width 54 height 17
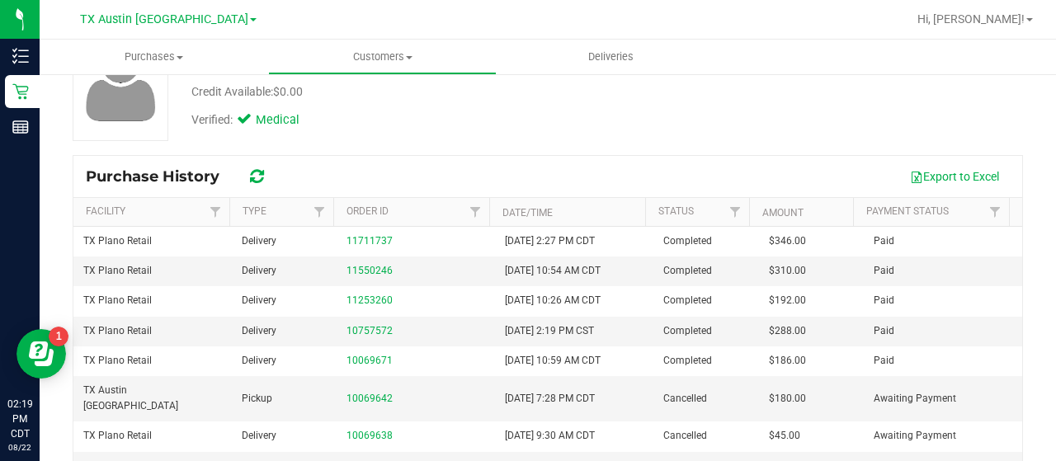
scroll to position [199, 0]
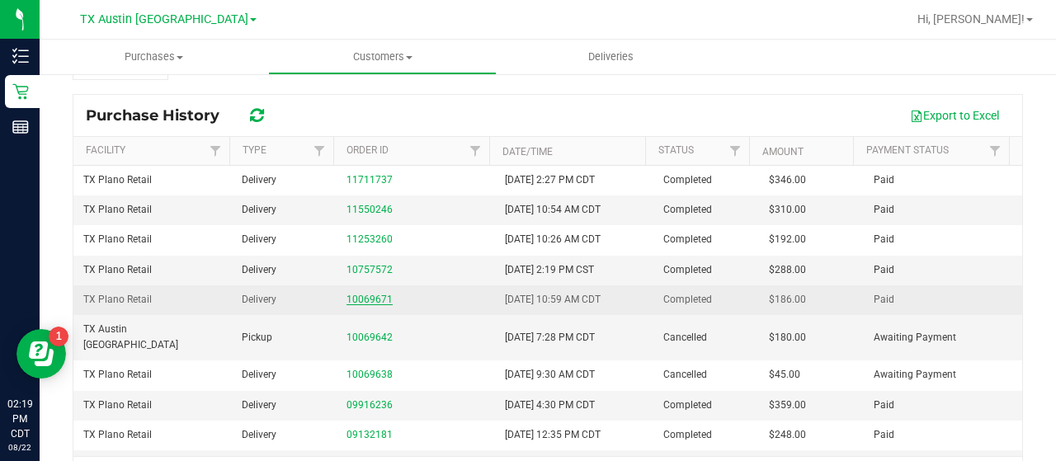
click at [369, 298] on link "10069671" at bounding box center [369, 300] width 46 height 12
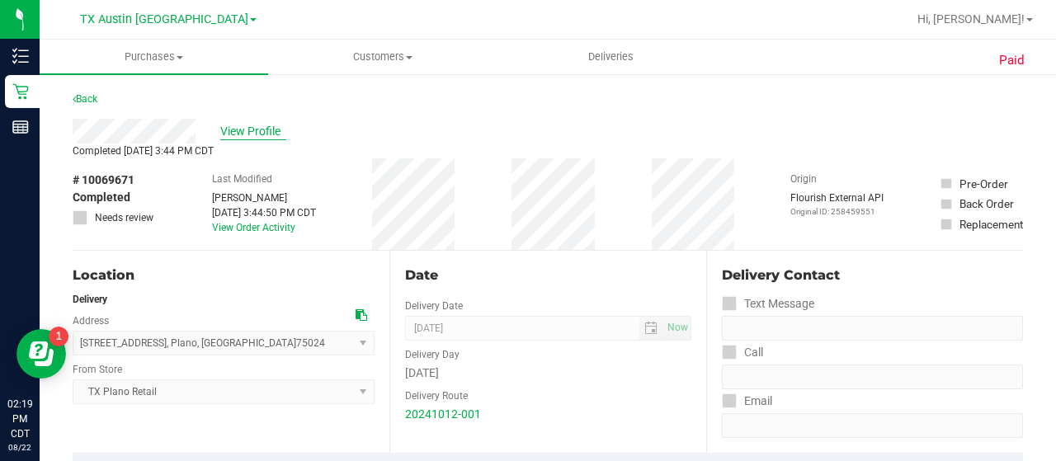
click at [257, 135] on span "View Profile" at bounding box center [253, 131] width 66 height 17
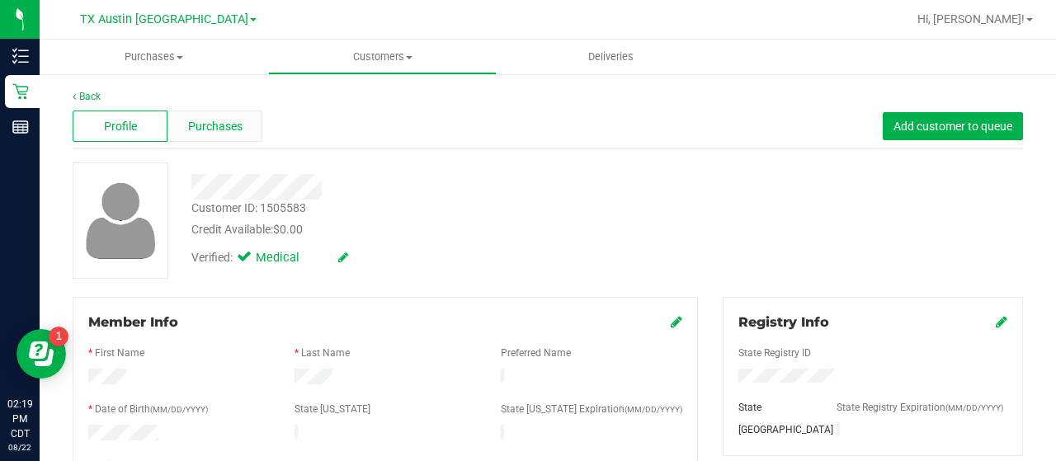
click at [252, 129] on div "Purchases" at bounding box center [214, 126] width 95 height 31
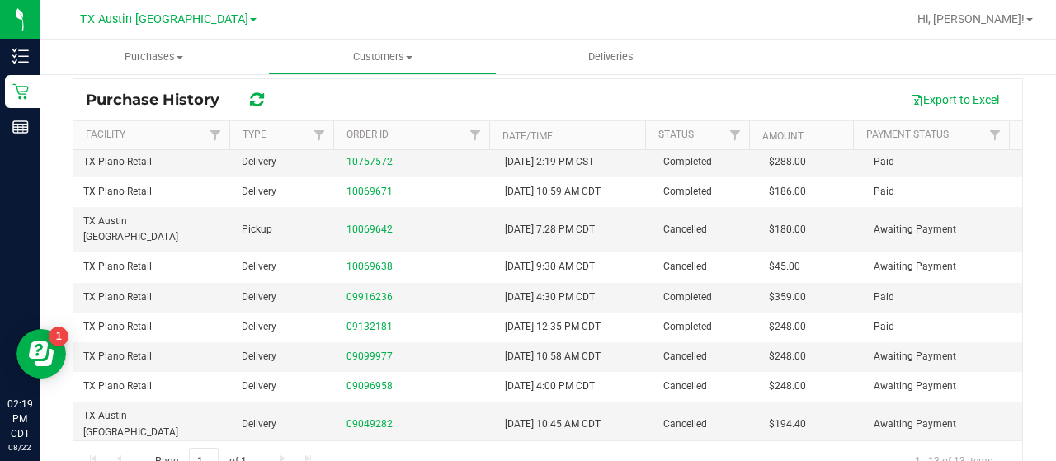
scroll to position [248, 0]
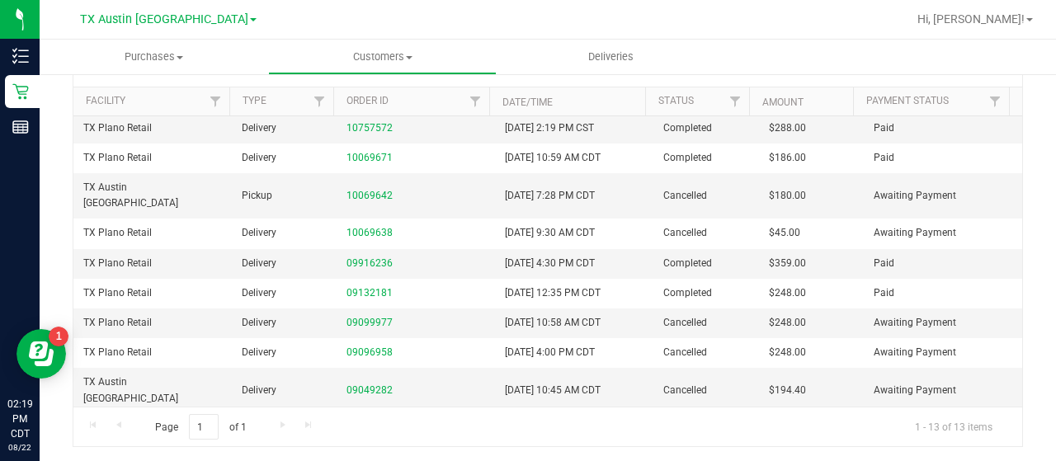
click at [362, 430] on link "08656257" at bounding box center [369, 436] width 46 height 12
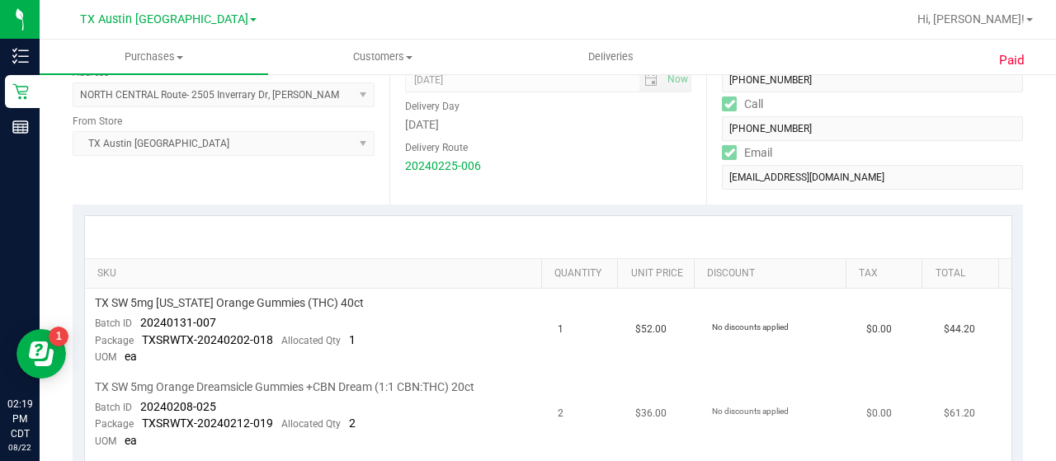
click at [500, 401] on td "TX SW 5mg Orange Dreamsicle Gummies +CBN Dream (1:1 CBN:THC) 20ct Batch ID 2024…" at bounding box center [317, 415] width 464 height 84
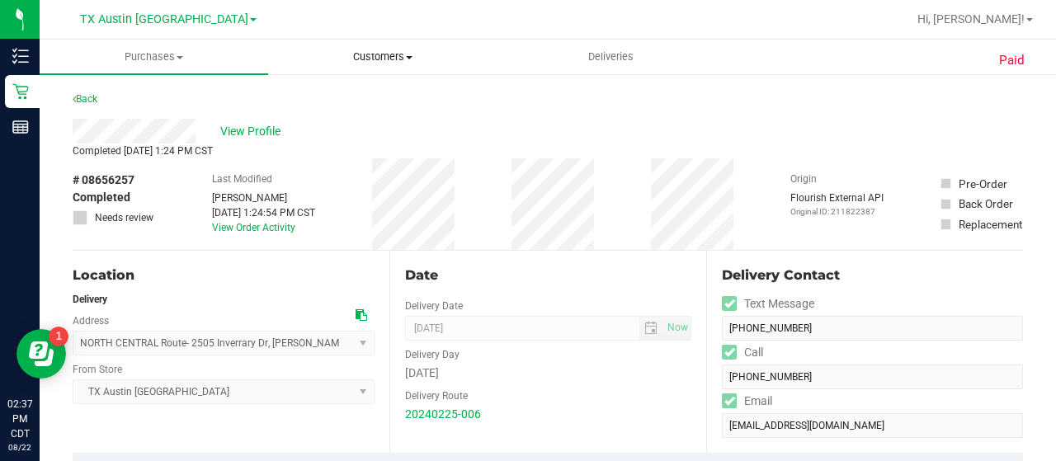
click at [363, 63] on span "Customers" at bounding box center [382, 56] width 227 height 15
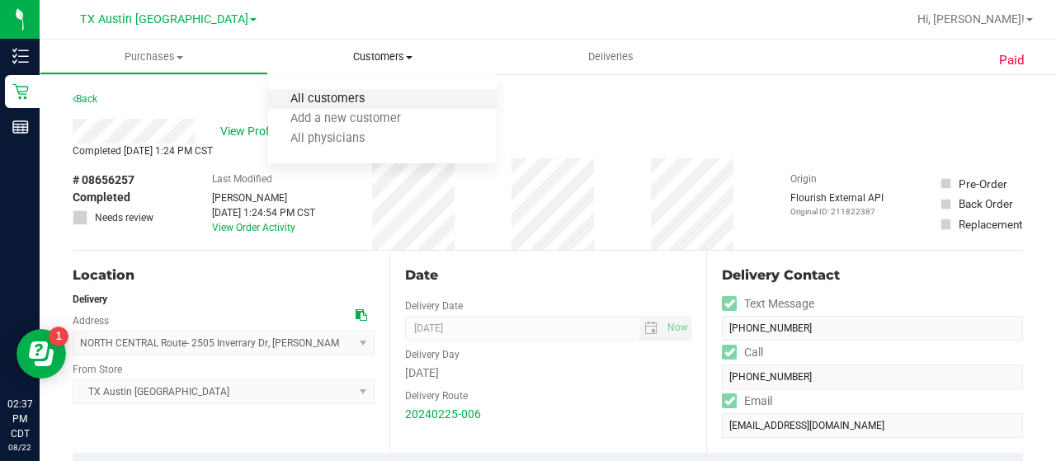
click at [354, 95] on span "All customers" at bounding box center [327, 99] width 119 height 14
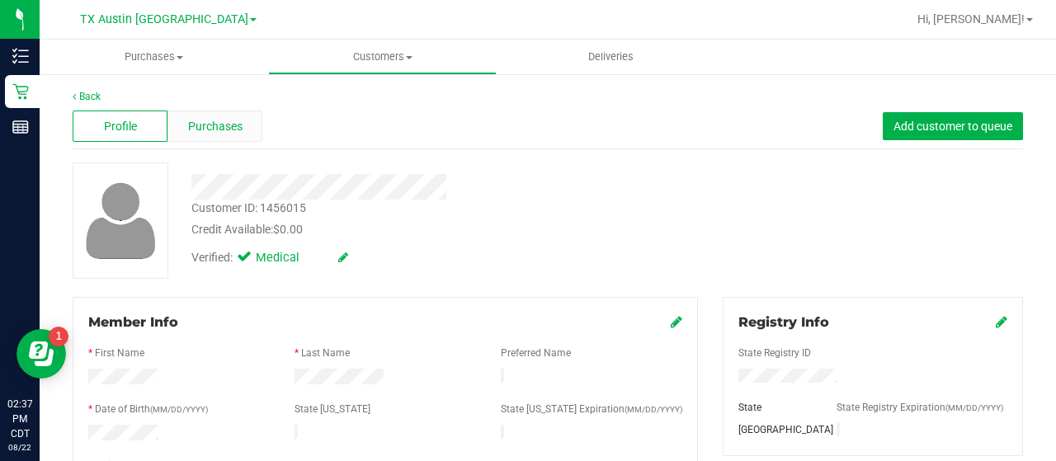
click at [236, 134] on span "Purchases" at bounding box center [215, 126] width 54 height 17
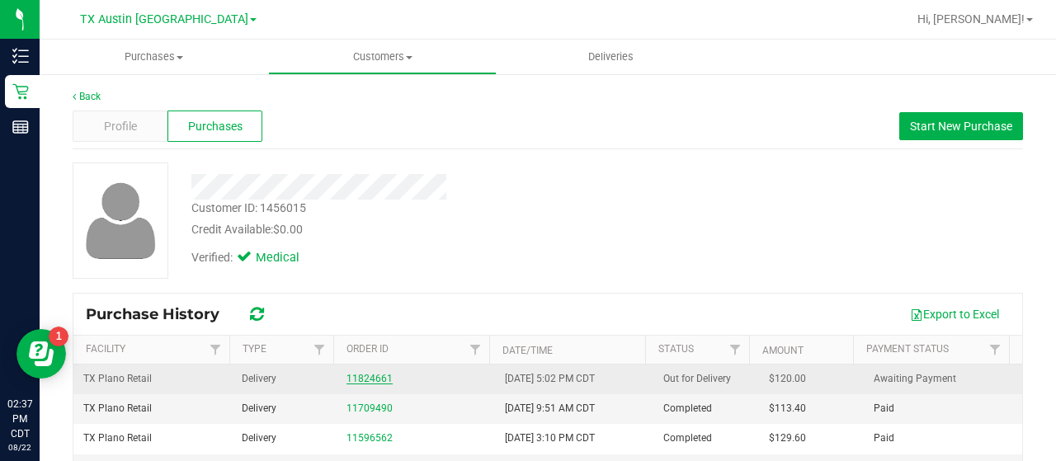
click at [361, 375] on link "11824661" at bounding box center [369, 379] width 46 height 12
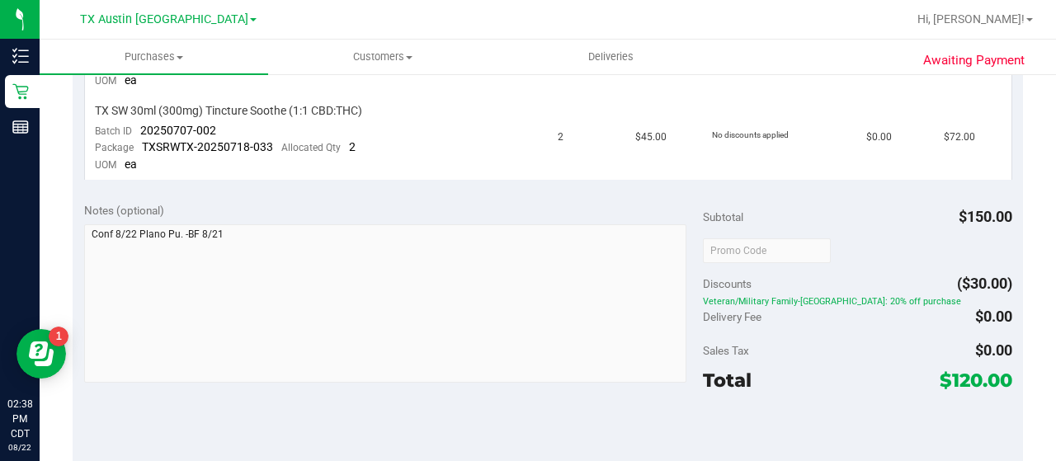
scroll to position [518, 0]
